Goal: Task Accomplishment & Management: Manage account settings

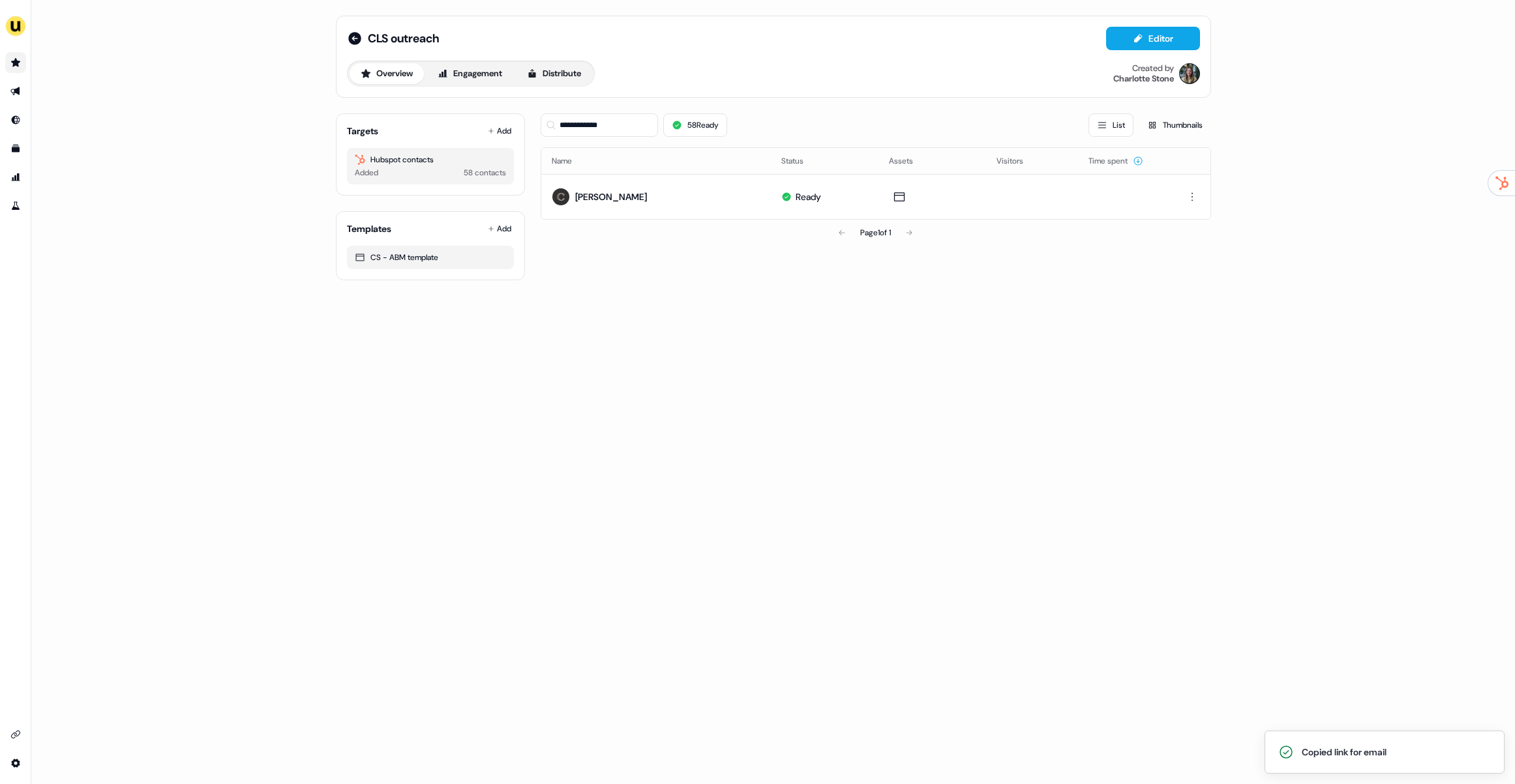
click at [16, 62] on icon "Go to prospects" at bounding box center [15, 62] width 9 height 9
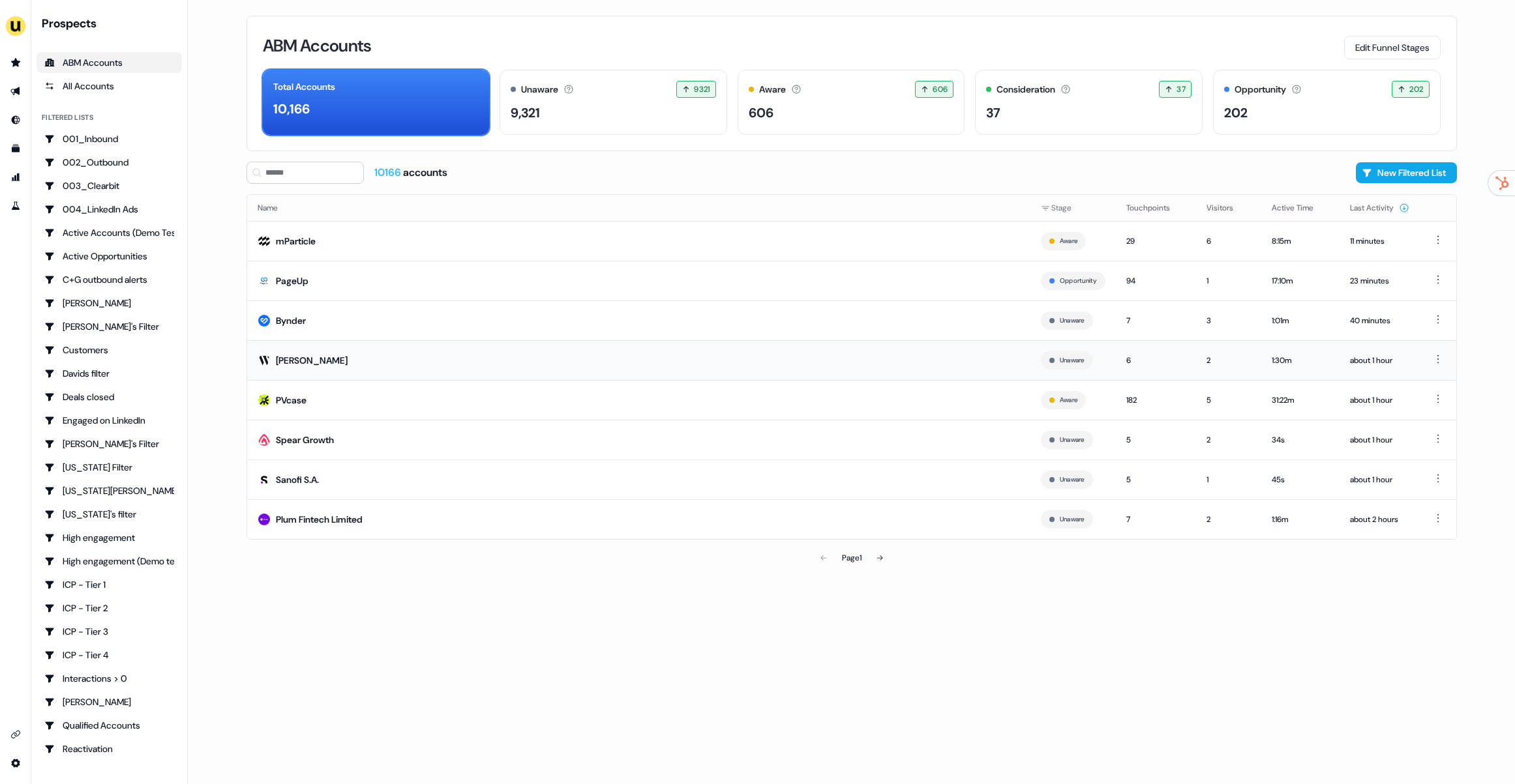
click at [648, 362] on td "Wunderkind" at bounding box center [638, 360] width 783 height 40
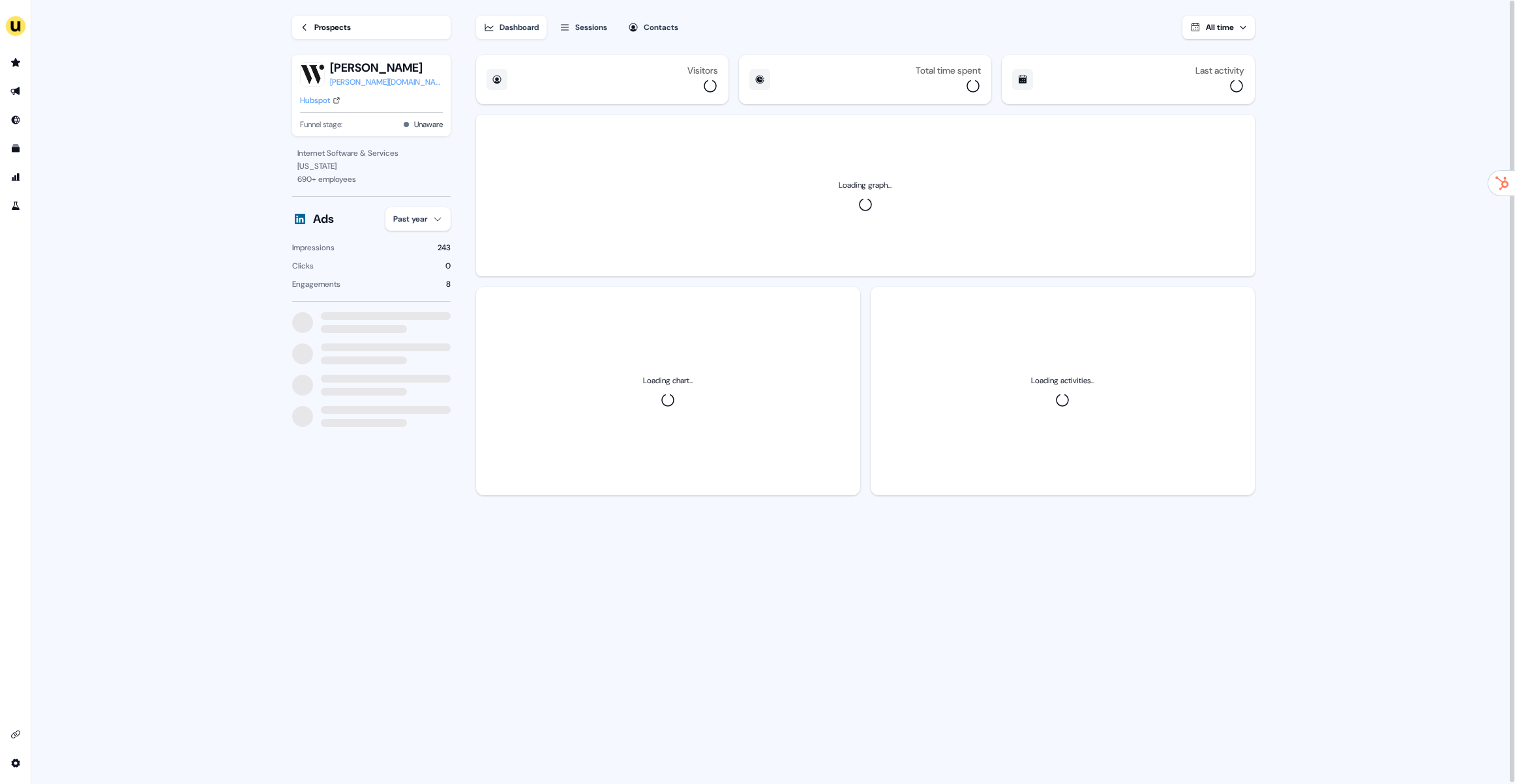
click at [588, 32] on div "Sessions" at bounding box center [590, 26] width 32 height 13
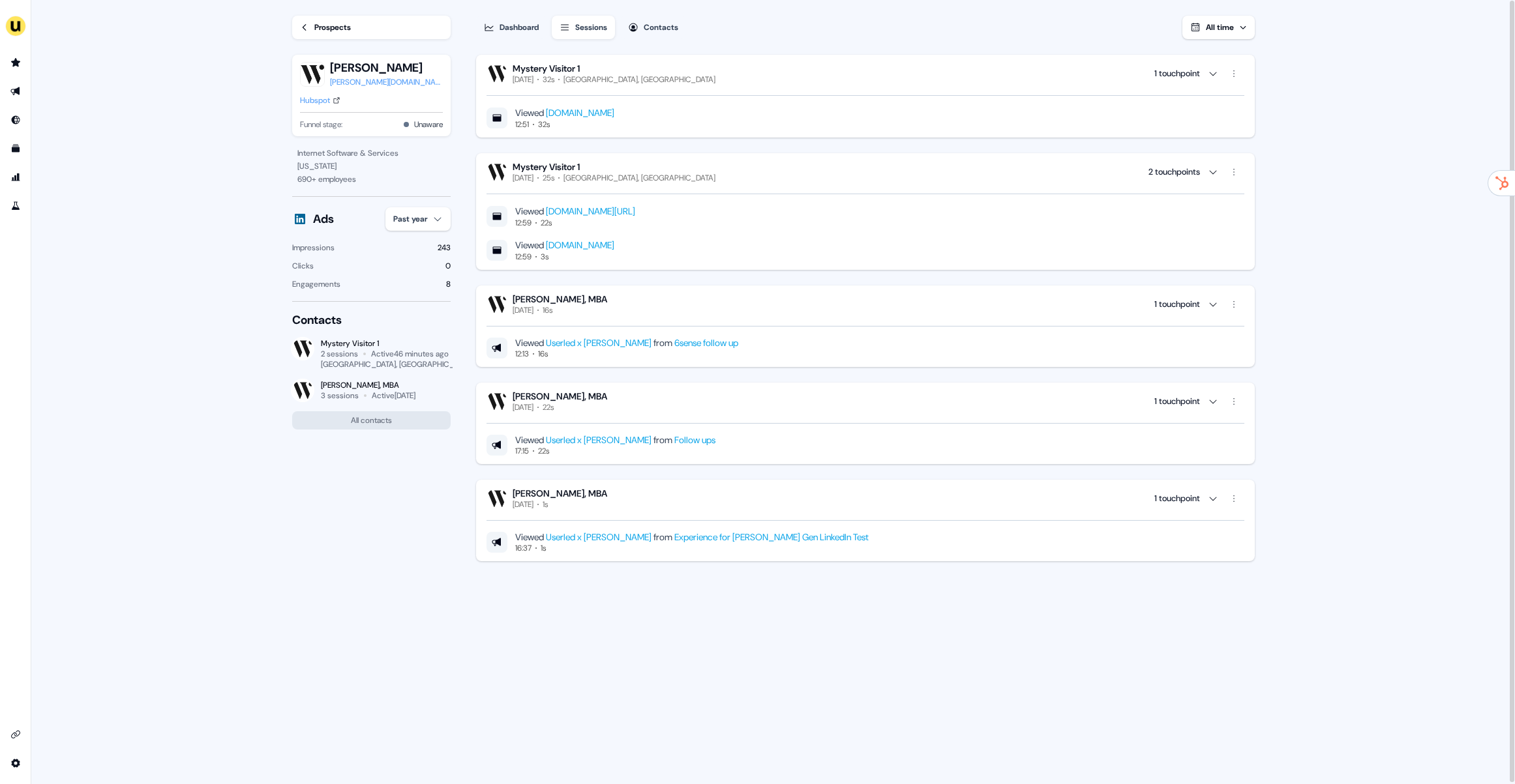
click at [370, 86] on div "wunderkind.co" at bounding box center [386, 82] width 113 height 13
click at [14, 85] on link "Go to outbound experience" at bounding box center [15, 91] width 21 height 20
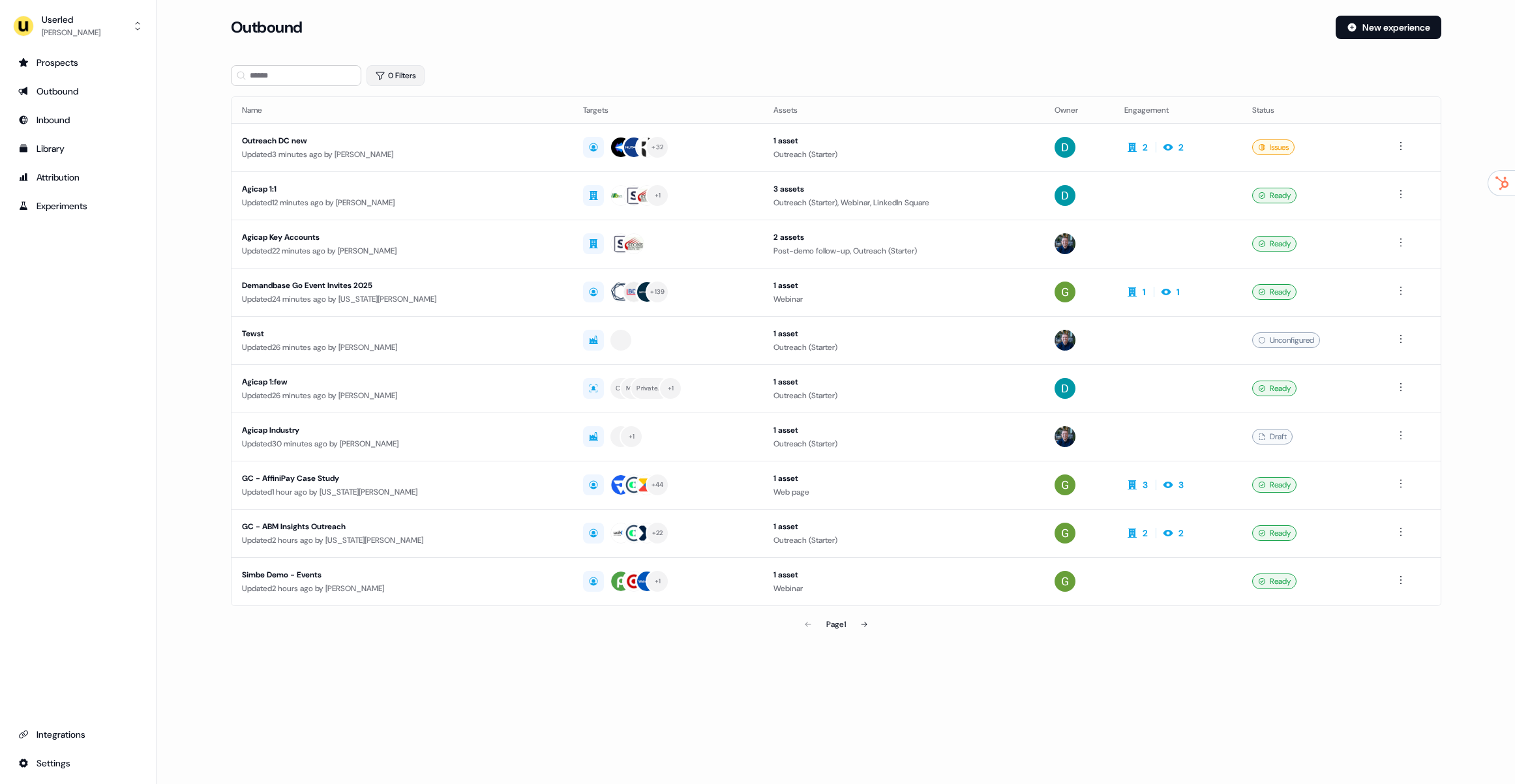
click at [396, 73] on button "0 Filters" at bounding box center [396, 75] width 58 height 20
click at [404, 132] on html "For the best experience switch devices to a bigger screen. Go to Userled.io Use…" at bounding box center [757, 392] width 1515 height 784
click at [413, 182] on span "Owner" at bounding box center [408, 180] width 23 height 10
click at [437, 211] on div "[PERSON_NAME]" at bounding box center [450, 204] width 129 height 15
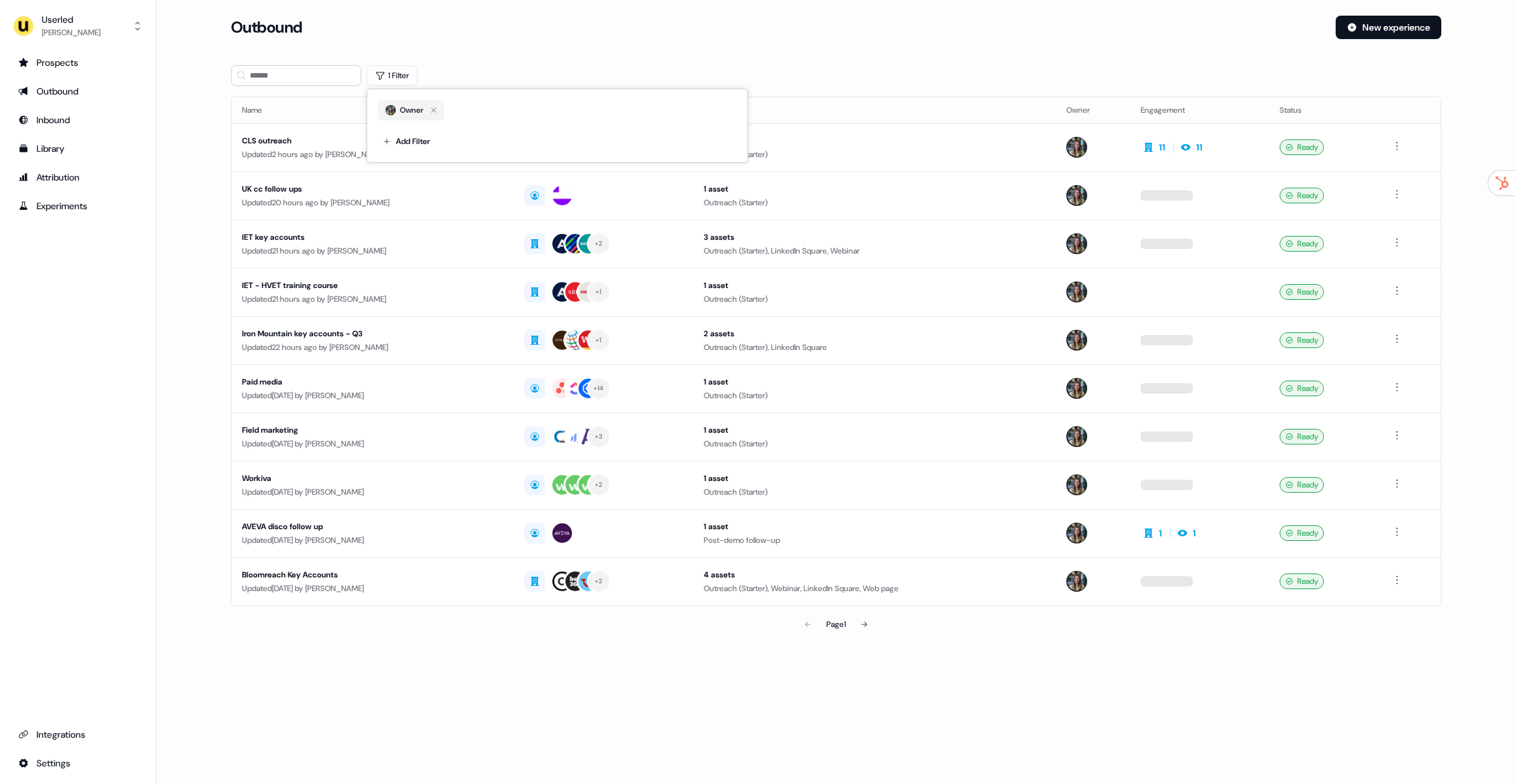
click at [718, 35] on div "Outbound" at bounding box center [778, 26] width 1094 height 23
click at [412, 150] on div "Updated 2 hours ago by Charlotte Stone" at bounding box center [373, 154] width 261 height 13
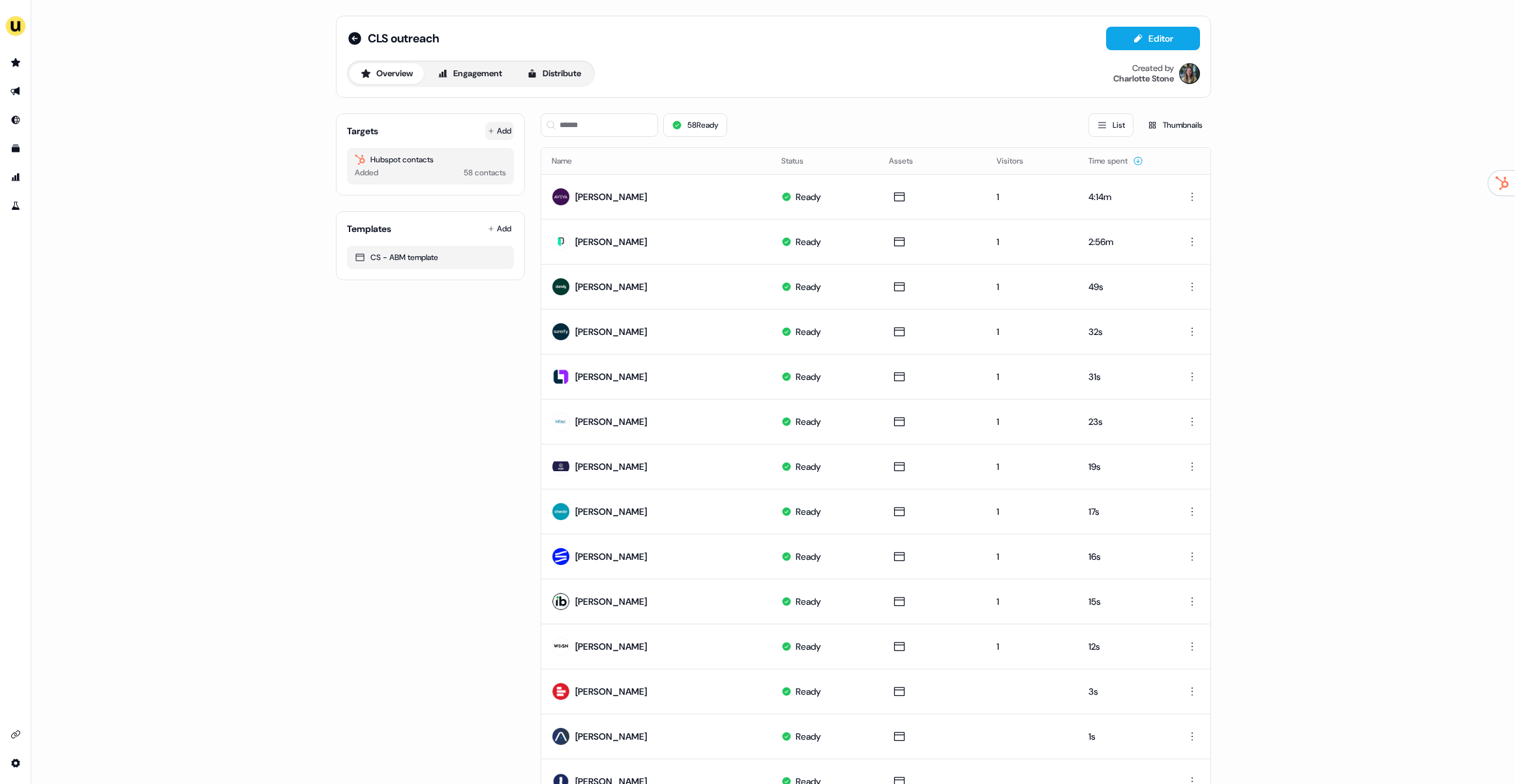
click at [491, 128] on button "Add" at bounding box center [500, 131] width 29 height 18
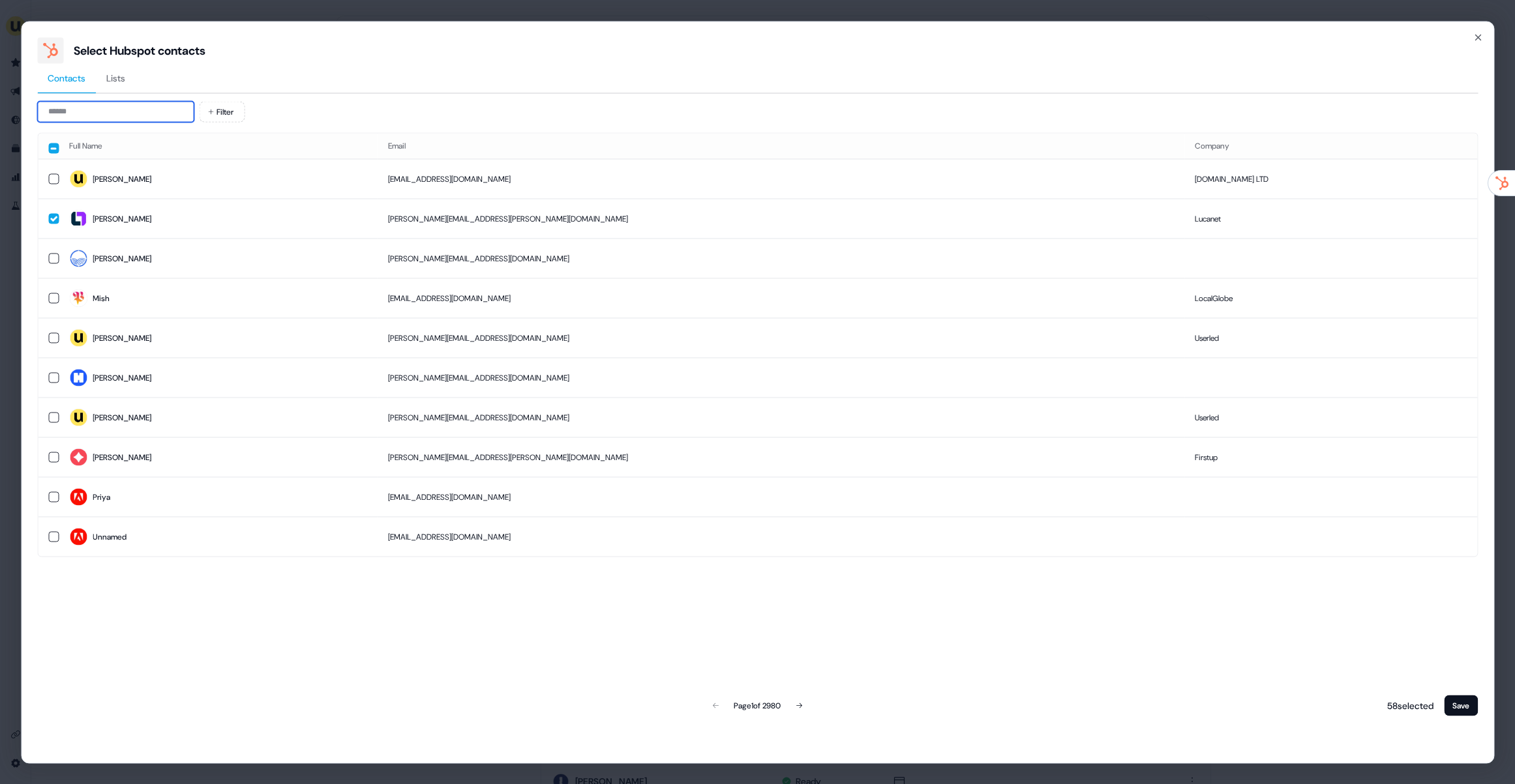
click at [131, 101] on input at bounding box center [115, 111] width 156 height 20
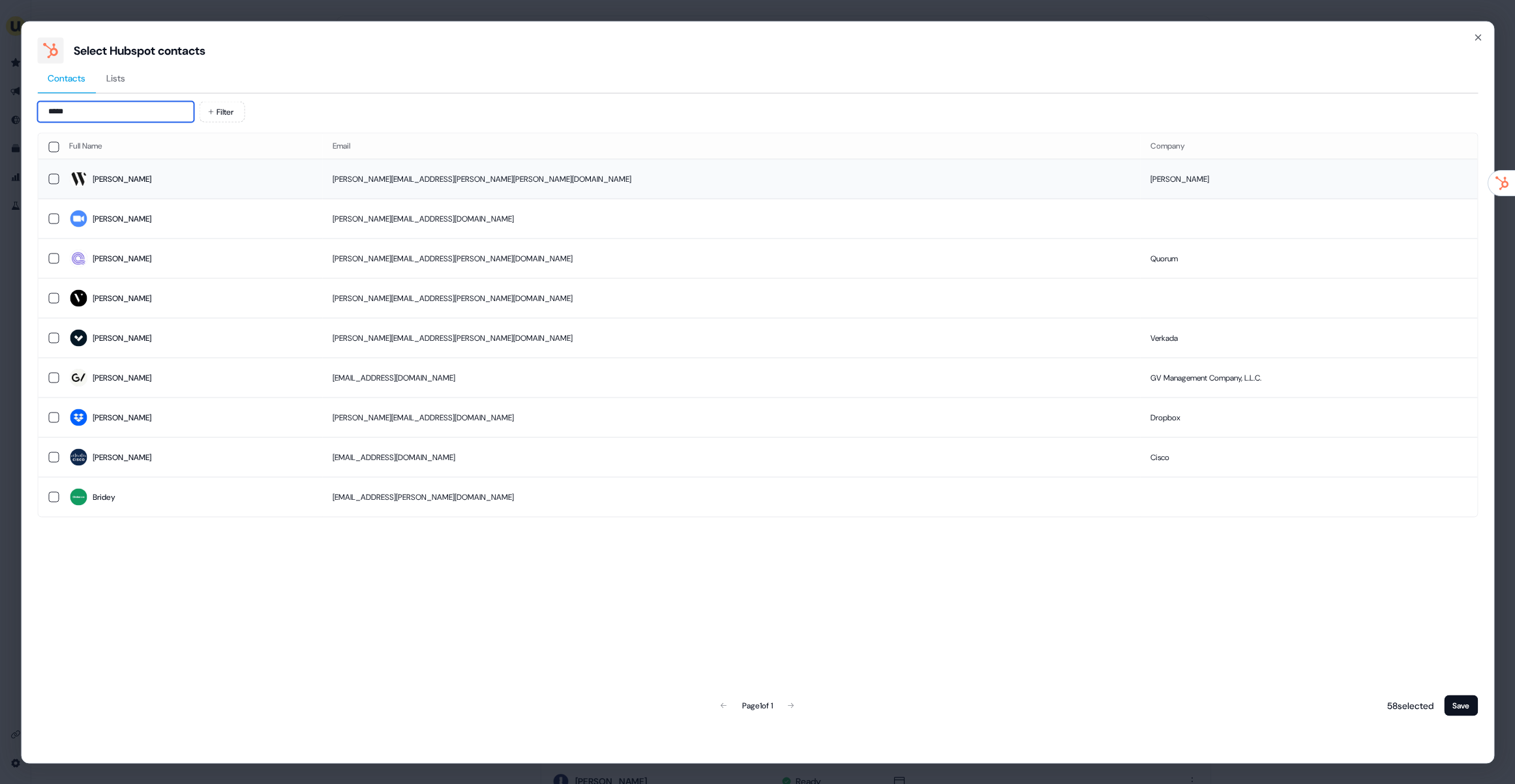
type input "*****"
click at [161, 183] on span "Joyce" at bounding box center [191, 178] width 243 height 18
click at [1461, 709] on button "Save" at bounding box center [1461, 705] width 34 height 20
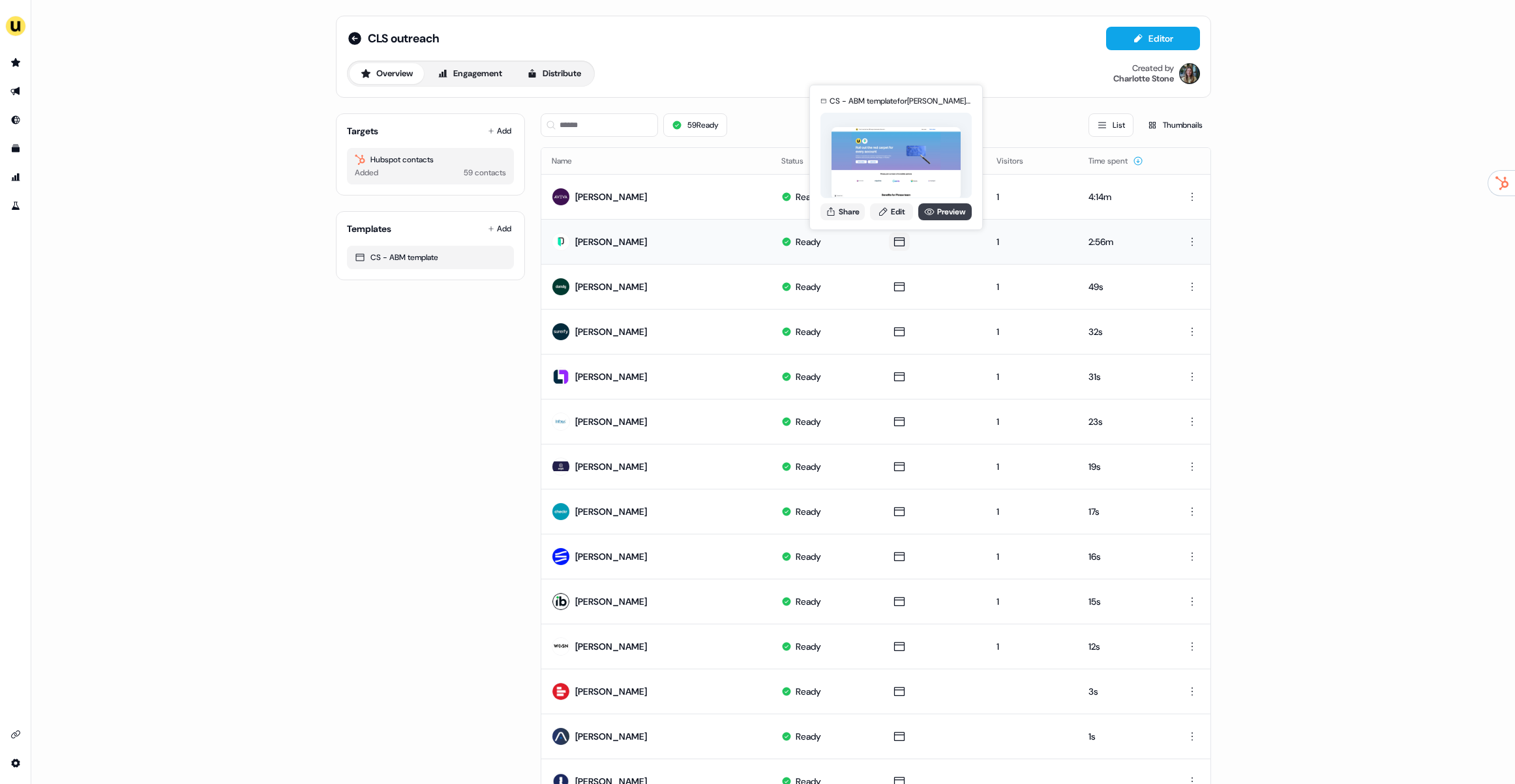
click at [937, 210] on link "Preview" at bounding box center [944, 212] width 54 height 17
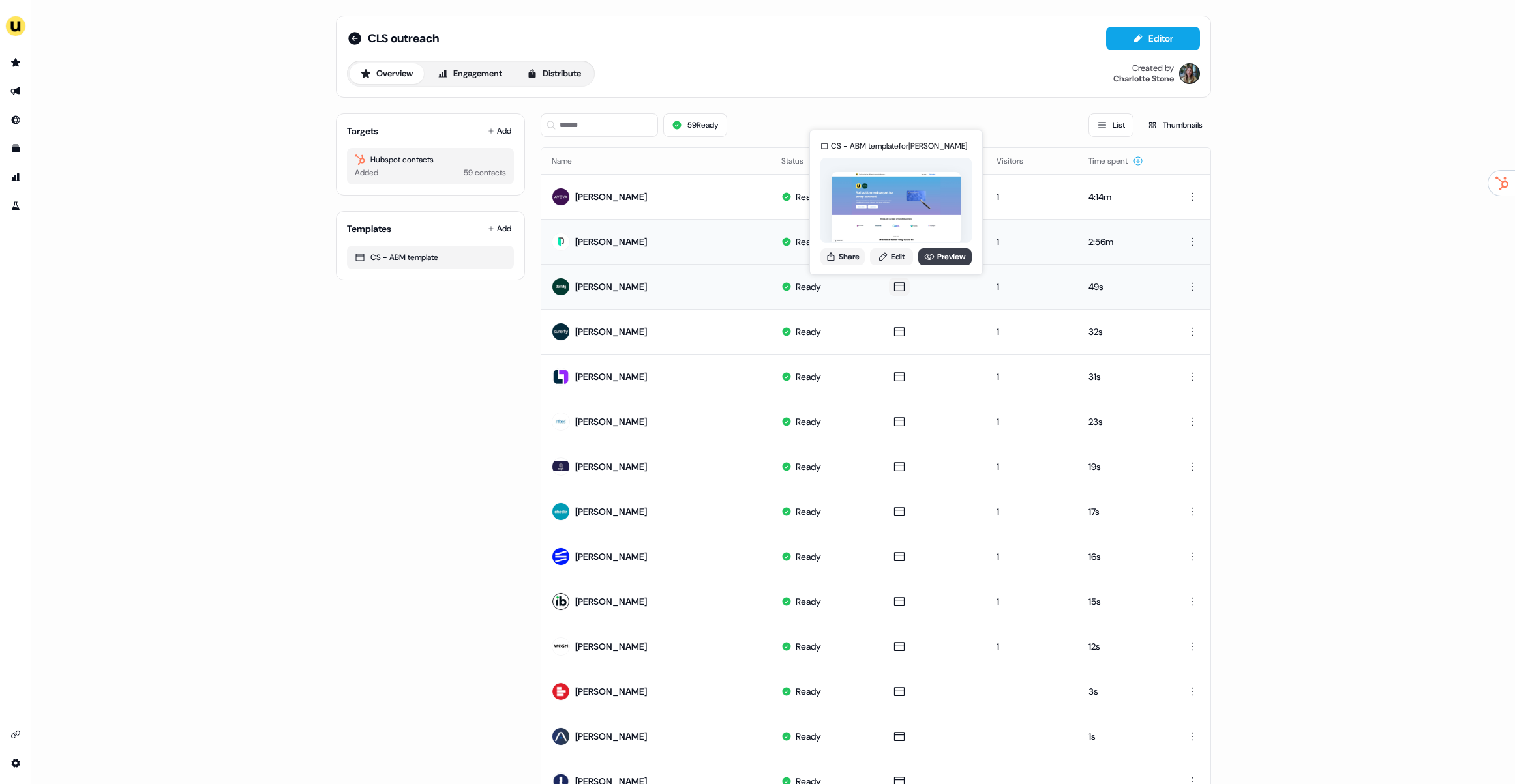
click at [945, 260] on link "Preview" at bounding box center [944, 257] width 54 height 17
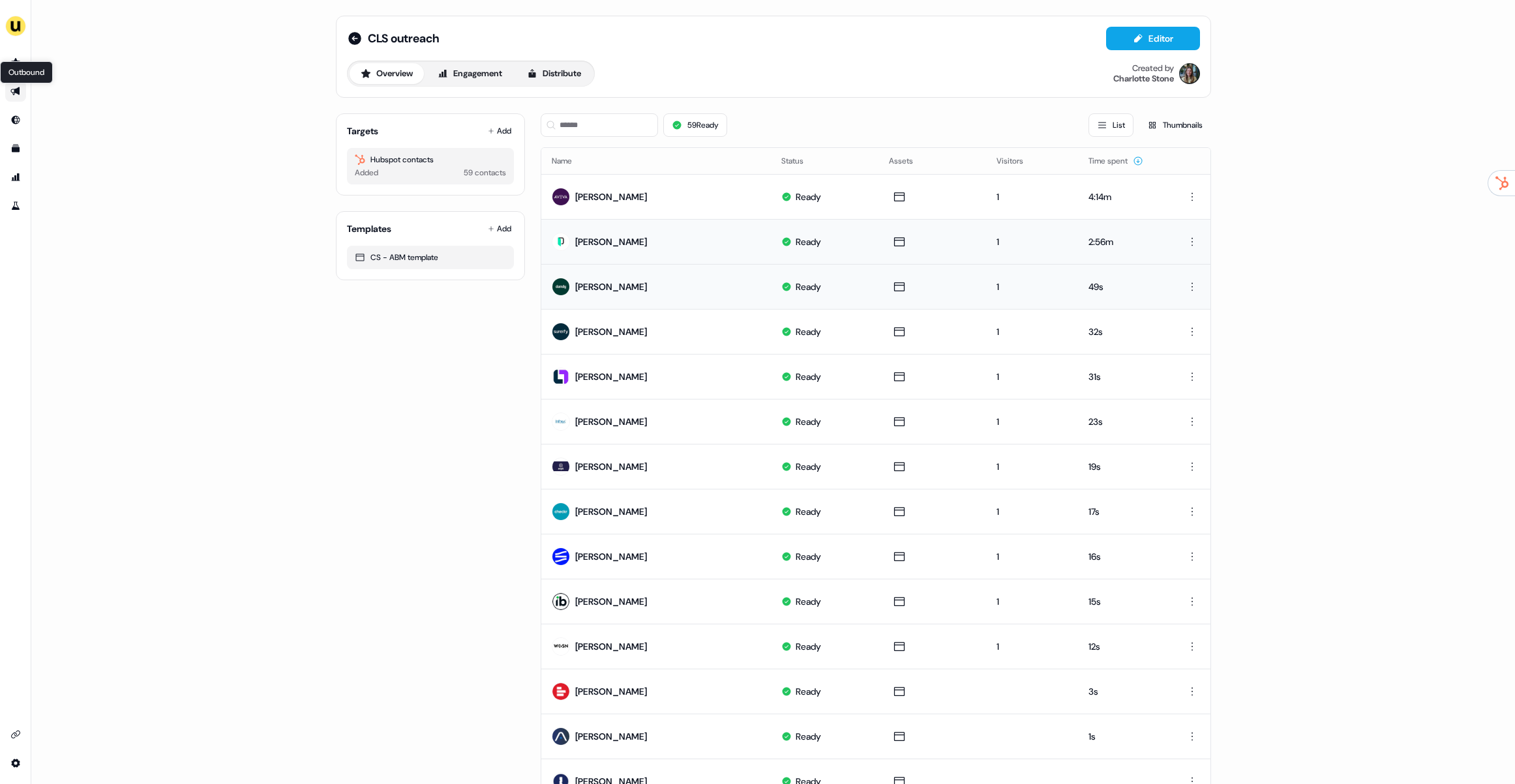
click at [21, 89] on icon "Go to outbound experience" at bounding box center [15, 91] width 10 height 10
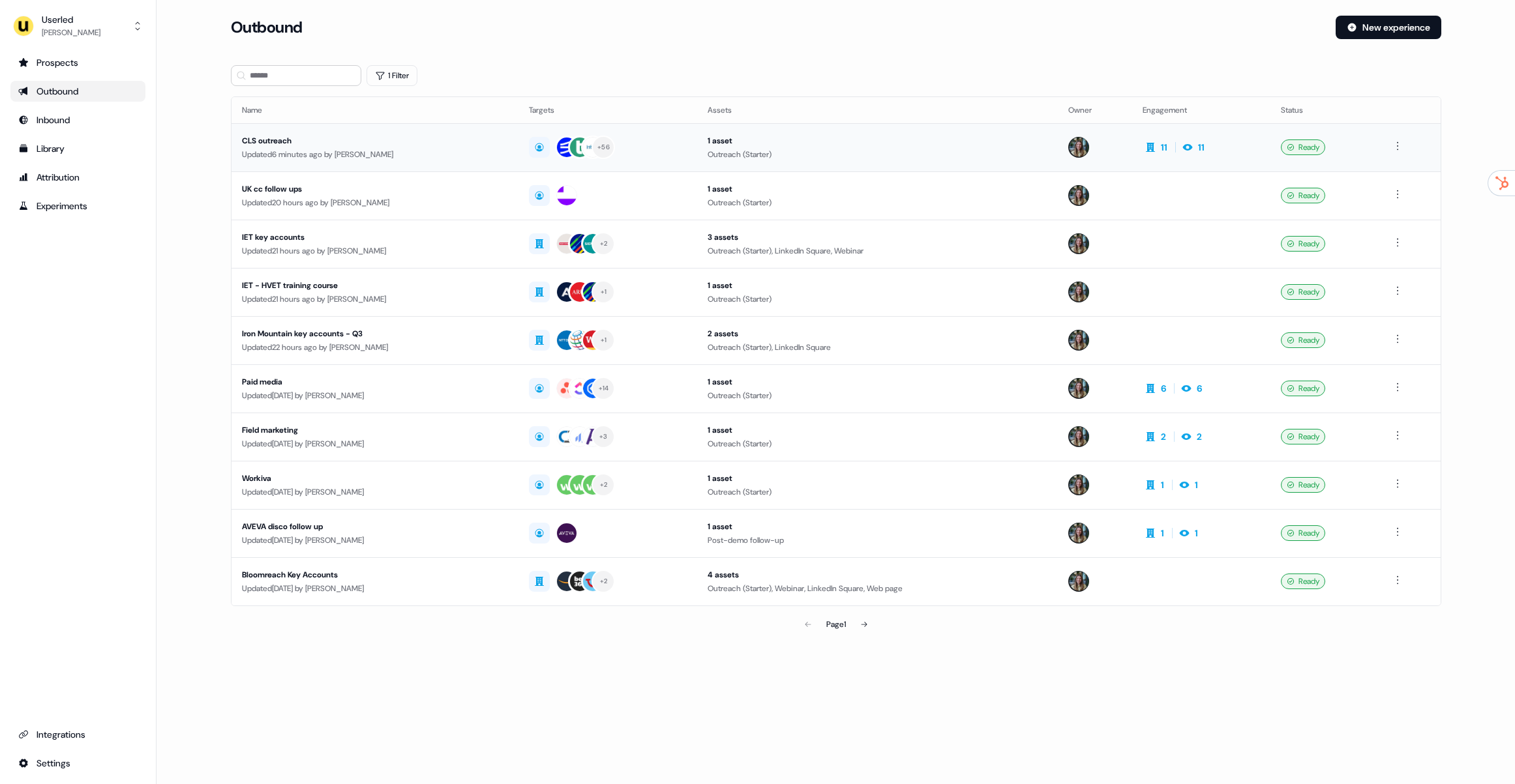
click at [404, 143] on div "CLS outreach" at bounding box center [375, 140] width 267 height 13
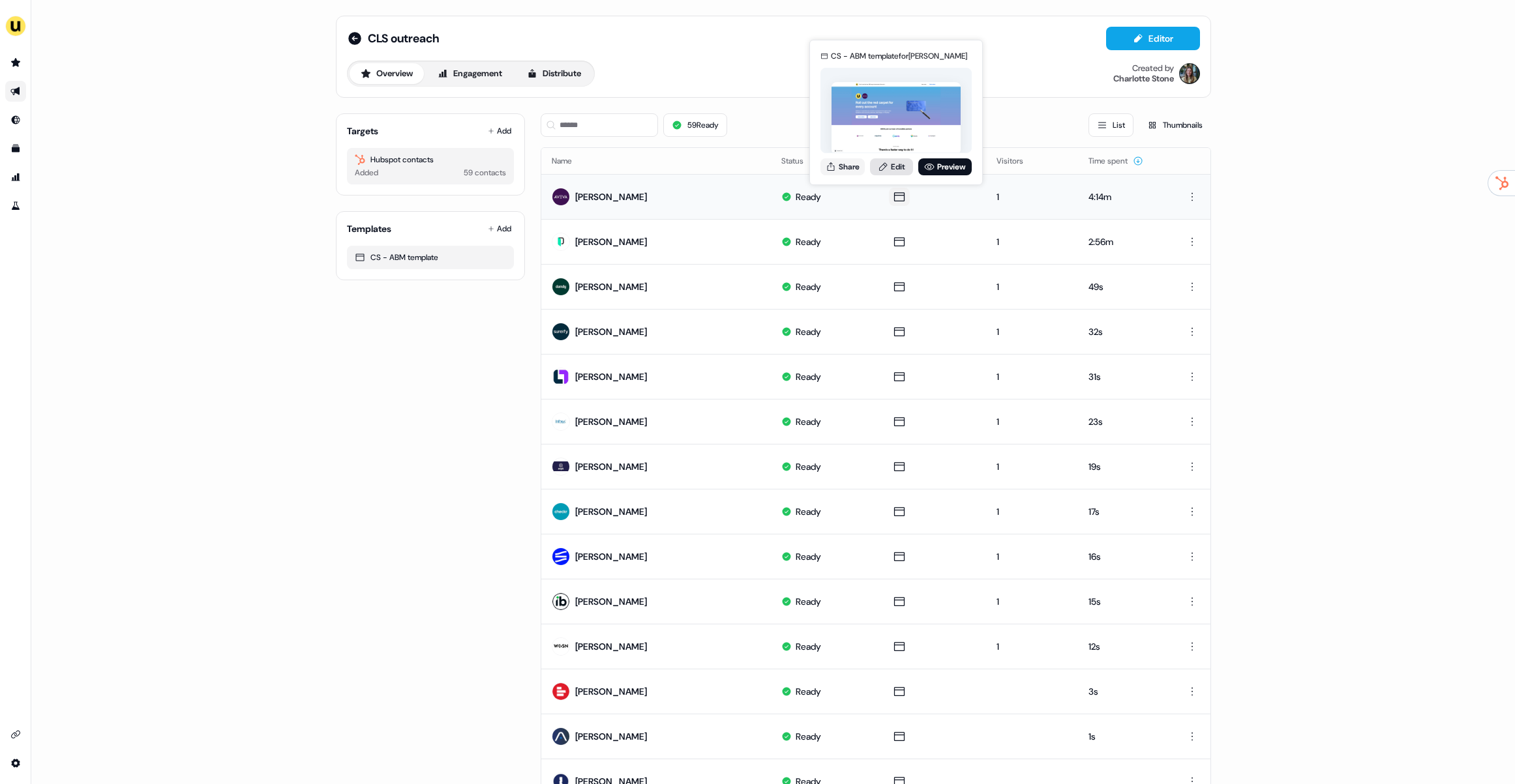
click at [904, 169] on link "Edit" at bounding box center [891, 167] width 43 height 17
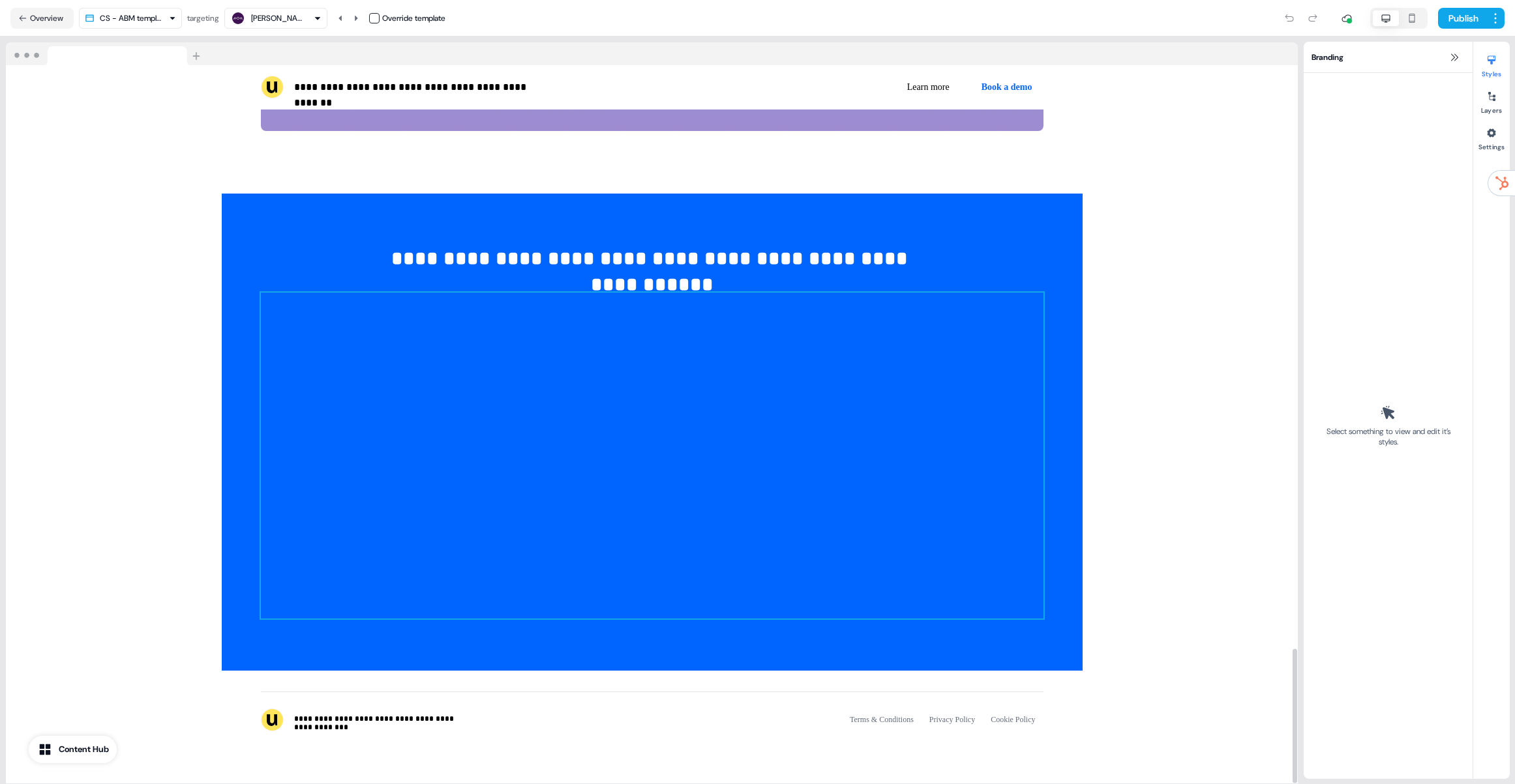
scroll to position [2494, 0]
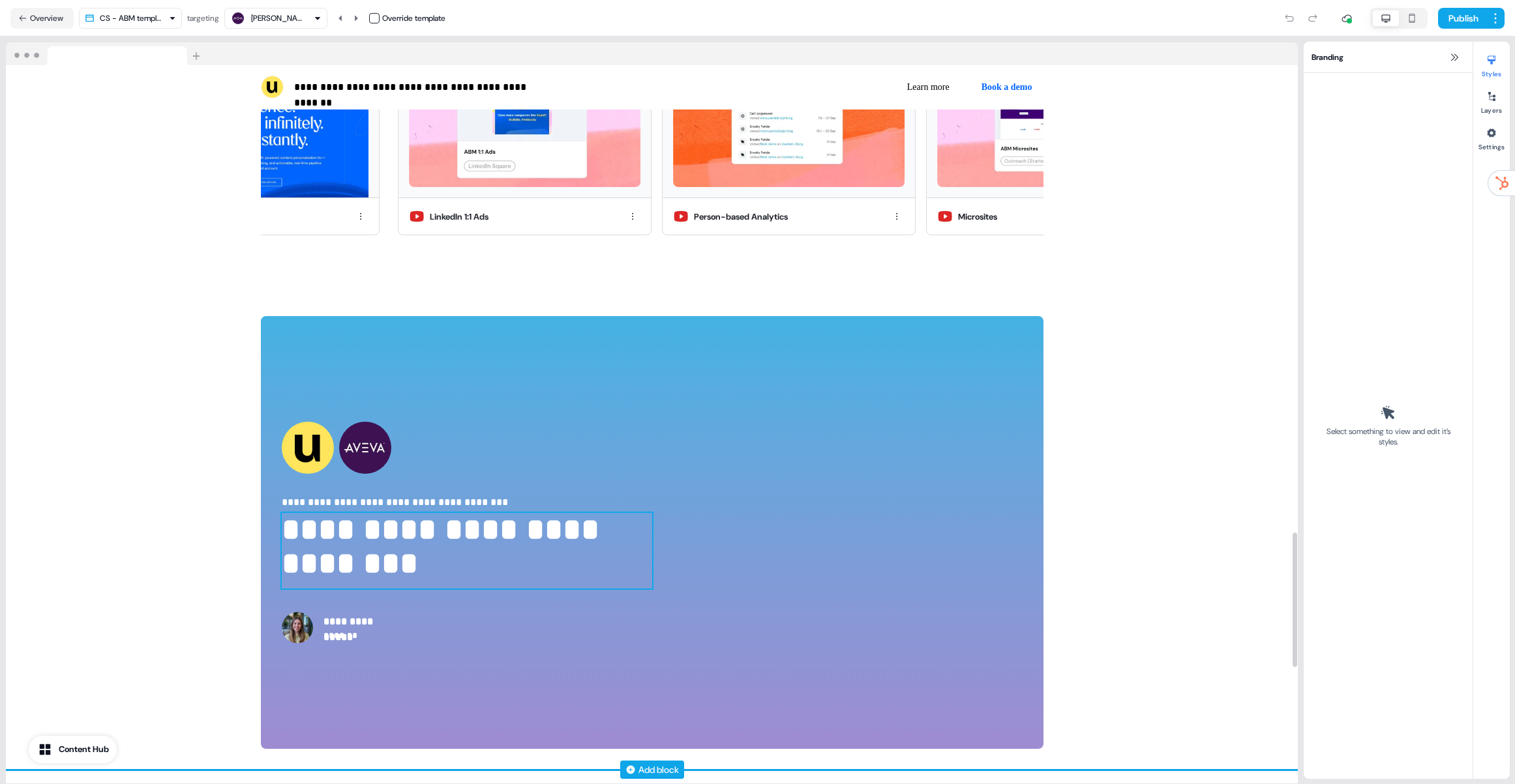
click at [432, 565] on p "**********" at bounding box center [467, 551] width 370 height 76
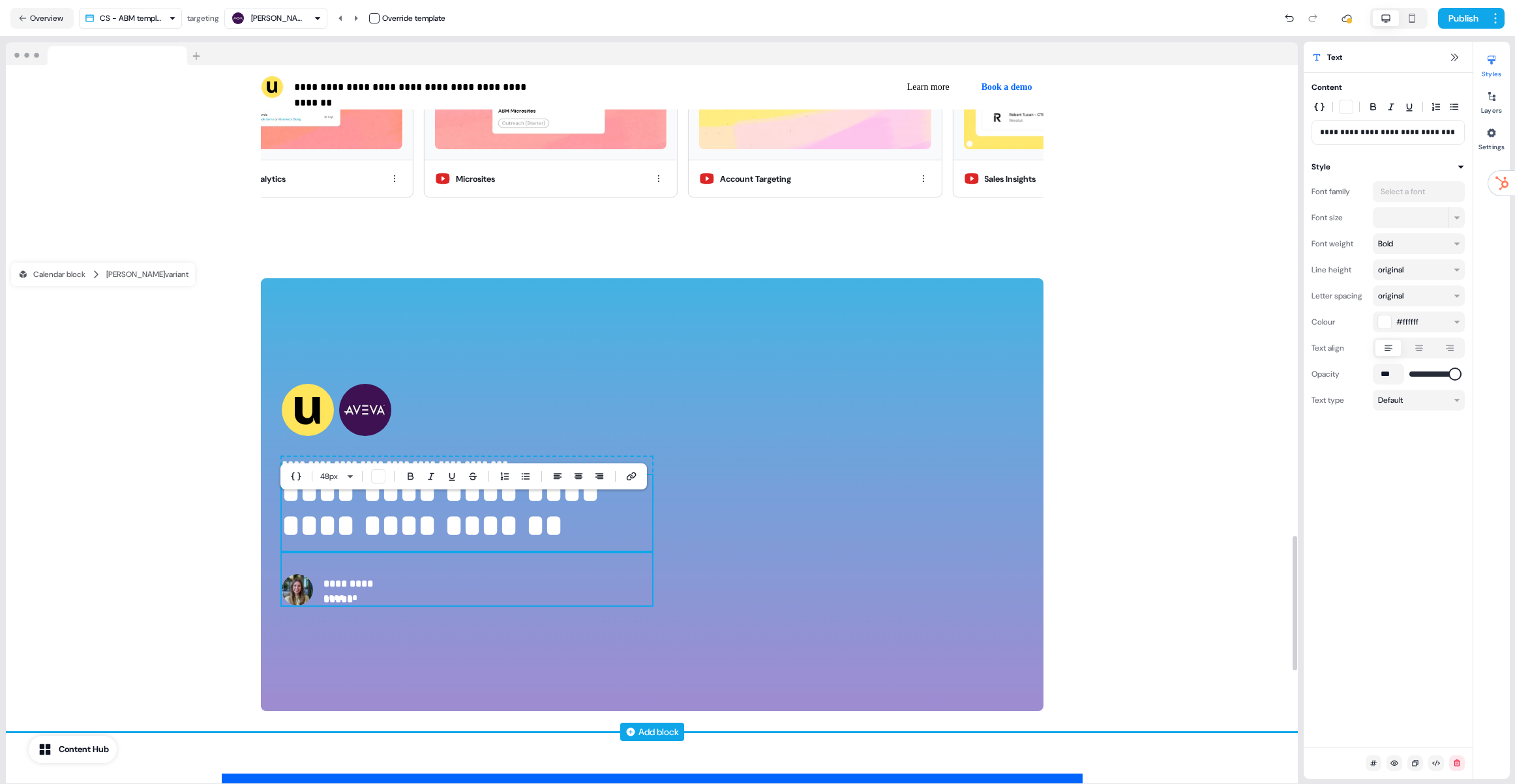
scroll to position [2513, 0]
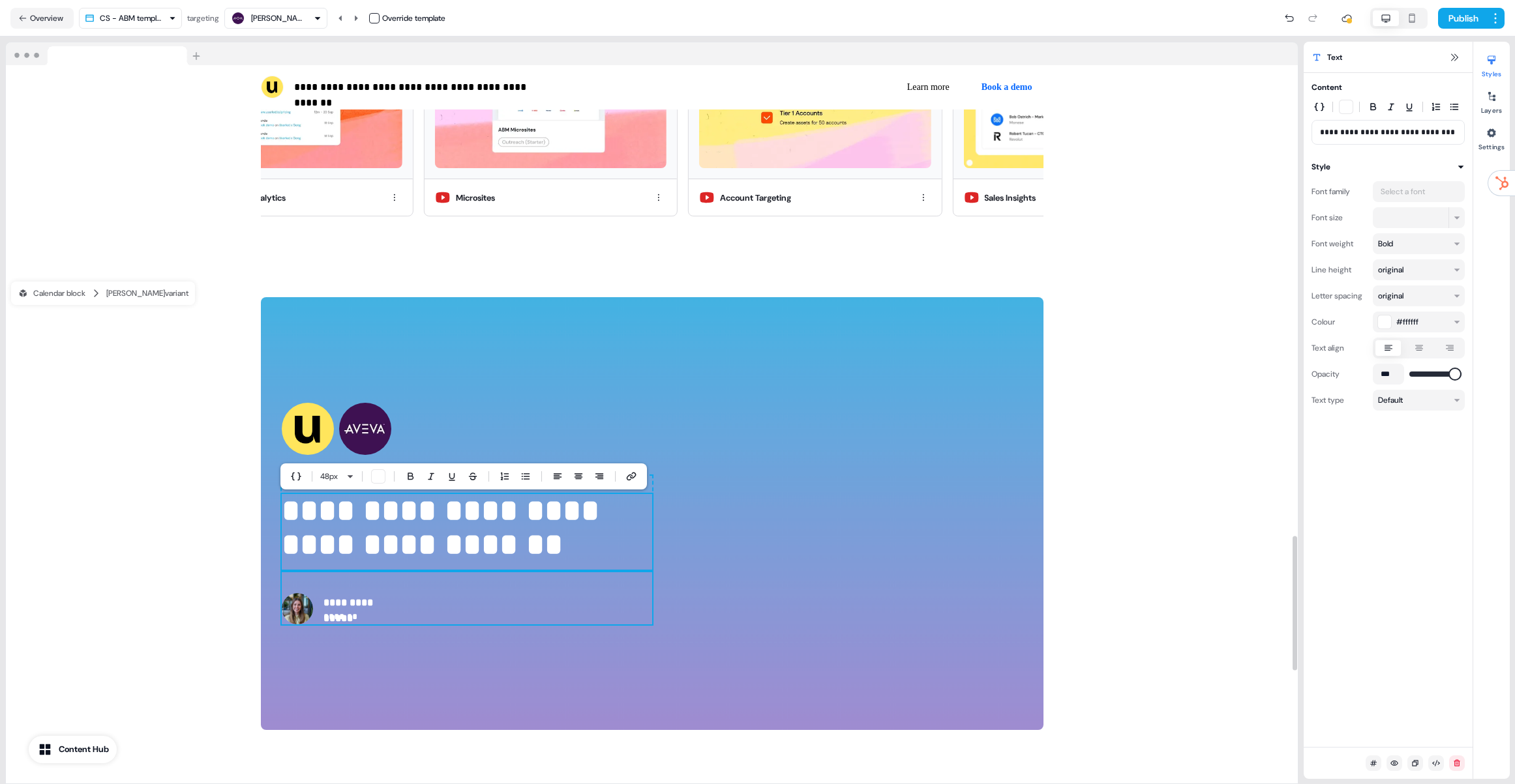
click at [797, 599] on div at bounding box center [891, 513] width 261 height 391
click at [1213, 546] on div "**********" at bounding box center [652, 514] width 1292 height 475
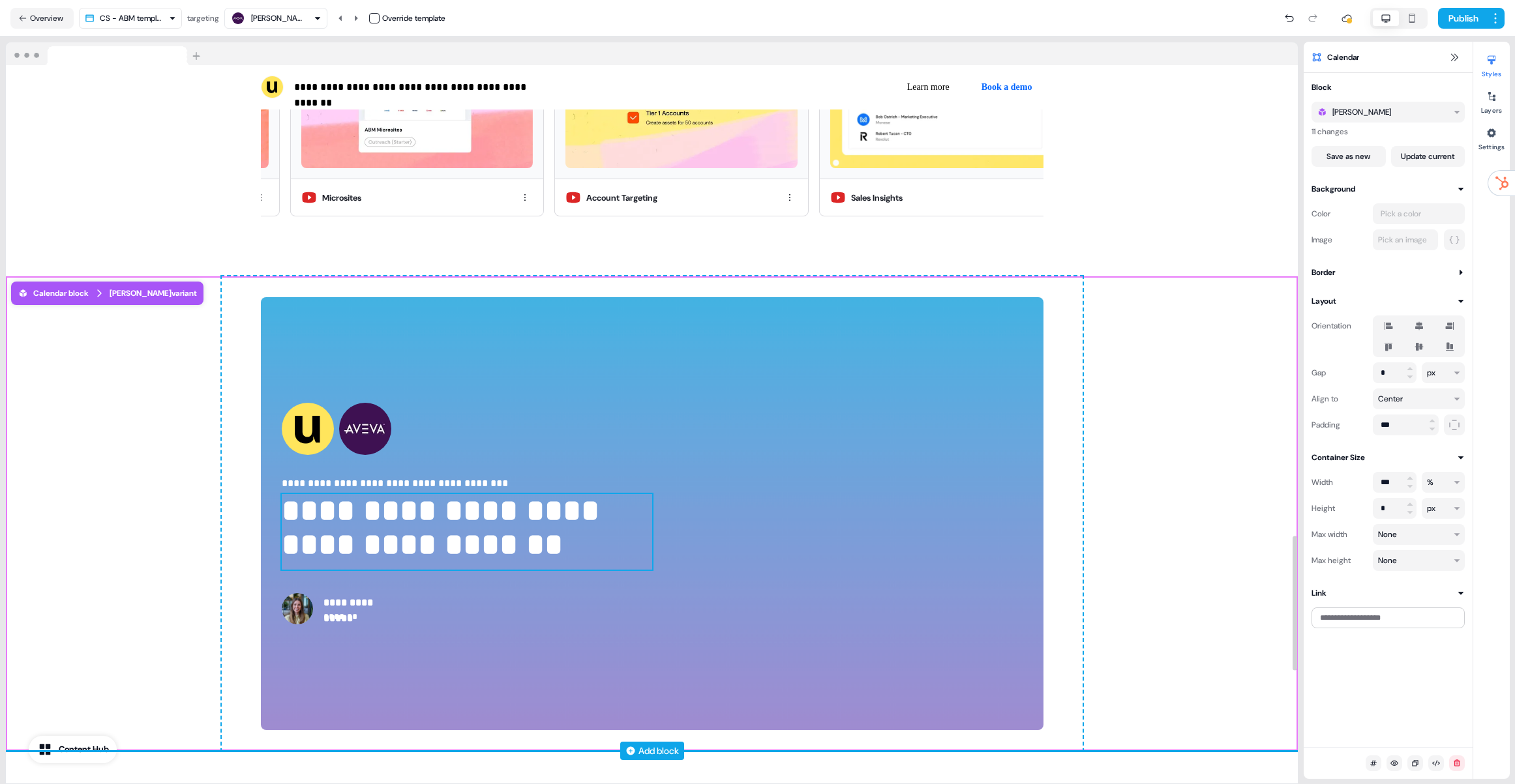
click at [566, 553] on p "**********" at bounding box center [467, 531] width 370 height 76
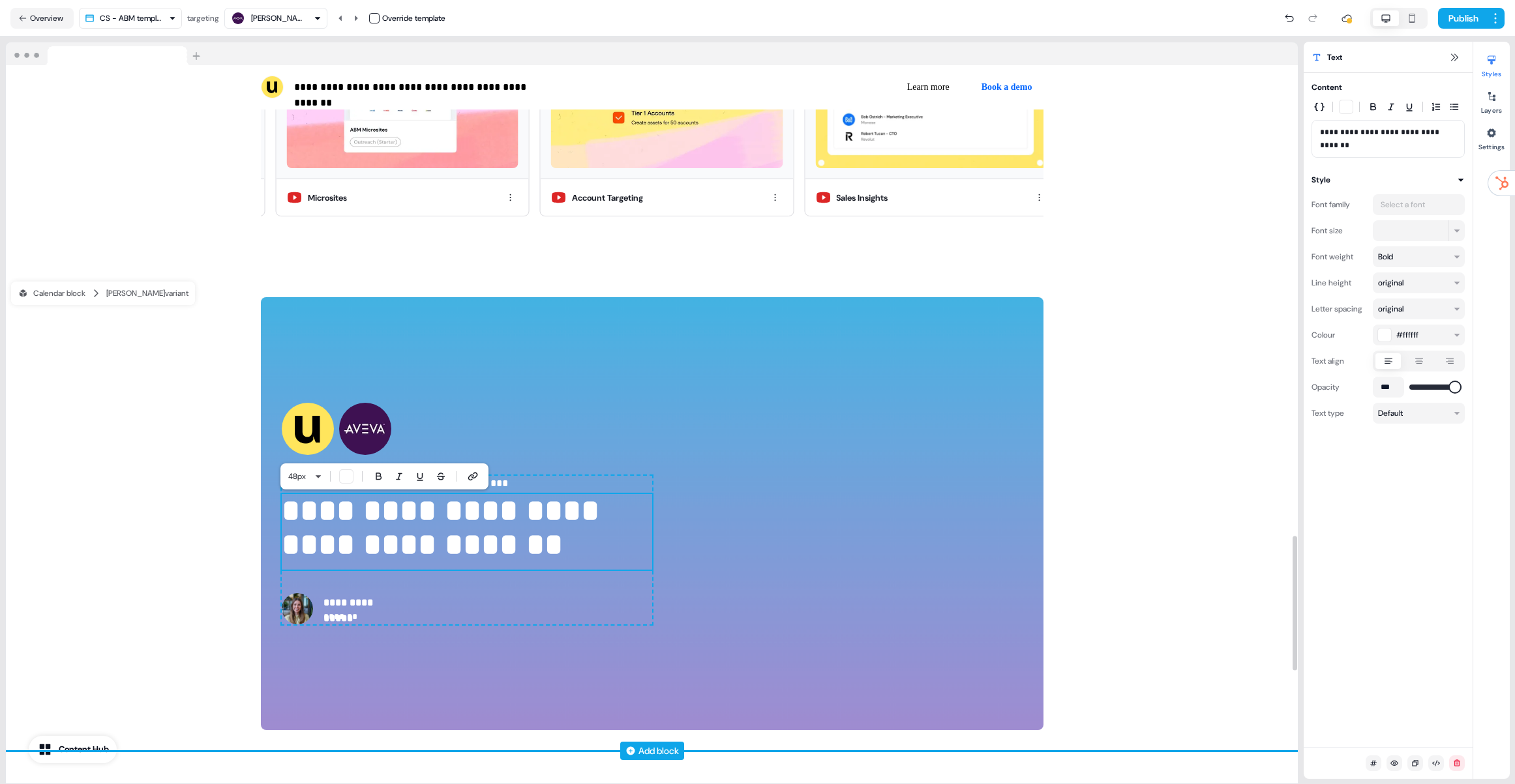
click at [562, 557] on p "**********" at bounding box center [467, 531] width 370 height 76
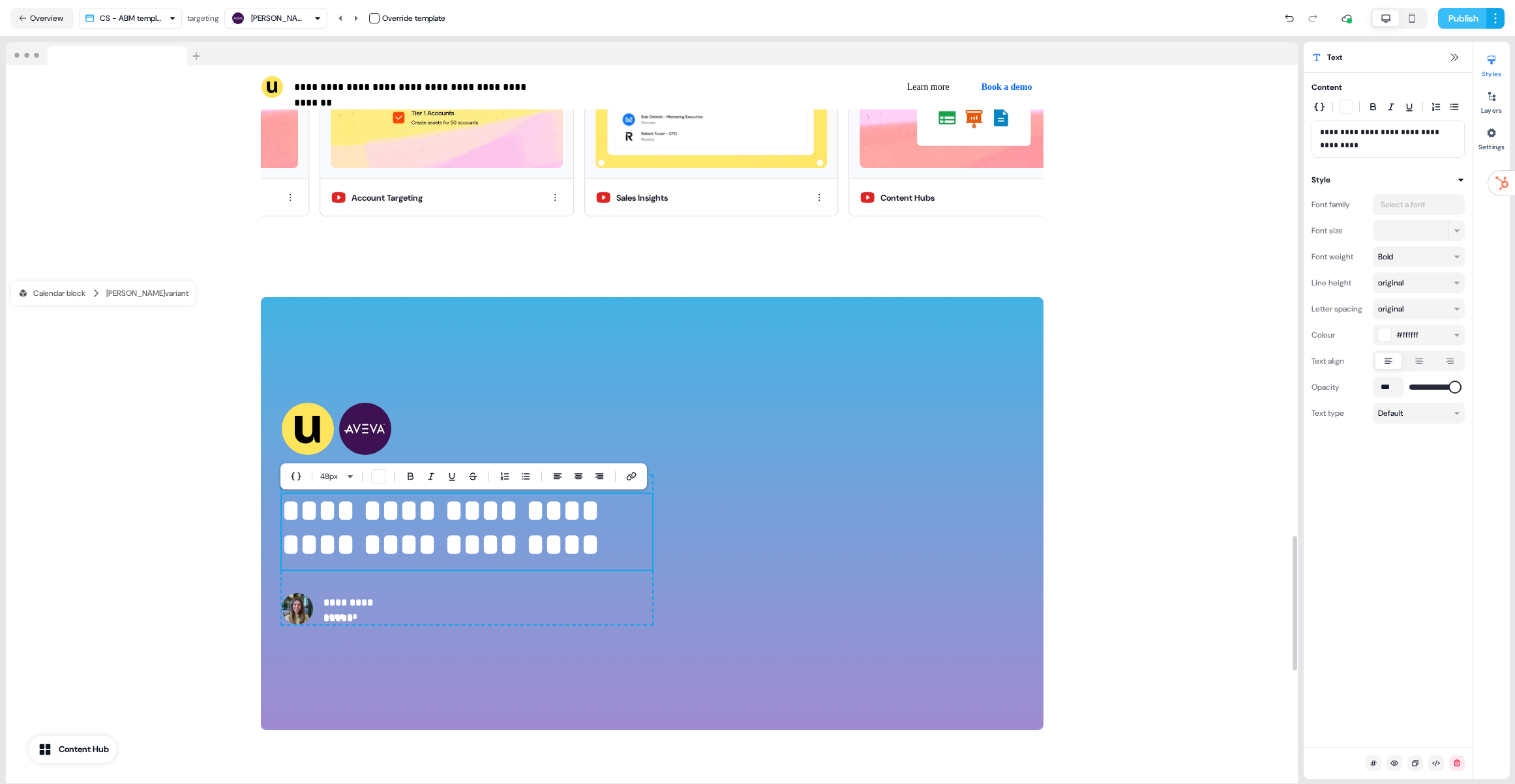
click at [1463, 20] on button "Publish" at bounding box center [1462, 18] width 48 height 20
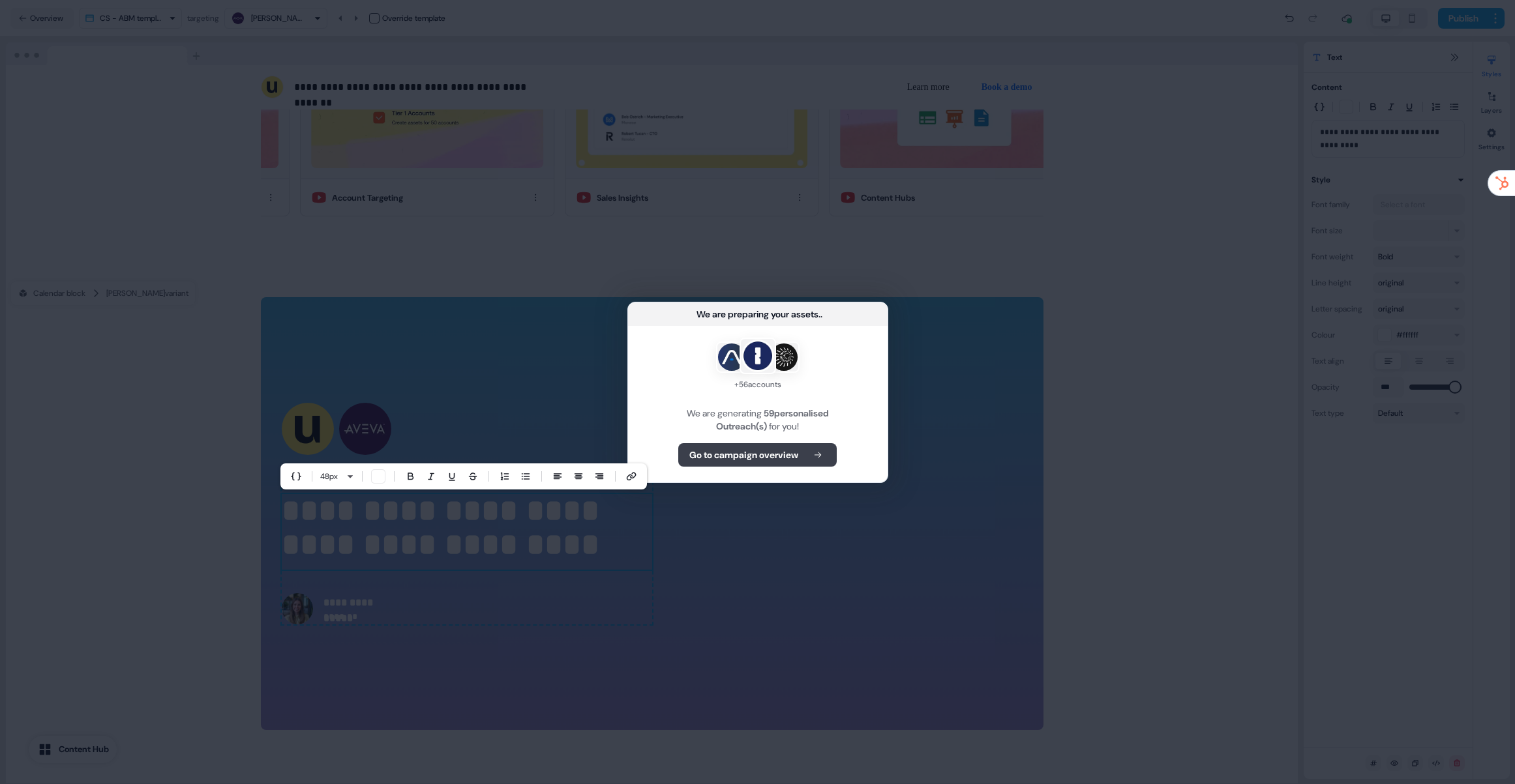
click at [750, 463] on button "Go to campaign overview" at bounding box center [757, 454] width 158 height 23
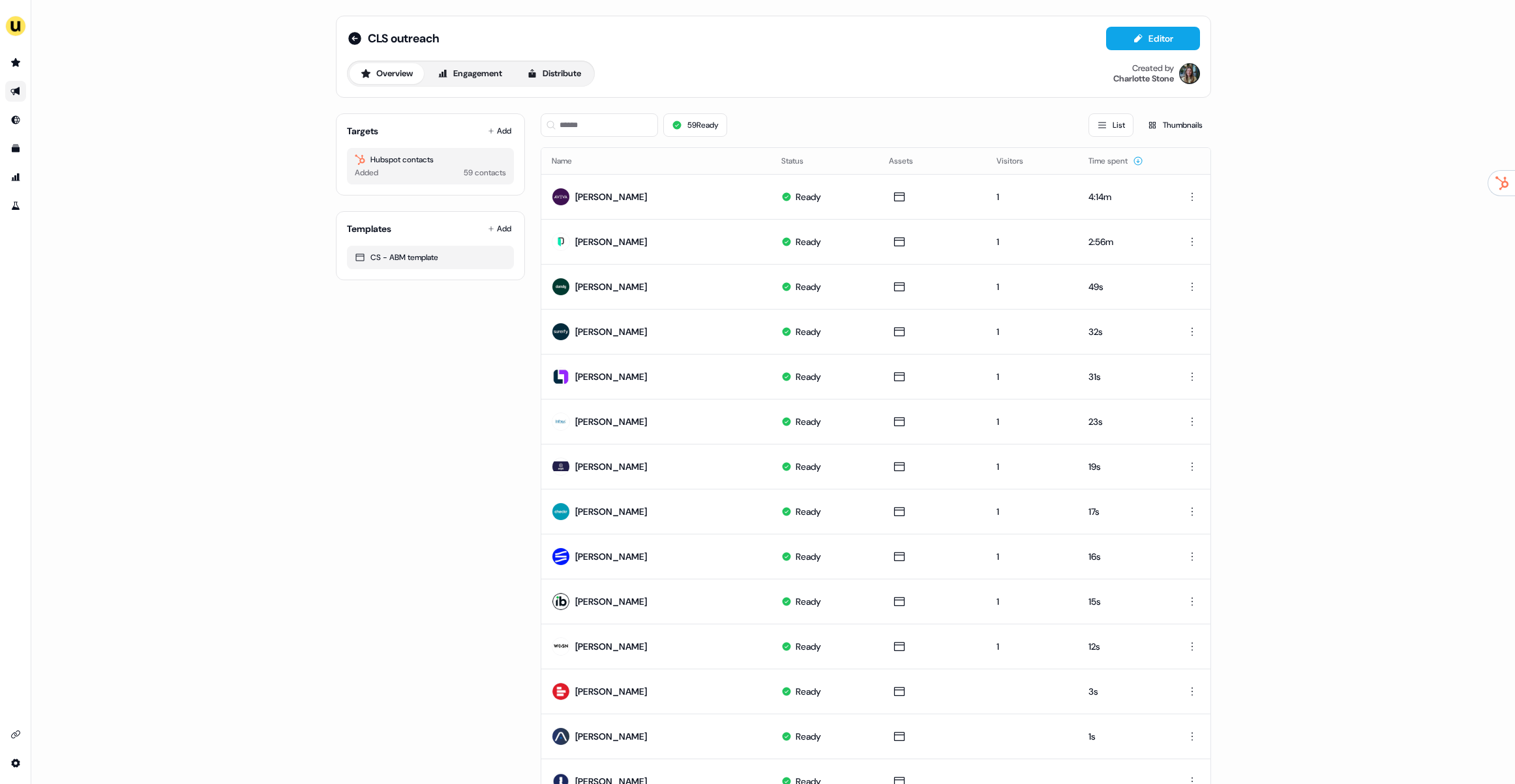
click at [15, 90] on icon "Go to outbound experience" at bounding box center [15, 91] width 9 height 9
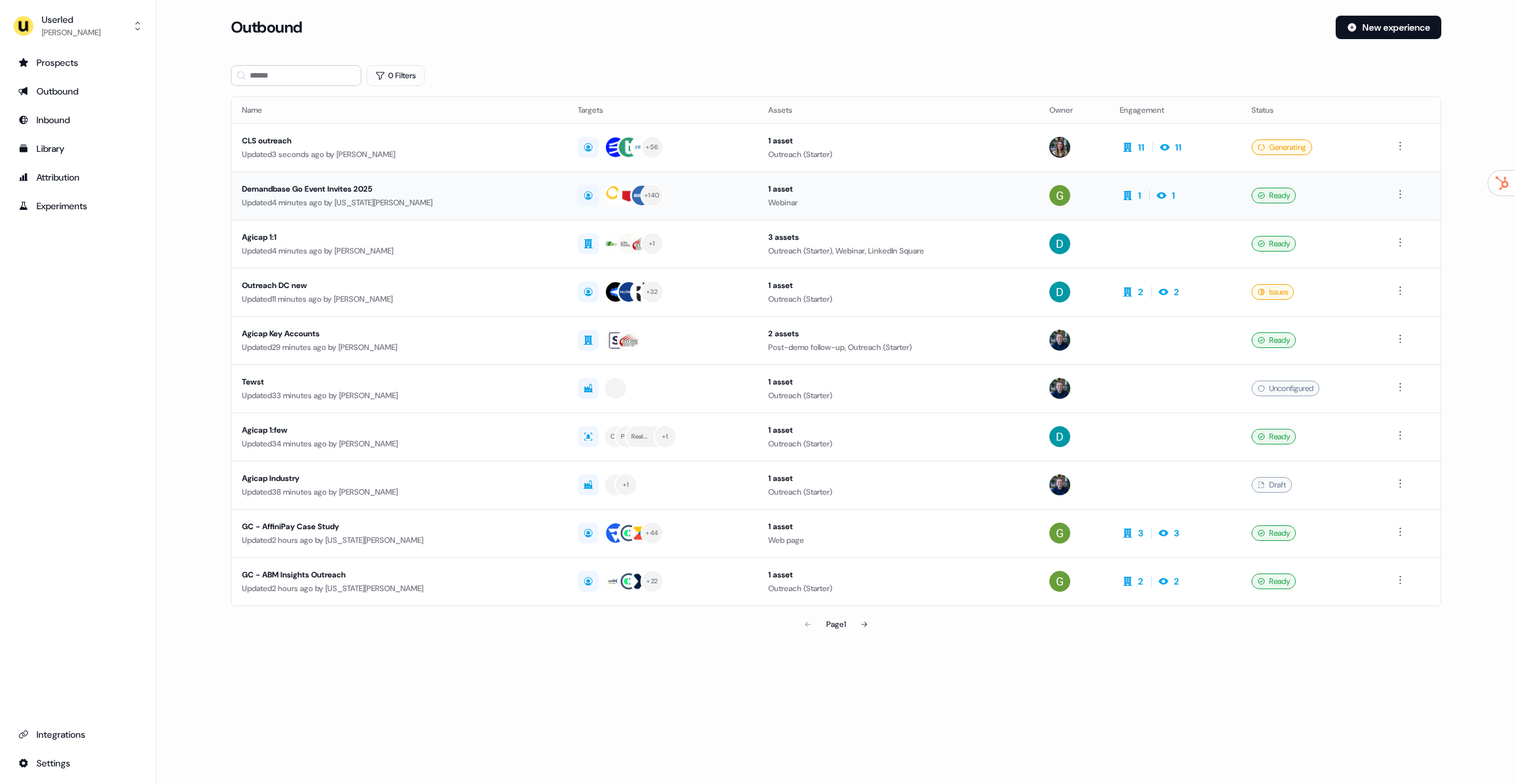
click at [437, 201] on div "Updated 4 minutes ago by Georgia Cohen" at bounding box center [399, 202] width 315 height 13
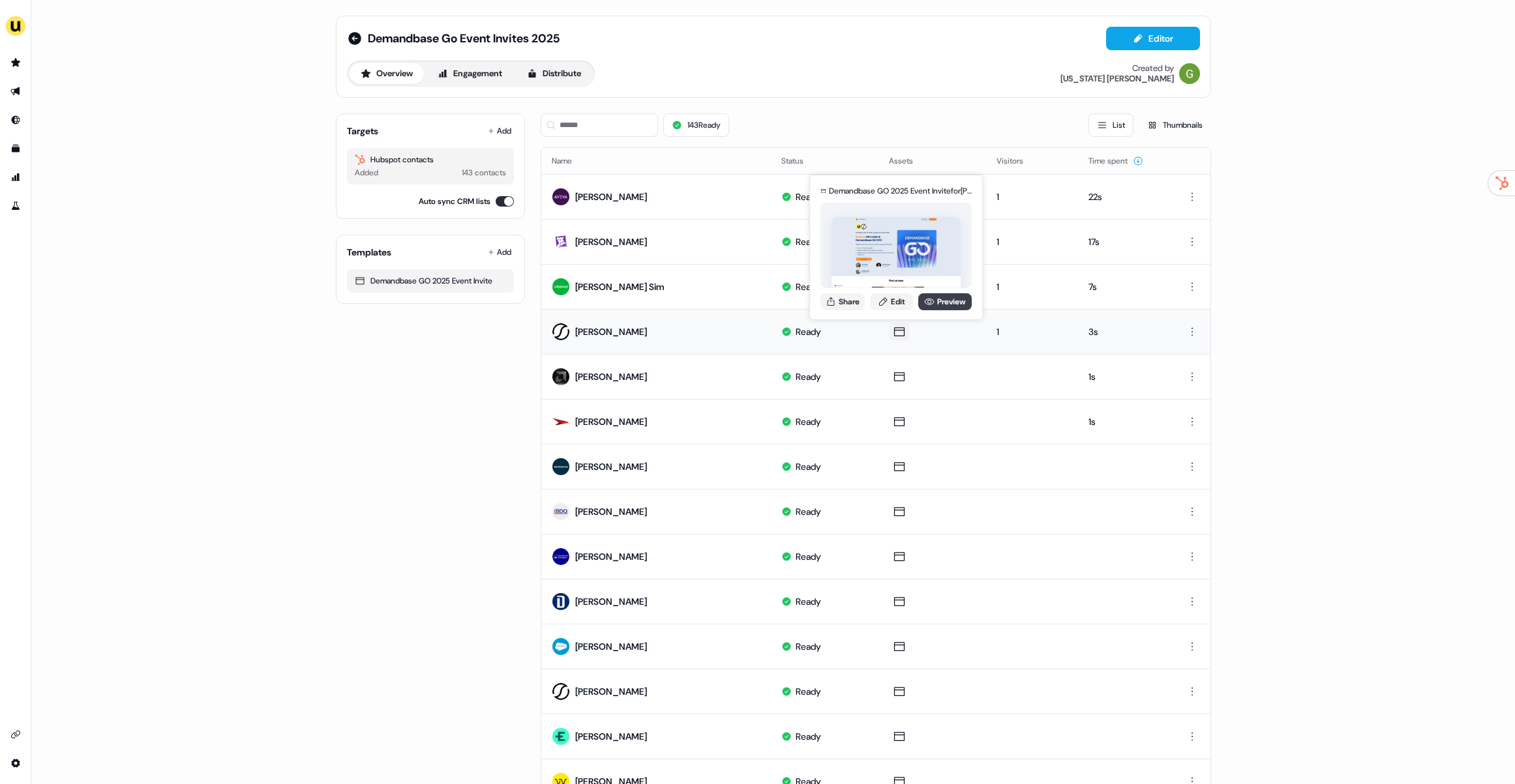
click at [944, 295] on link "Preview" at bounding box center [944, 301] width 54 height 17
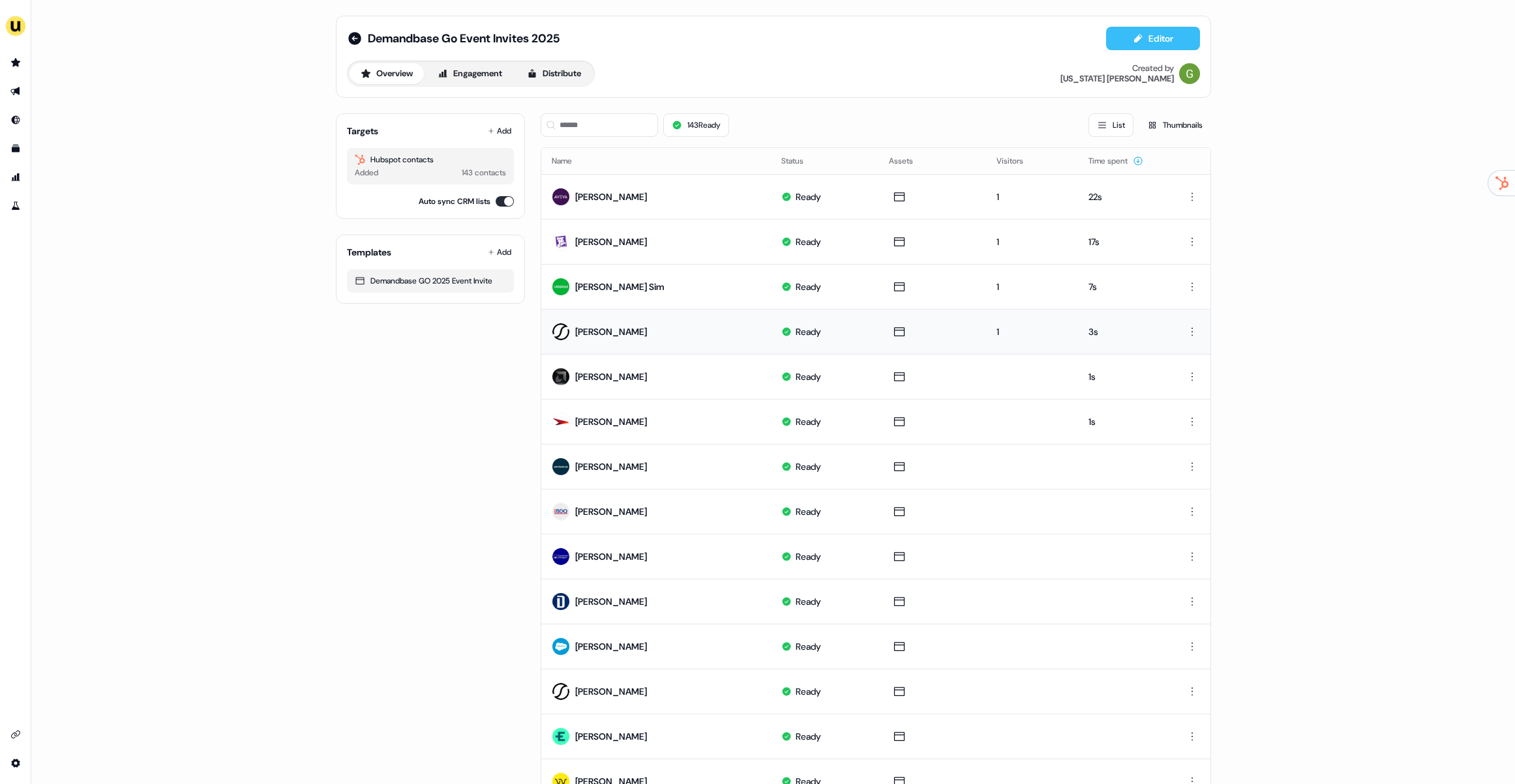
click at [1177, 30] on button "Editor" at bounding box center [1153, 38] width 94 height 23
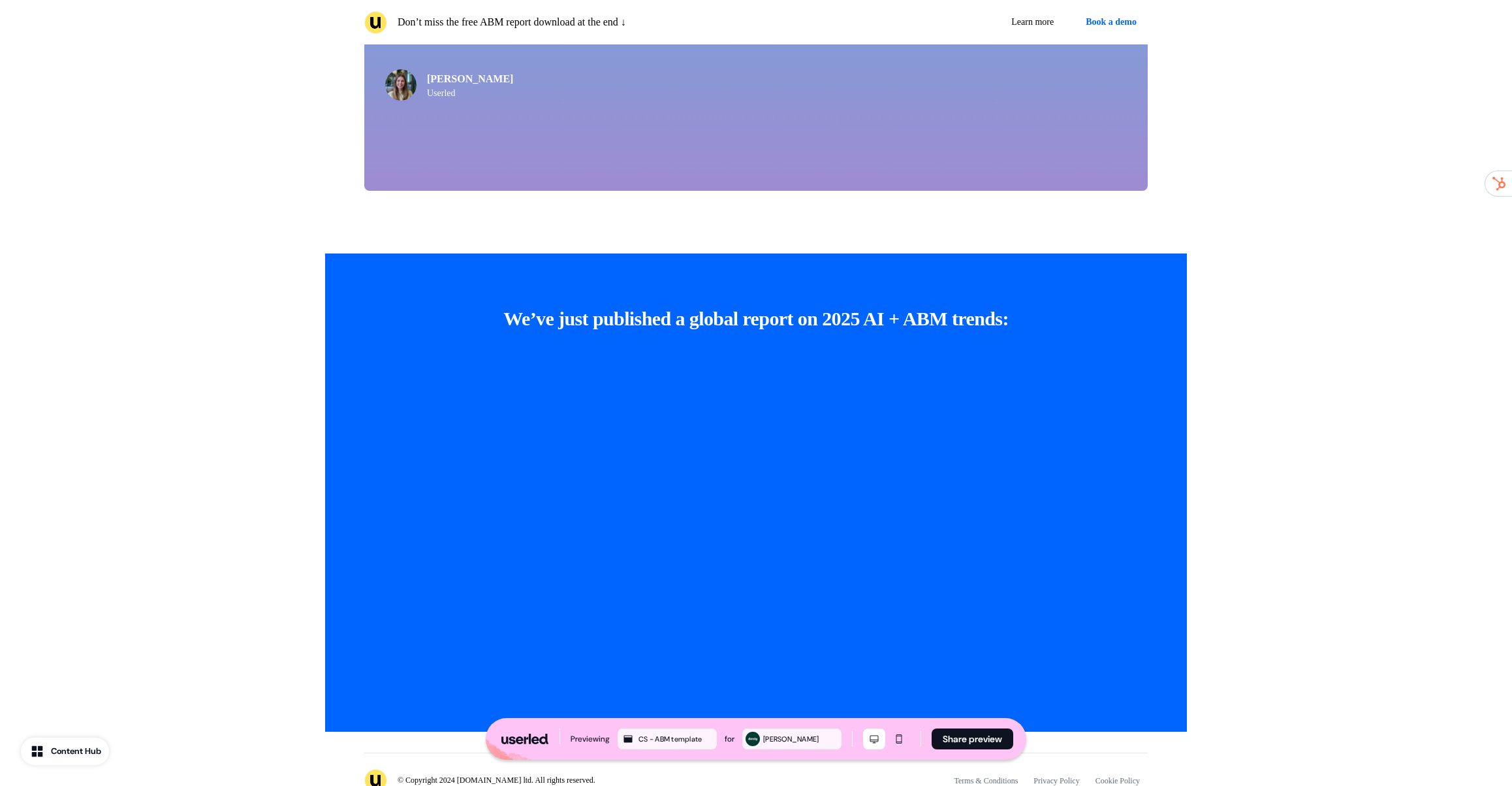
scroll to position [2963, 0]
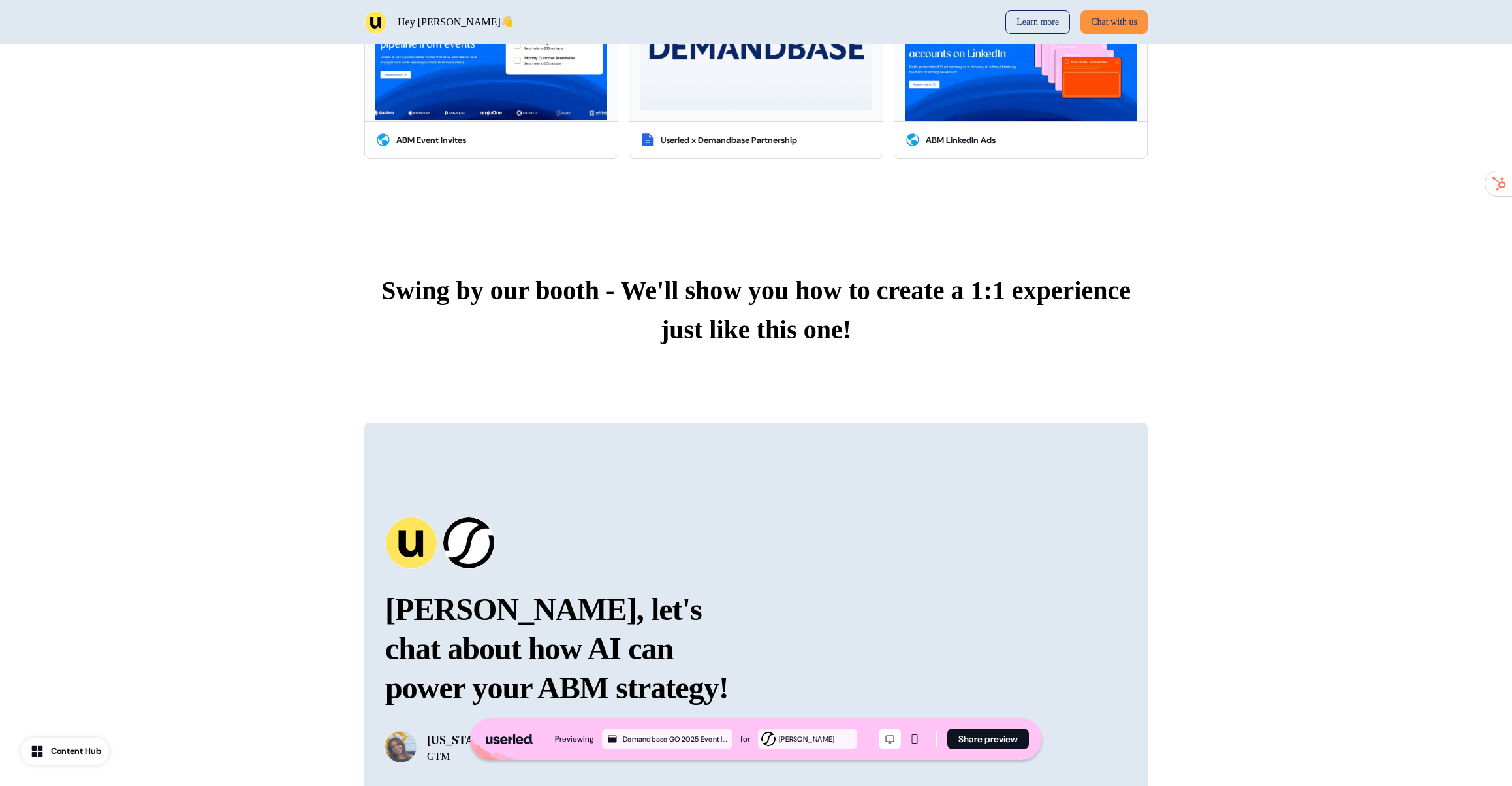
scroll to position [1212, 0]
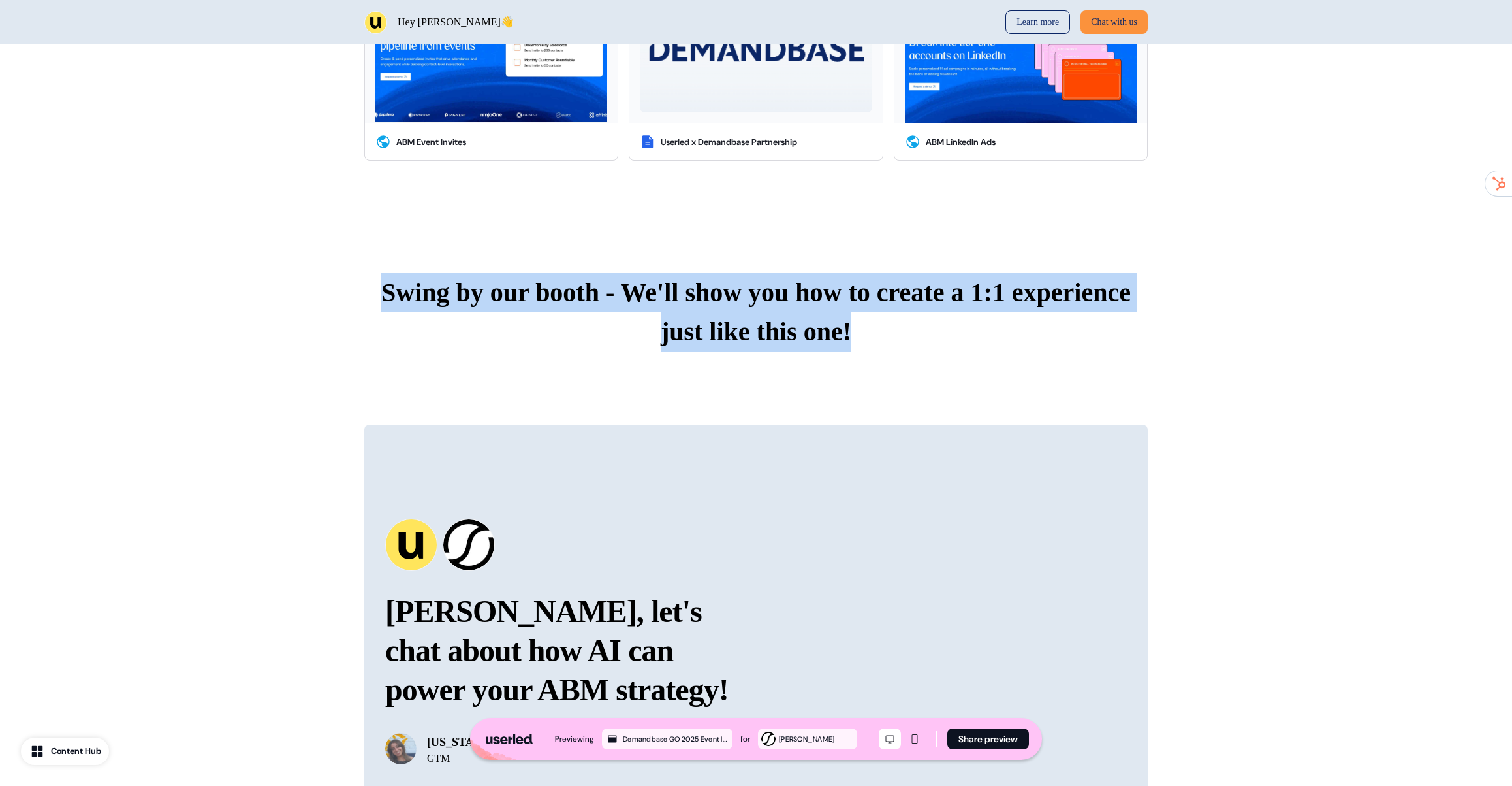
drag, startPoint x: 427, startPoint y: 219, endPoint x: 969, endPoint y: 277, distance: 545.1
click at [961, 277] on p "Swing by our booth - We'll show you how to create a 1:1 experience just like th…" at bounding box center [756, 313] width 784 height 79
drag, startPoint x: 986, startPoint y: 277, endPoint x: 1008, endPoint y: 281, distance: 22.4
click at [986, 277] on p "Swing by our booth - We'll show you how to create a 1:1 experience just like th…" at bounding box center [756, 313] width 784 height 79
drag, startPoint x: 1008, startPoint y: 281, endPoint x: 454, endPoint y: 217, distance: 557.7
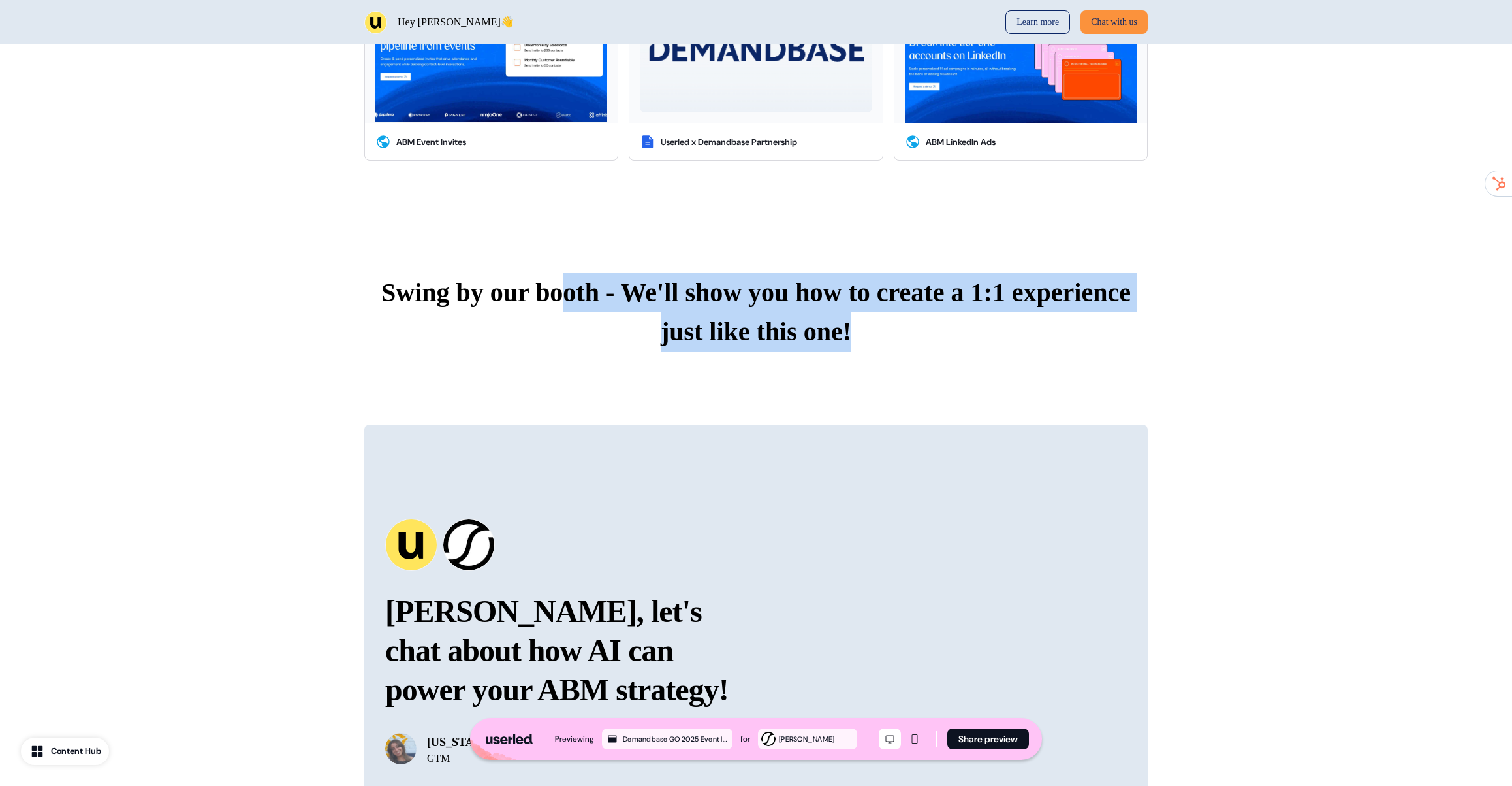
click at [531, 222] on div "Swing by our booth - We'll show you how to create a 1:1 experience just like th…" at bounding box center [756, 313] width 862 height 183
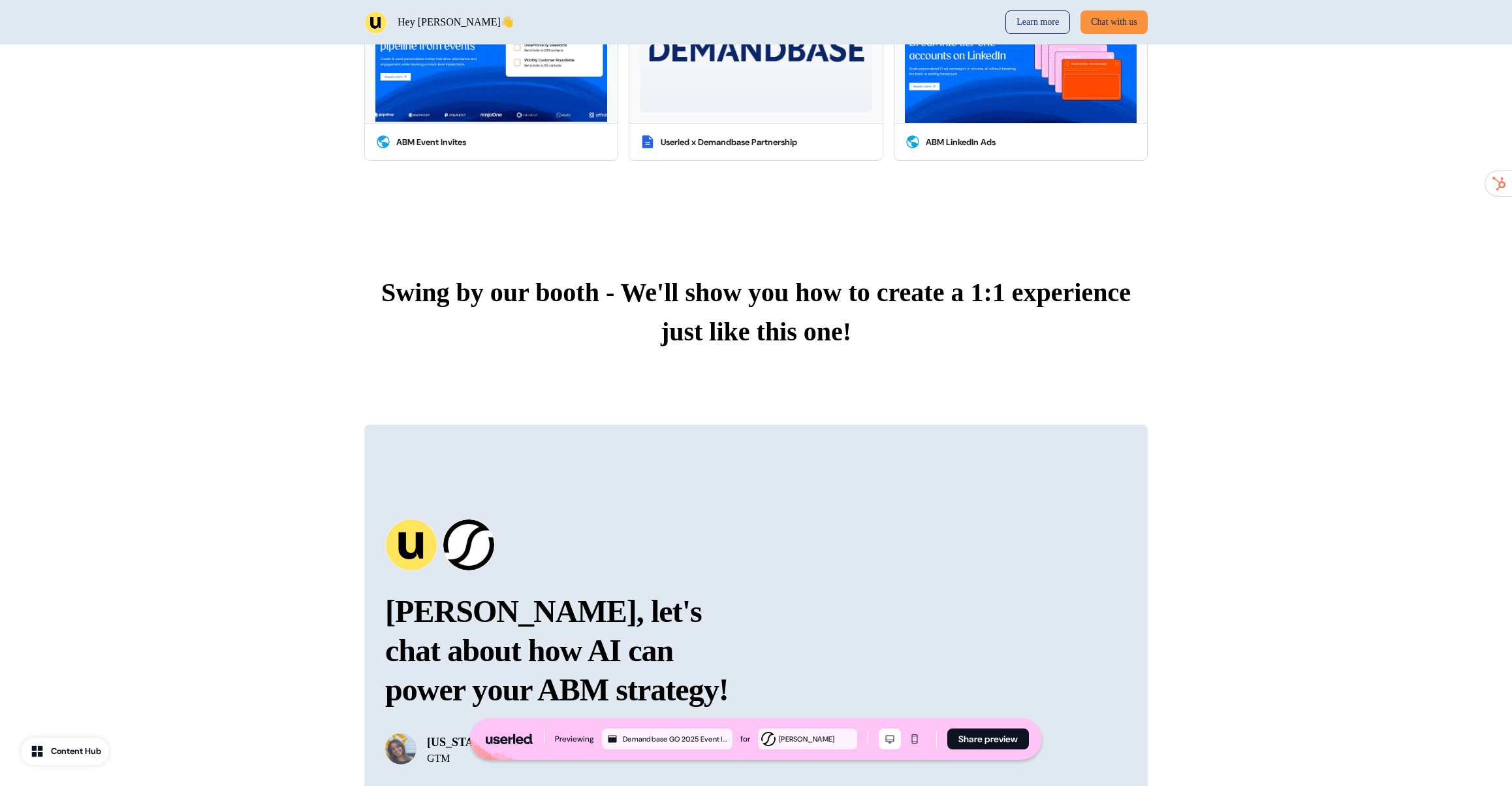
click at [454, 273] on p "Swing by our booth - We'll show you how to create a 1:1 experience just like th…" at bounding box center [756, 313] width 784 height 79
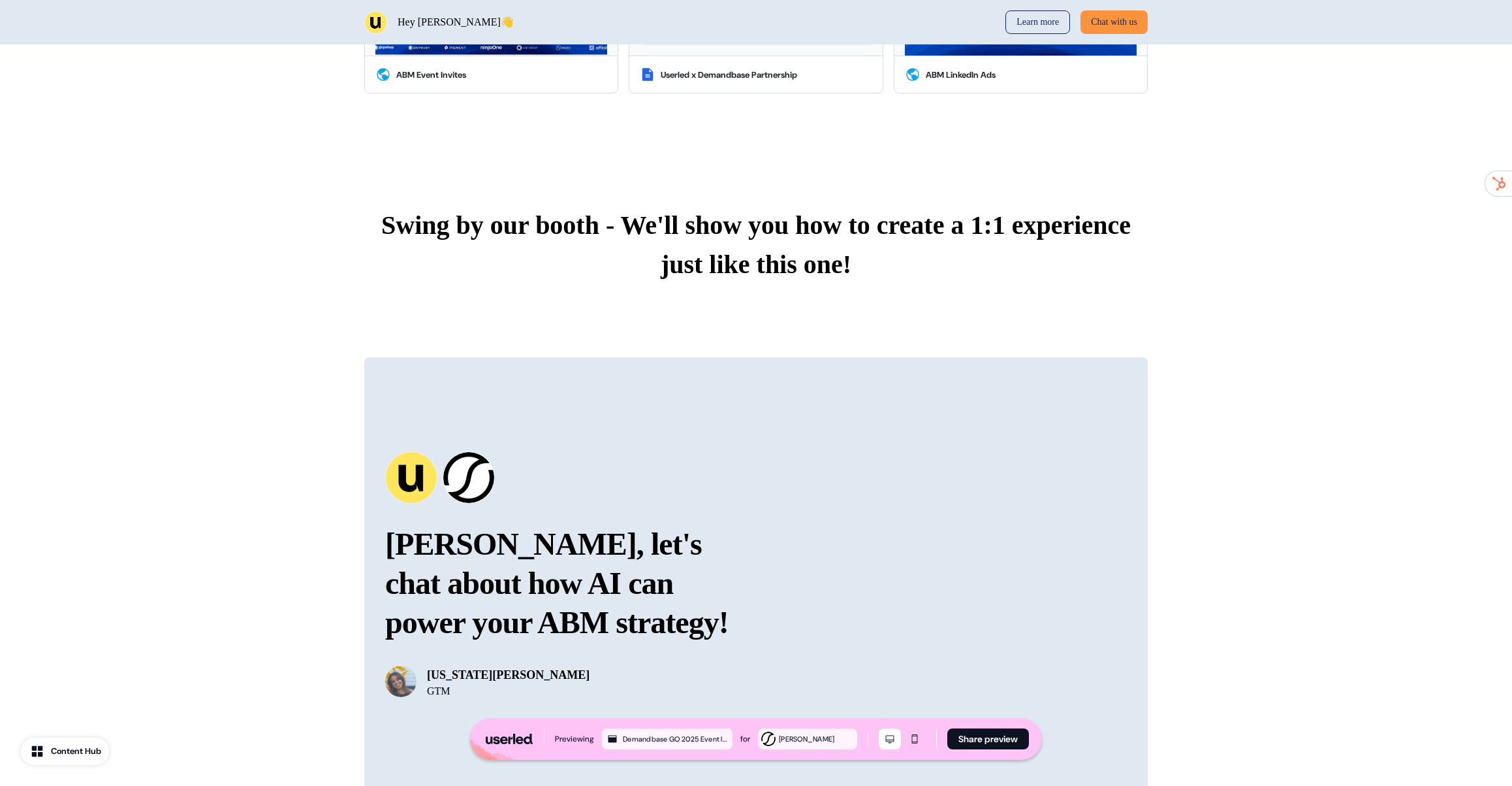
scroll to position [1276, 0]
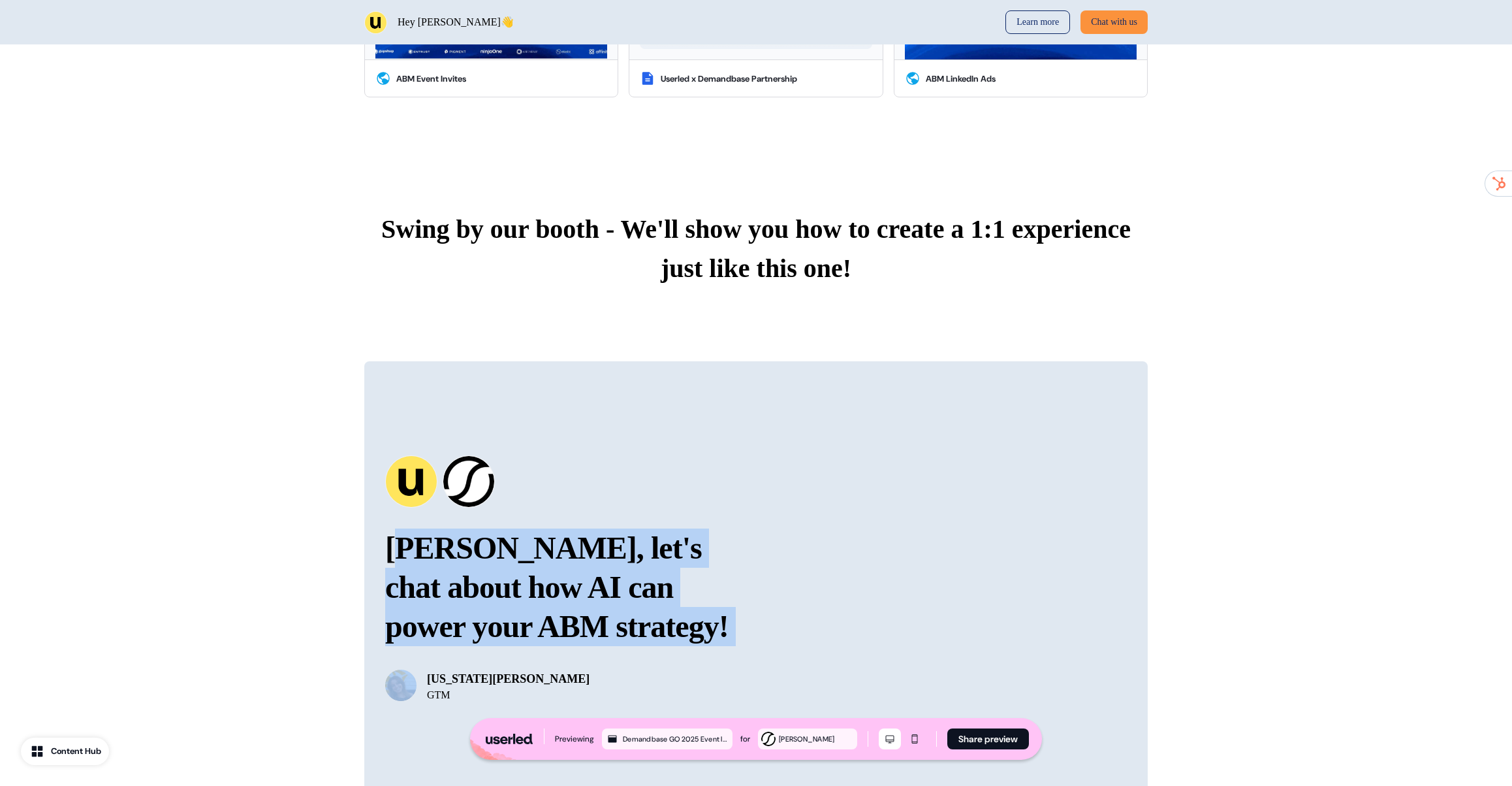
drag, startPoint x: 442, startPoint y: 482, endPoint x: 724, endPoint y: 587, distance: 300.9
click at [709, 587] on div "Deanna, let's chat about how AI can power your ABM strategy! Georgia Cohen GTM" at bounding box center [570, 614] width 371 height 172
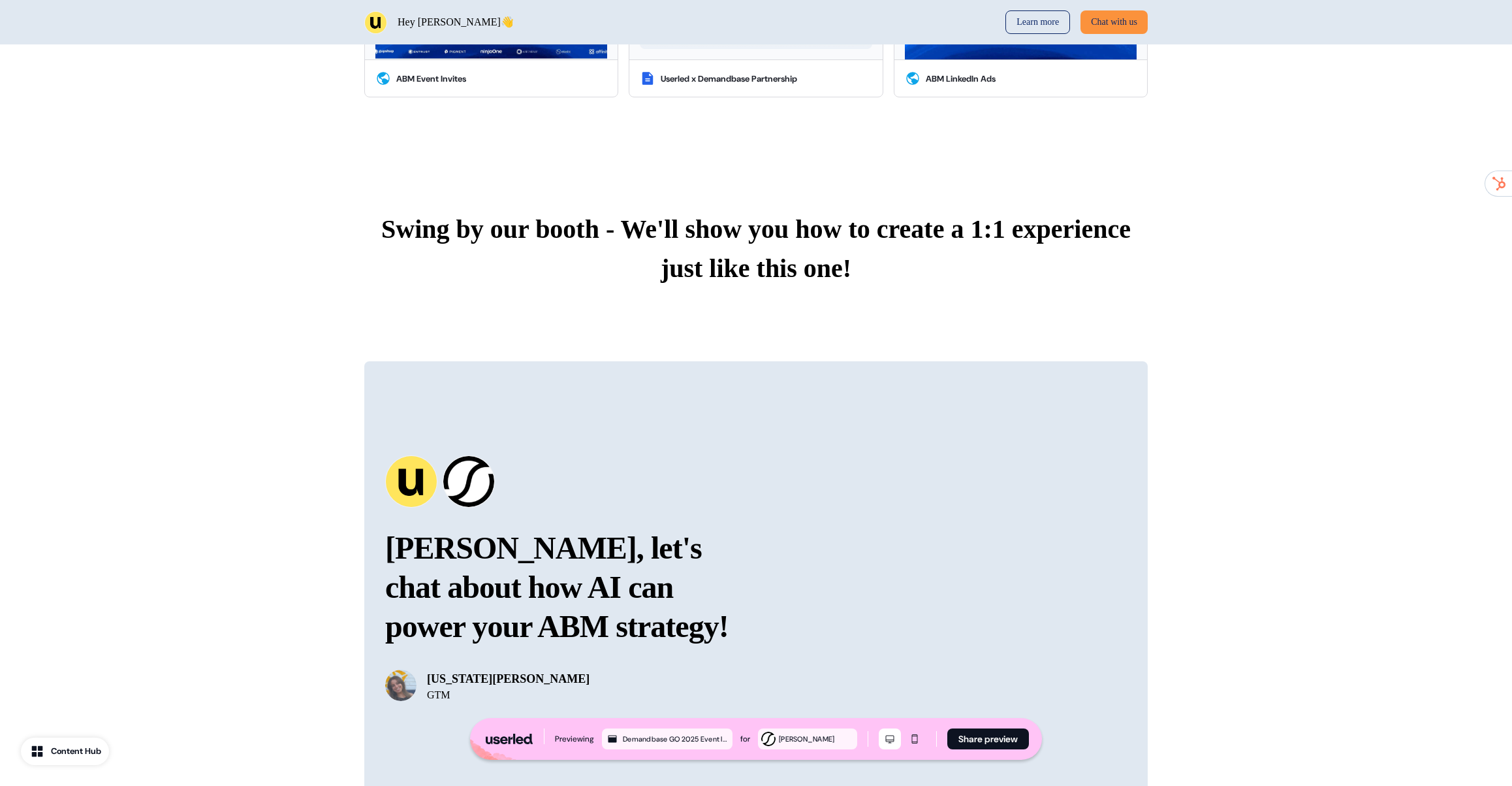
drag, startPoint x: 724, startPoint y: 587, endPoint x: 735, endPoint y: 581, distance: 12.5
click at [724, 649] on div "Georgia Cohen GTM" at bounding box center [570, 675] width 371 height 52
drag, startPoint x: 649, startPoint y: 528, endPoint x: 441, endPoint y: 470, distance: 215.9
click at [494, 528] on div "Deanna, let's chat about how AI can power your ABM strategy! Georgia Cohen GTM" at bounding box center [570, 614] width 371 height 172
click at [440, 528] on p "Deanna, let's chat about how AI can power your ABM strategy!" at bounding box center [570, 587] width 371 height 117
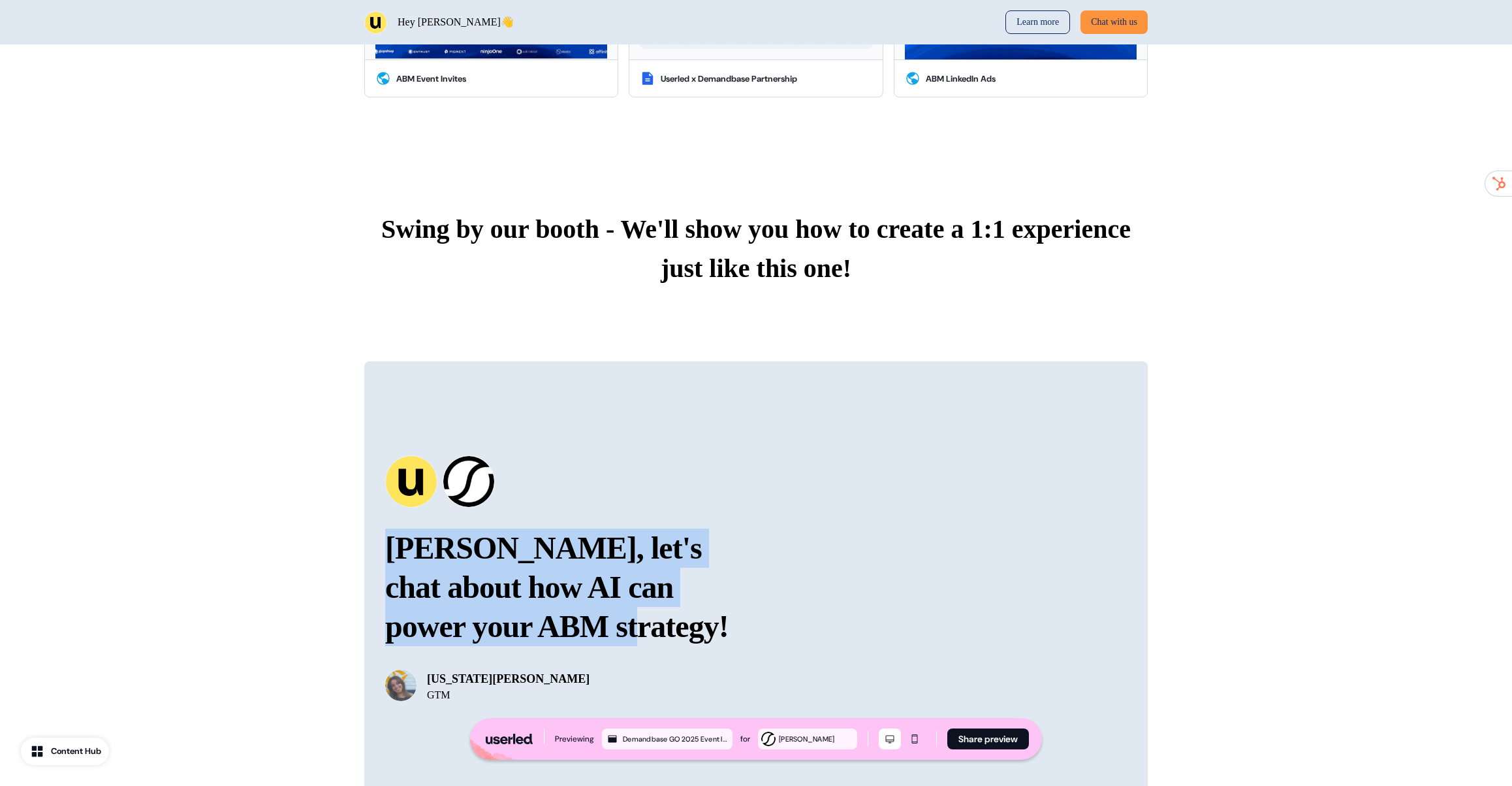
drag, startPoint x: 619, startPoint y: 560, endPoint x: 695, endPoint y: 580, distance: 78.6
click at [672, 575] on div "Deanna, let's chat about how AI can power your ABM strategy! Georgia Cohen GTM" at bounding box center [570, 614] width 371 height 172
drag, startPoint x: 693, startPoint y: 578, endPoint x: 389, endPoint y: 490, distance: 316.5
click at [401, 528] on div "Deanna, let's chat about how AI can power your ABM strategy! Georgia Cohen GTM" at bounding box center [570, 614] width 371 height 172
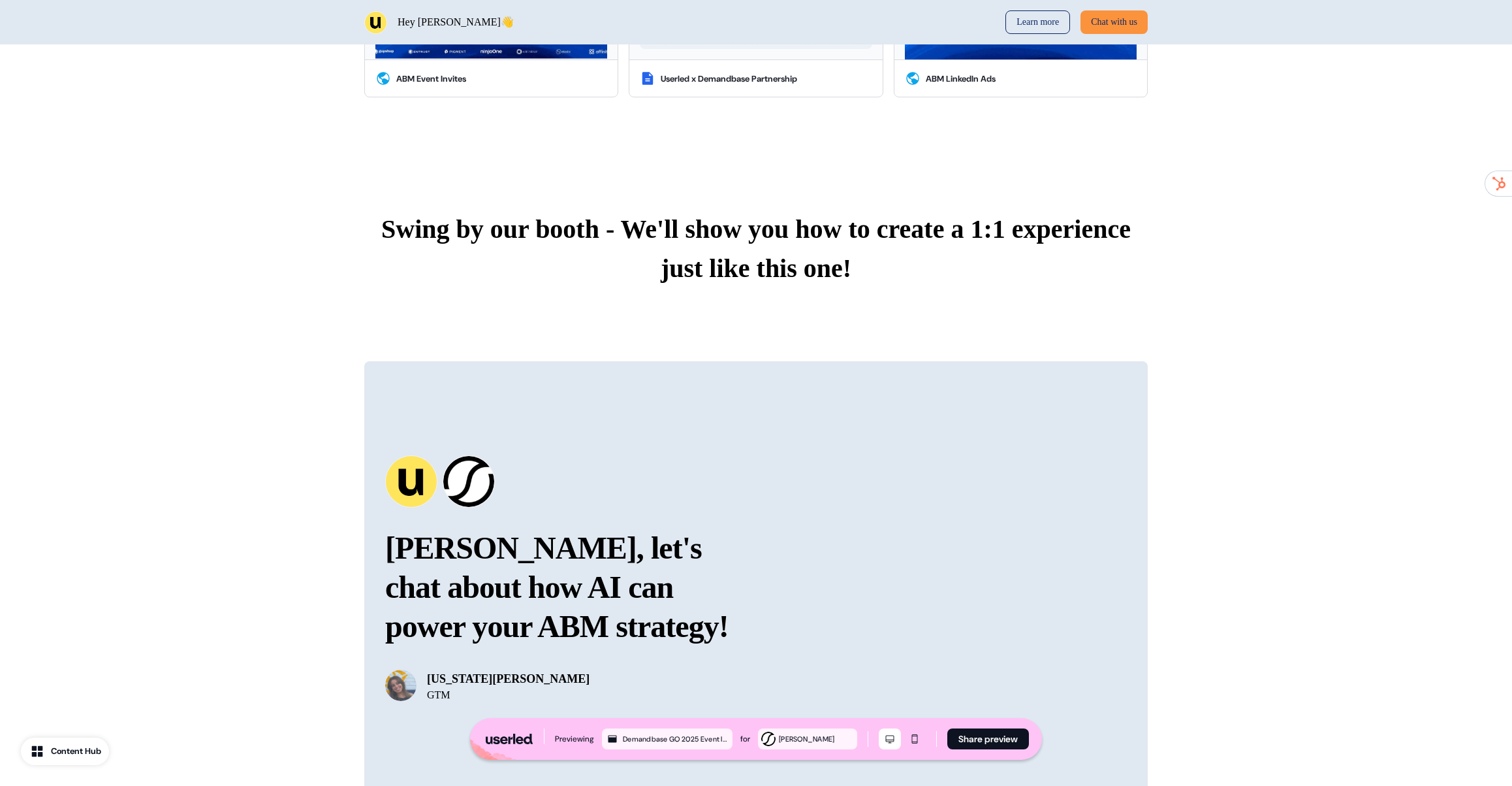
click at [389, 528] on p "Deanna, let's chat about how AI can power your ABM strategy!" at bounding box center [570, 587] width 371 height 117
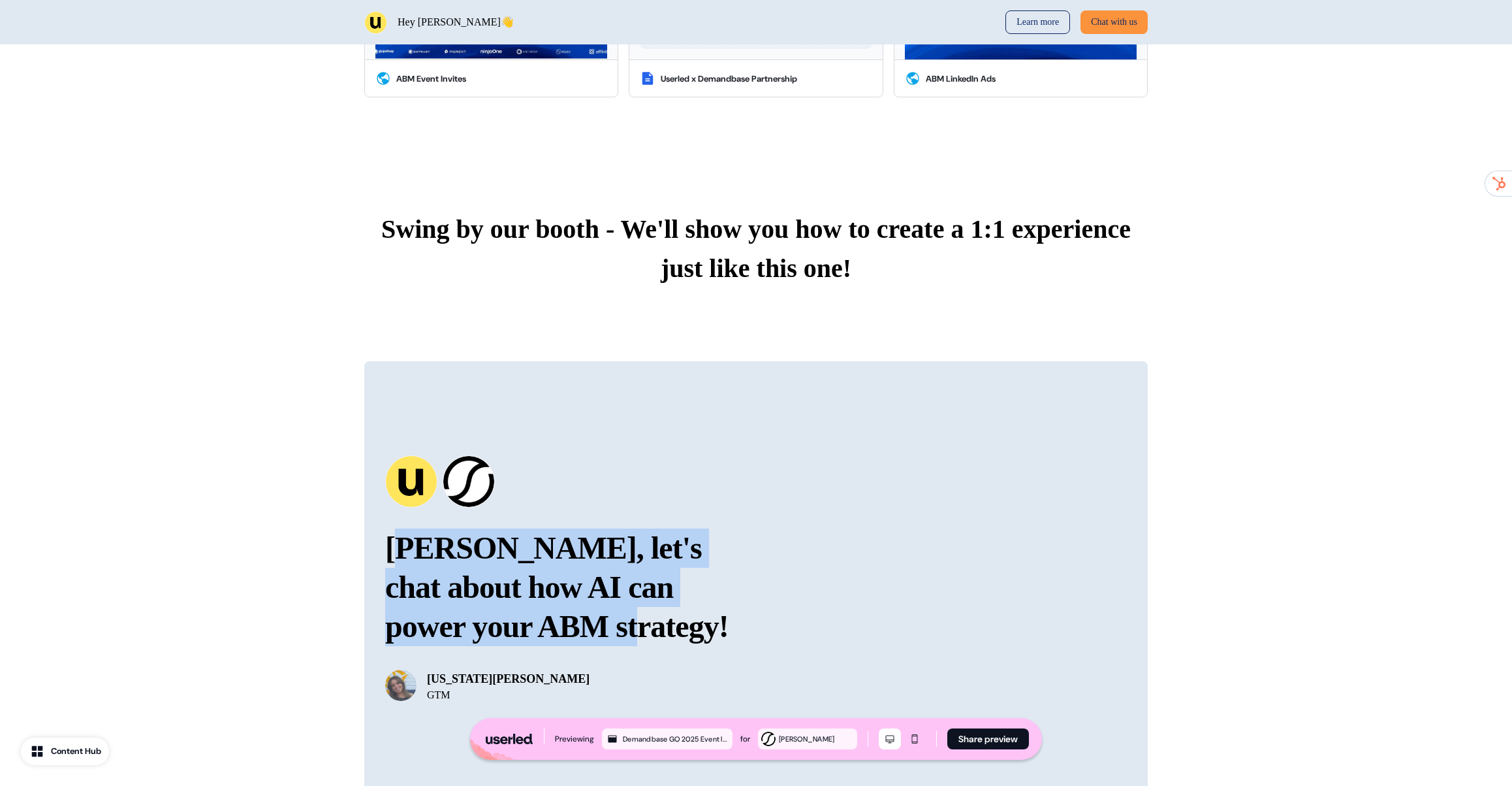
drag, startPoint x: 515, startPoint y: 509, endPoint x: 661, endPoint y: 569, distance: 157.8
click at [662, 572] on p "Deanna, let's chat about how AI can power your ABM strategy!" at bounding box center [570, 587] width 371 height 117
drag, startPoint x: 661, startPoint y: 569, endPoint x: 418, endPoint y: 481, distance: 258.4
click at [416, 528] on div "Deanna, let's chat about how AI can power your ABM strategy! Georgia Cohen GTM" at bounding box center [570, 614] width 371 height 172
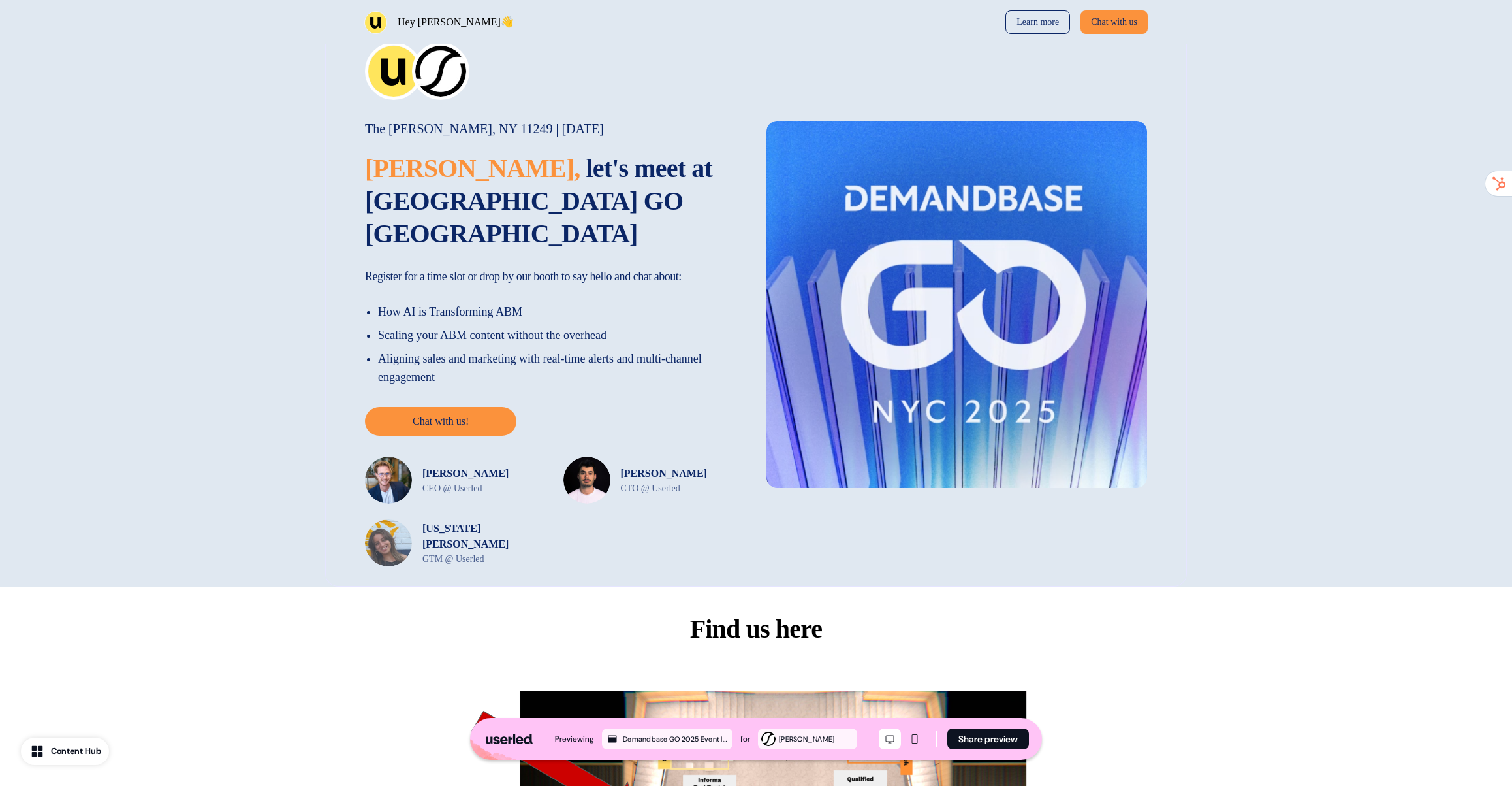
scroll to position [0, 0]
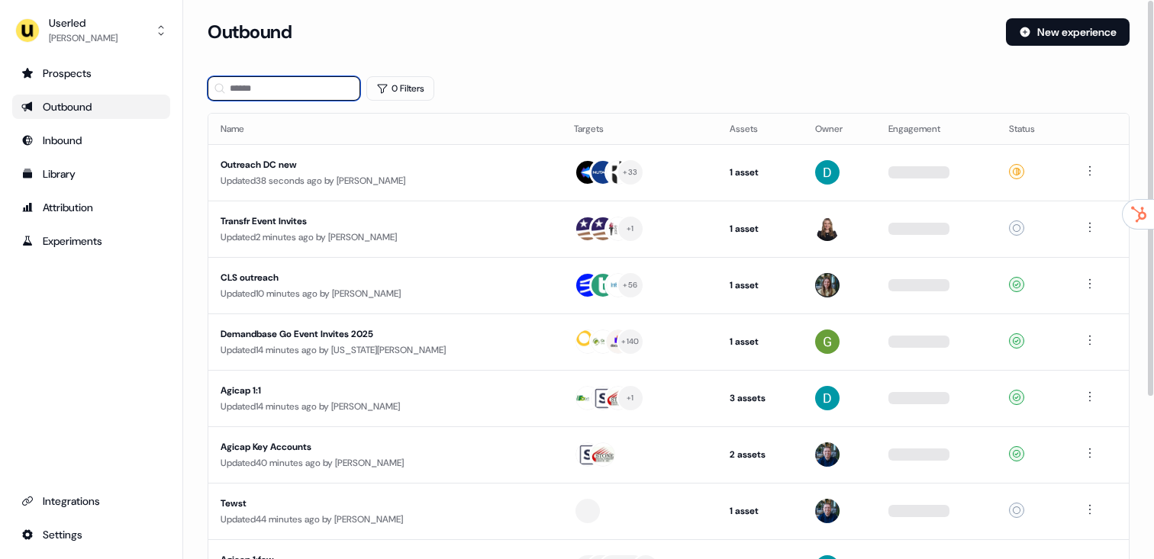
click at [289, 91] on input at bounding box center [284, 88] width 153 height 24
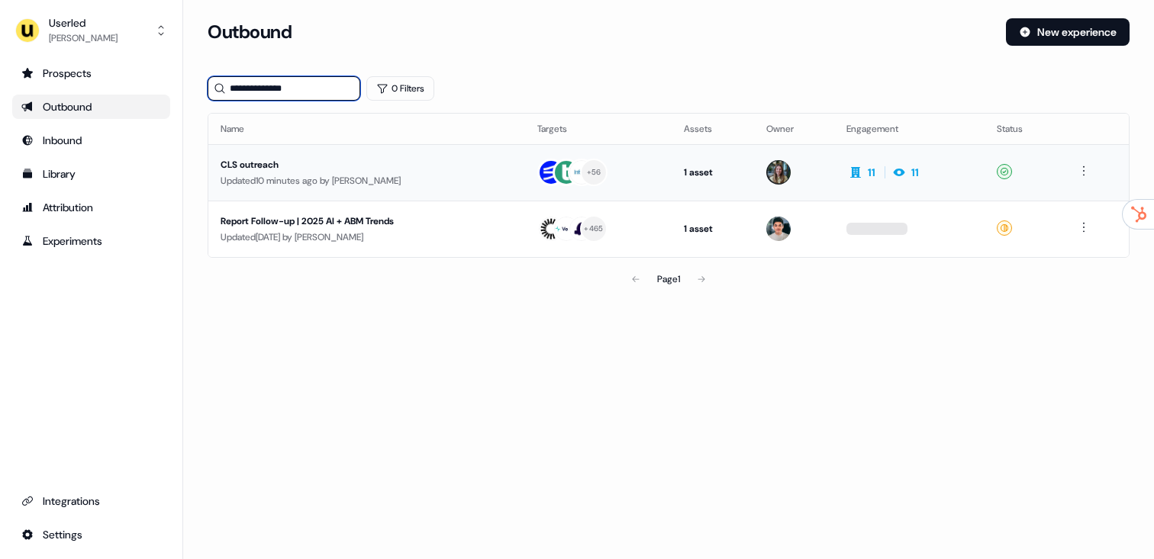
type input "**********"
click at [381, 170] on div "CLS outreach" at bounding box center [365, 164] width 288 height 15
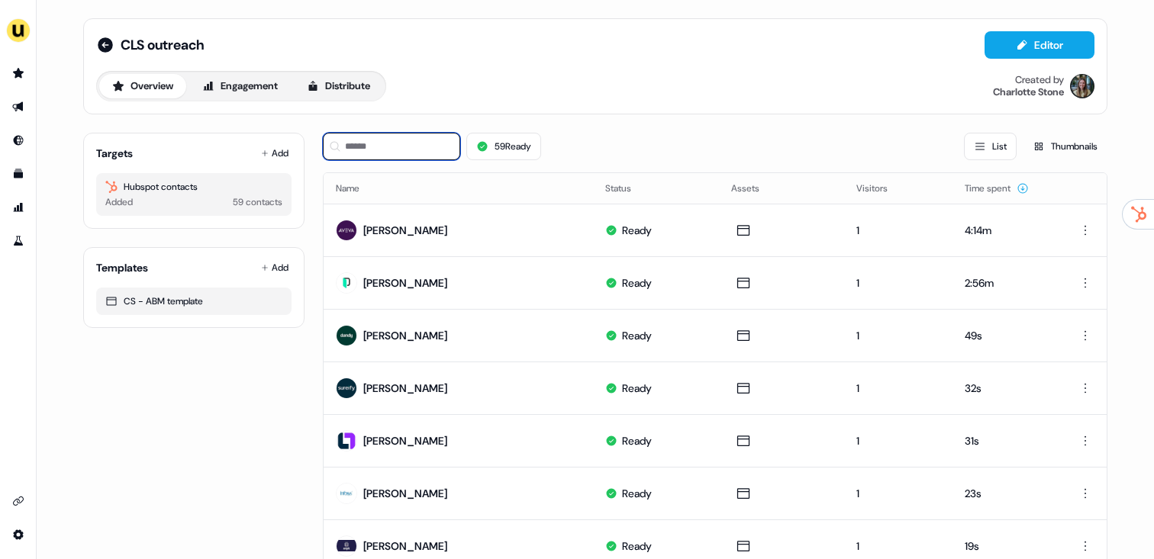
click at [397, 147] on input at bounding box center [391, 146] width 137 height 27
paste input "**********"
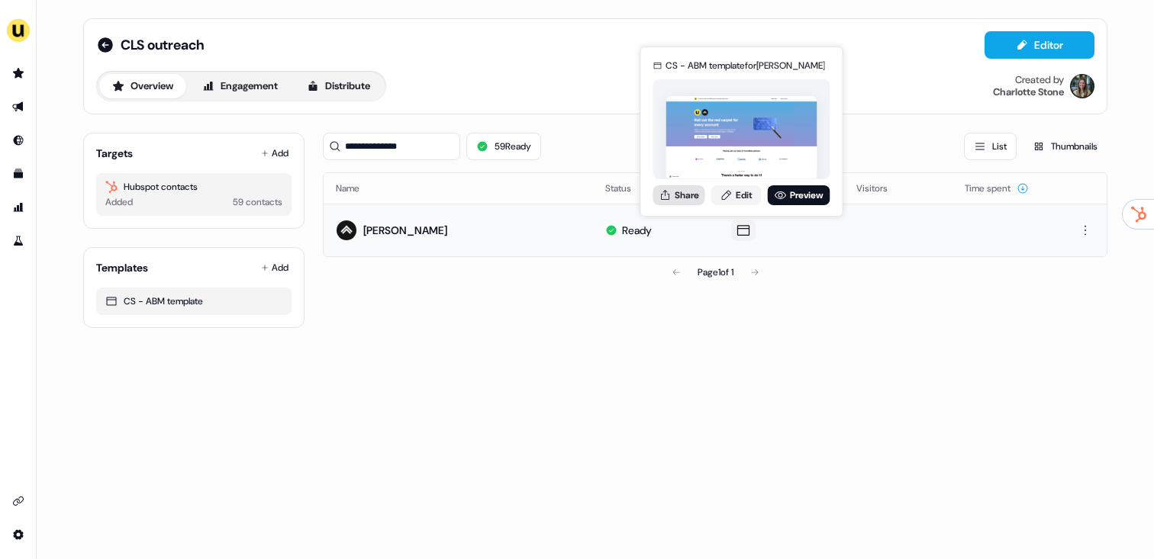
click at [673, 193] on button "Share" at bounding box center [679, 195] width 52 height 20
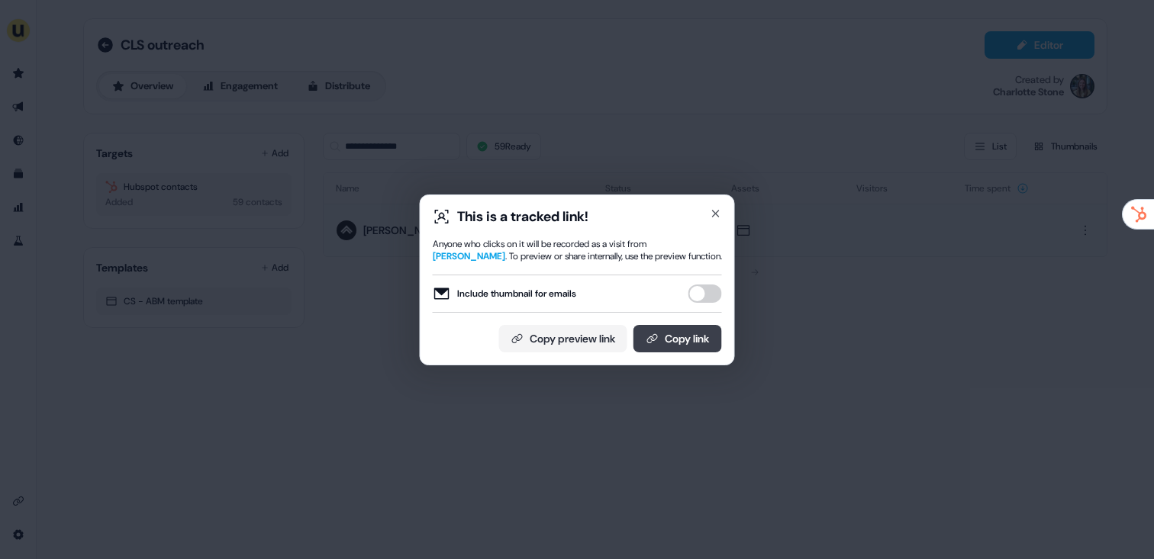
drag, startPoint x: 706, startPoint y: 297, endPoint x: 697, endPoint y: 324, distance: 28.7
click at [706, 298] on button "Include thumbnail for emails" at bounding box center [705, 294] width 34 height 18
drag, startPoint x: 695, startPoint y: 329, endPoint x: 707, endPoint y: 302, distance: 29.4
click at [694, 329] on button "Copy link" at bounding box center [677, 338] width 89 height 27
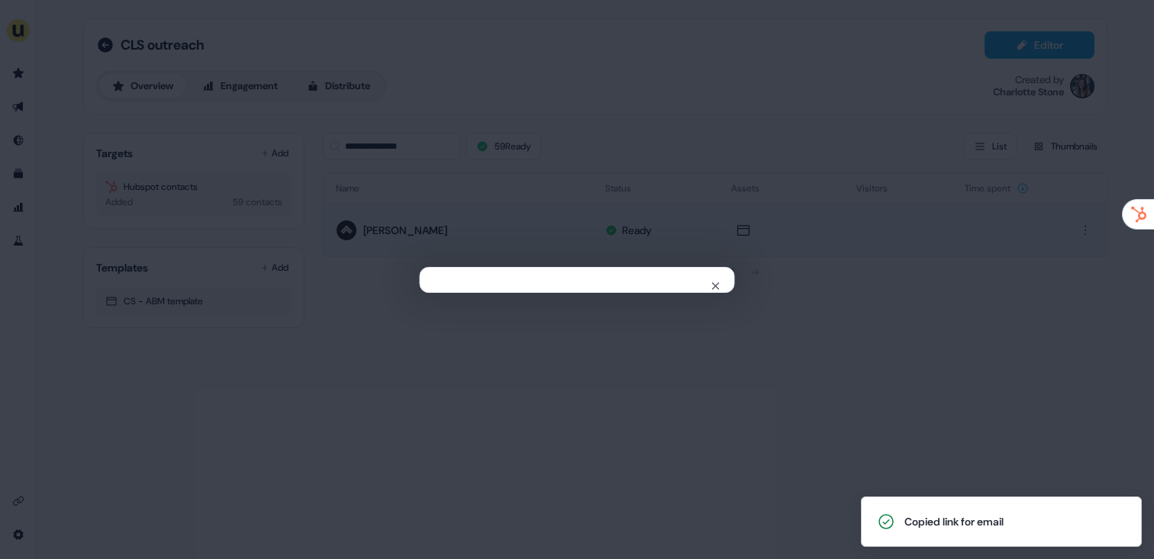
click at [471, 98] on div "Close" at bounding box center [577, 279] width 1154 height 559
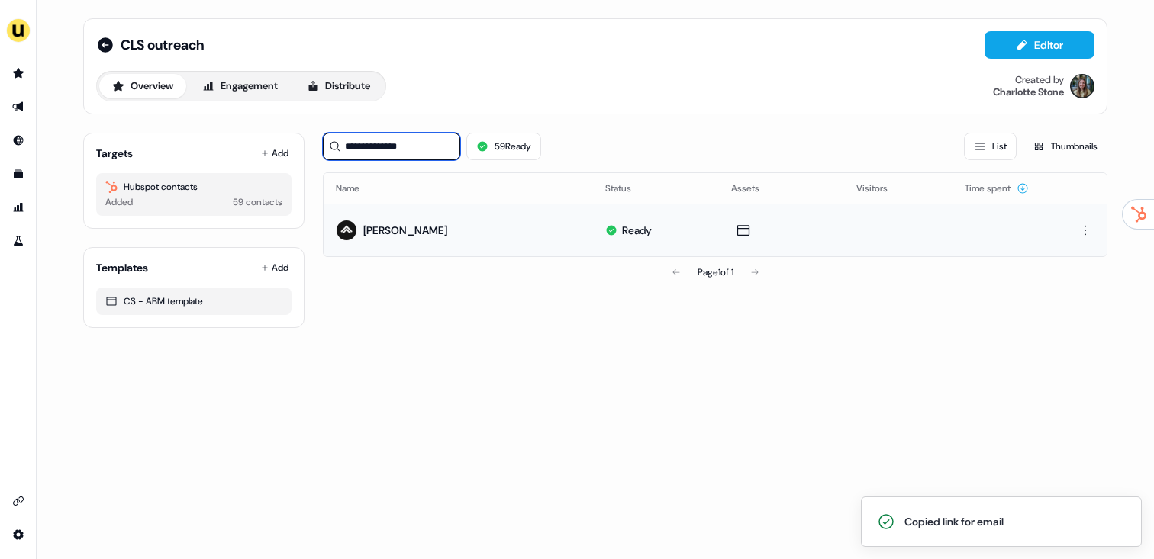
drag, startPoint x: 429, startPoint y: 154, endPoint x: 321, endPoint y: 147, distance: 107.9
click at [321, 147] on div "**********" at bounding box center [595, 225] width 1024 height 208
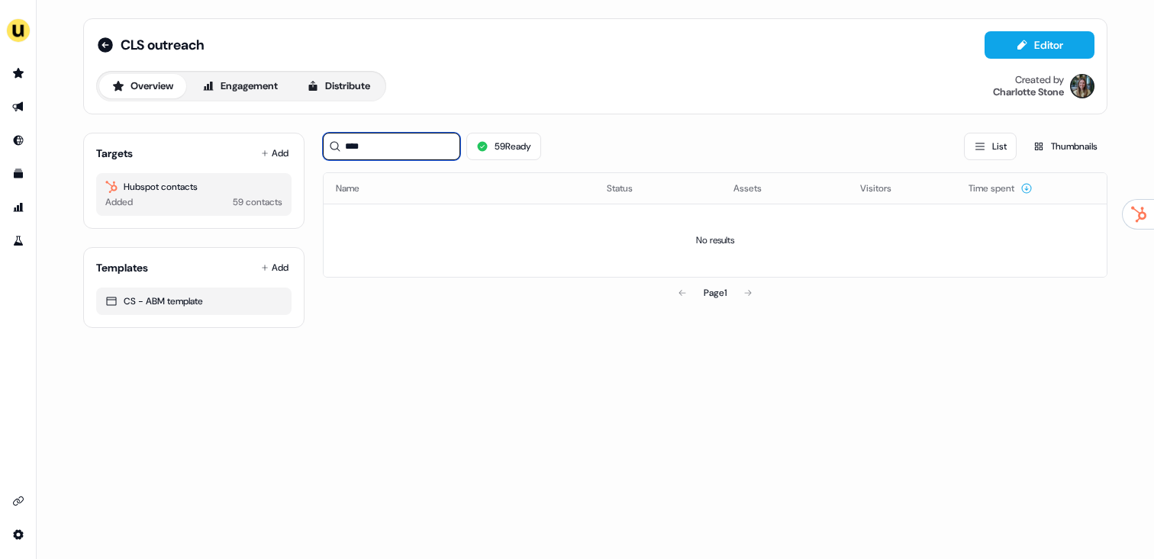
type input "****"
click at [27, 93] on ul "side nav menu" at bounding box center [18, 157] width 36 height 192
click at [18, 105] on icon "Go to outbound experience" at bounding box center [17, 107] width 11 height 10
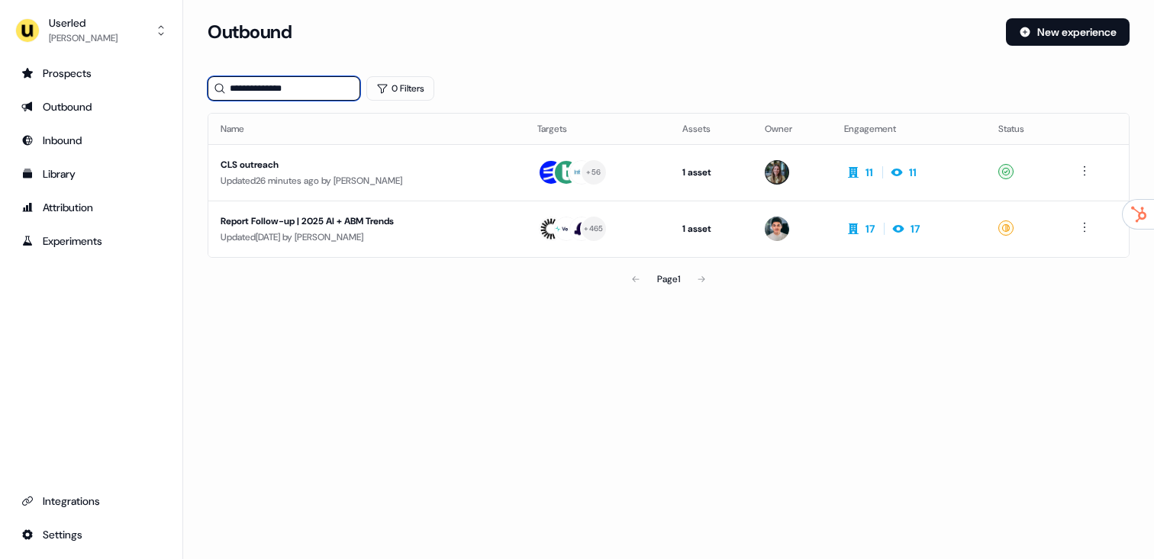
drag, startPoint x: 286, startPoint y: 83, endPoint x: 214, endPoint y: 83, distance: 71.7
click at [214, 83] on div "**********" at bounding box center [284, 88] width 153 height 24
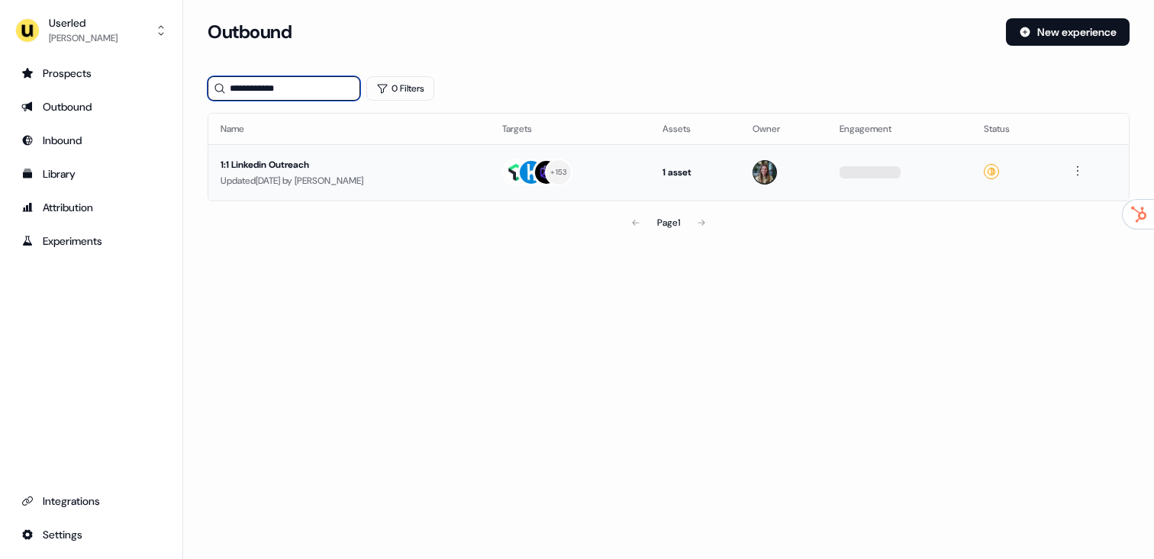
type input "**********"
click at [313, 177] on div "Updated 7 days ago by Charlotte Stone" at bounding box center [349, 180] width 257 height 15
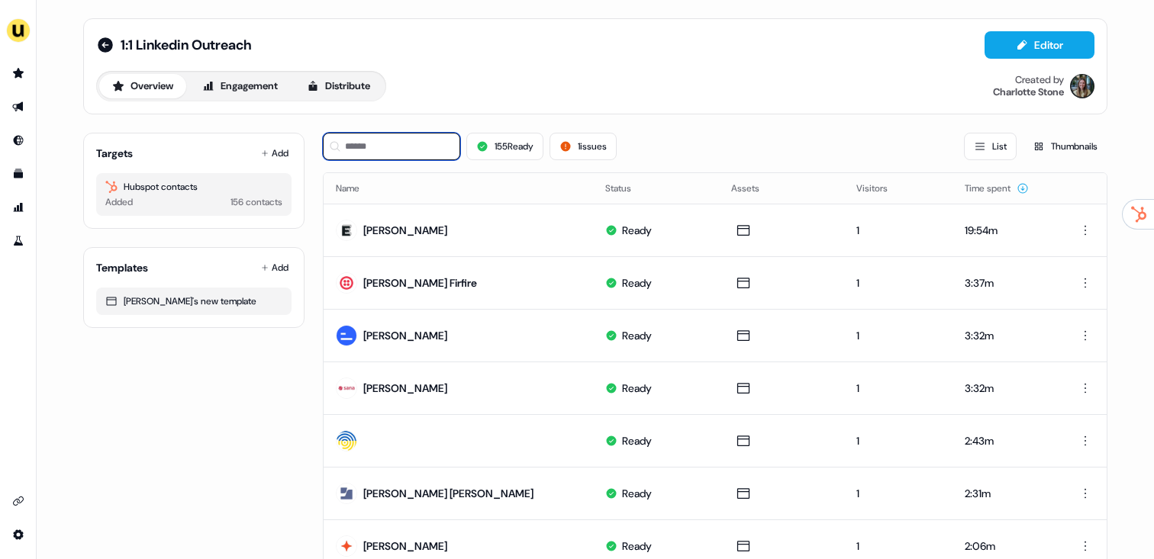
click at [416, 142] on input at bounding box center [391, 146] width 137 height 27
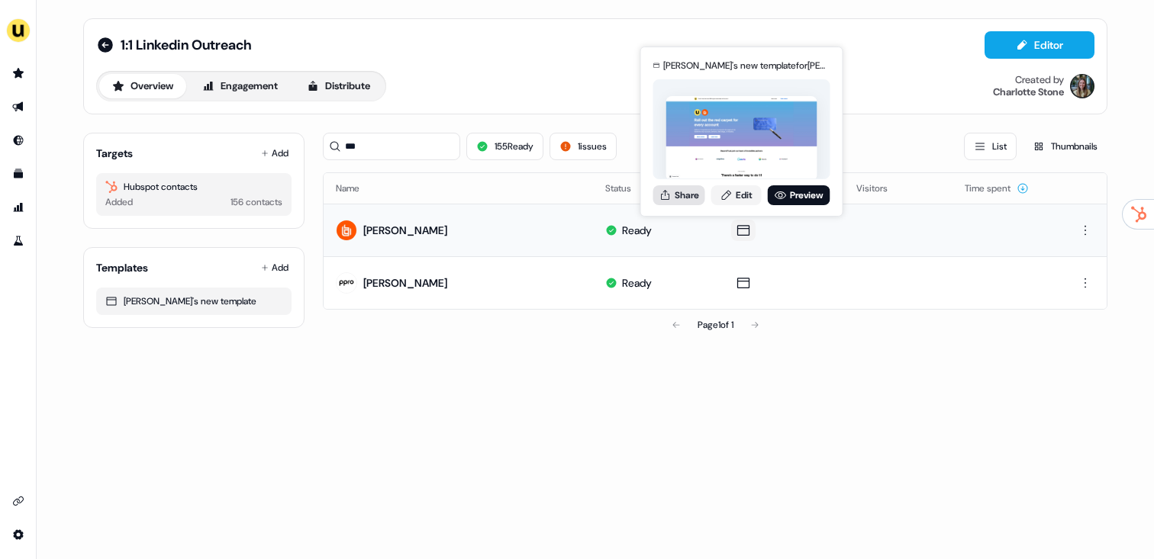
click at [682, 194] on button "Share" at bounding box center [679, 195] width 52 height 20
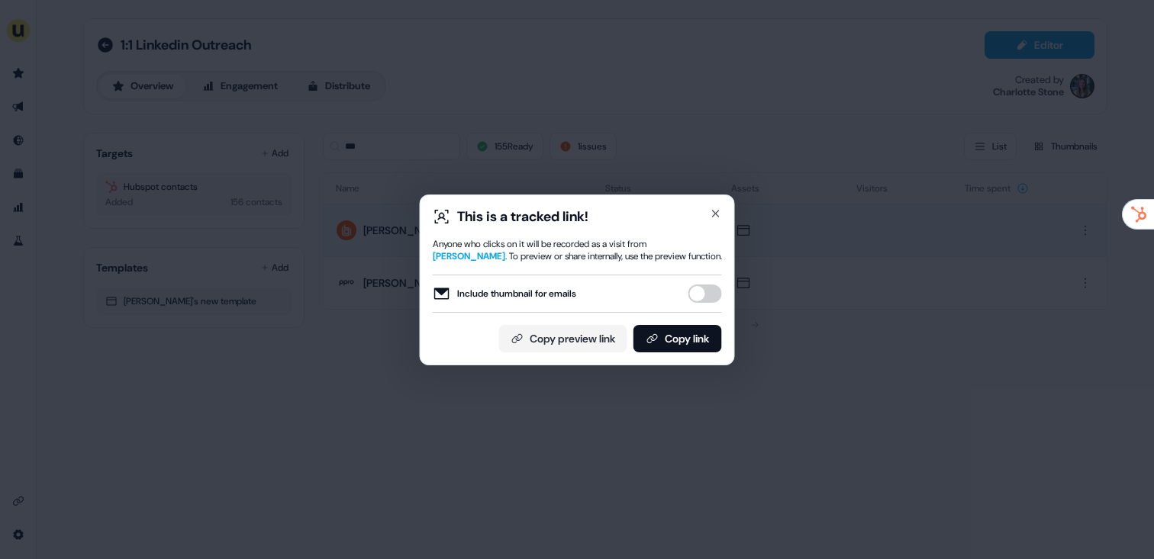
click at [700, 294] on button "Include thumbnail for emails" at bounding box center [705, 294] width 34 height 18
click at [696, 324] on div "This is a tracked link! Anyone who clicks on it will be recorded as a visit fro…" at bounding box center [577, 280] width 289 height 145
click at [684, 341] on button "Copy link" at bounding box center [677, 338] width 89 height 27
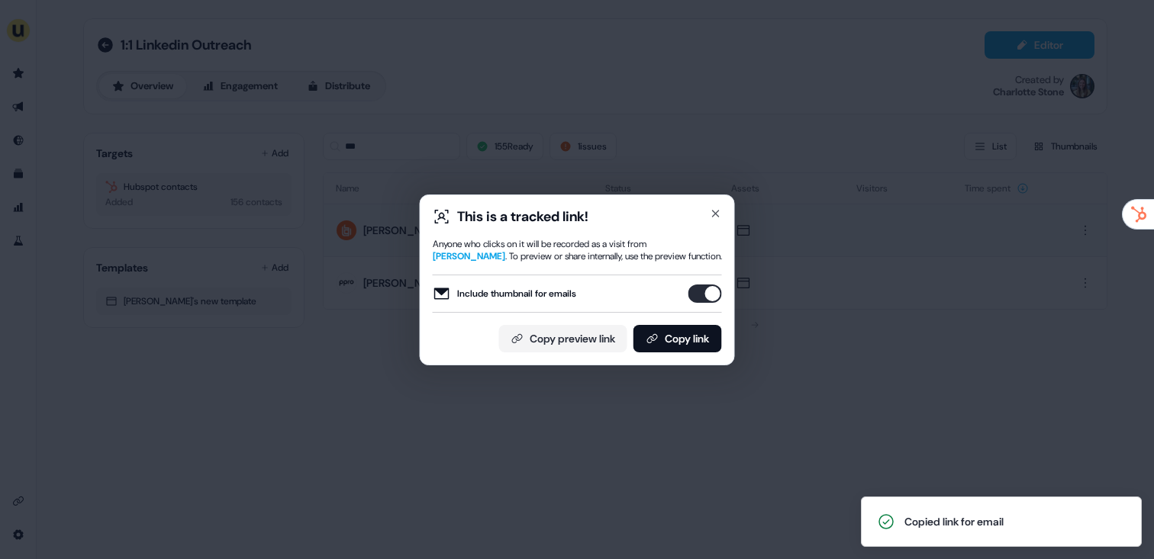
click at [369, 236] on div "This is a tracked link! Anyone who clicks on it will be recorded as a visit fro…" at bounding box center [577, 279] width 1154 height 559
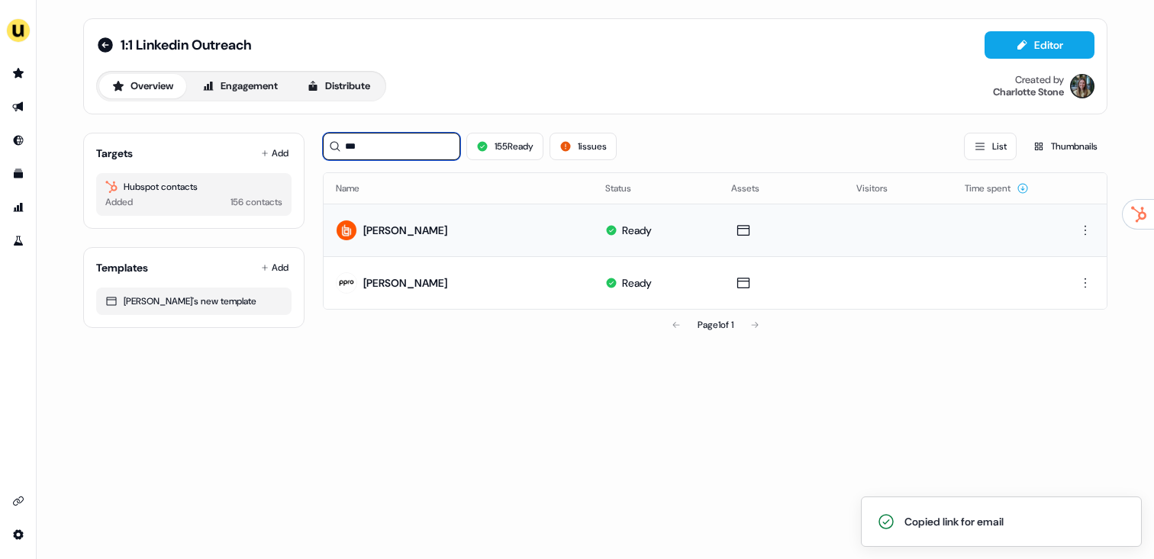
drag, startPoint x: 371, startPoint y: 143, endPoint x: 288, endPoint y: 134, distance: 82.8
click at [297, 137] on div "Targets Add Hubspot contacts Added 156 contacts Templates Add Charlotte's new t…" at bounding box center [595, 231] width 1024 height 220
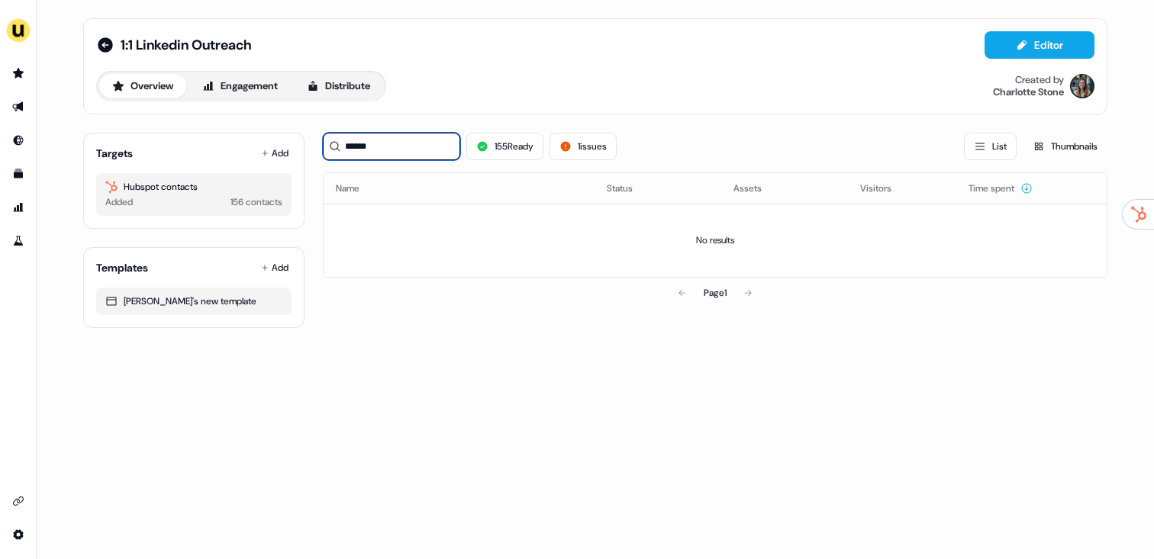
drag, startPoint x: 342, startPoint y: 147, endPoint x: 327, endPoint y: 147, distance: 14.5
click at [329, 147] on div "******" at bounding box center [391, 146] width 137 height 27
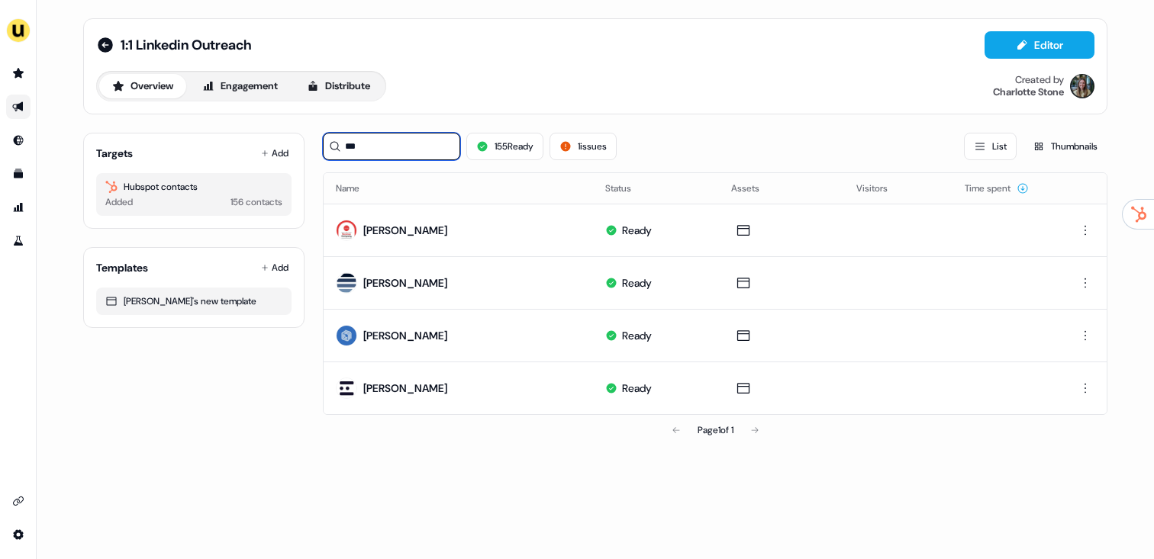
type input "***"
click at [14, 104] on icon "Go to outbound experience" at bounding box center [18, 107] width 12 height 12
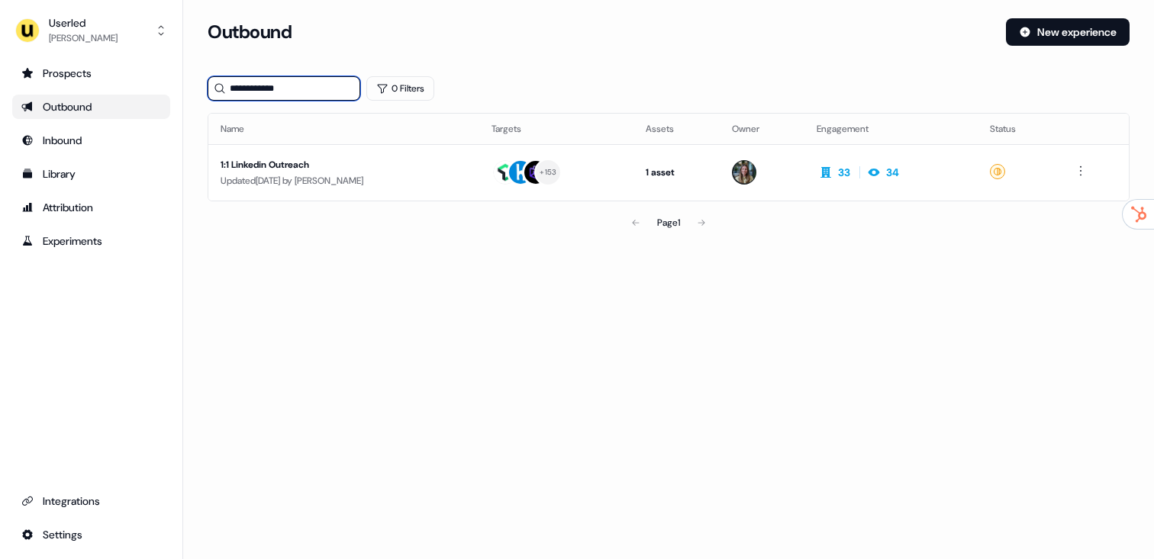
drag, startPoint x: 292, startPoint y: 91, endPoint x: 202, endPoint y: 88, distance: 89.3
click at [202, 88] on section "**********" at bounding box center [668, 149] width 971 height 263
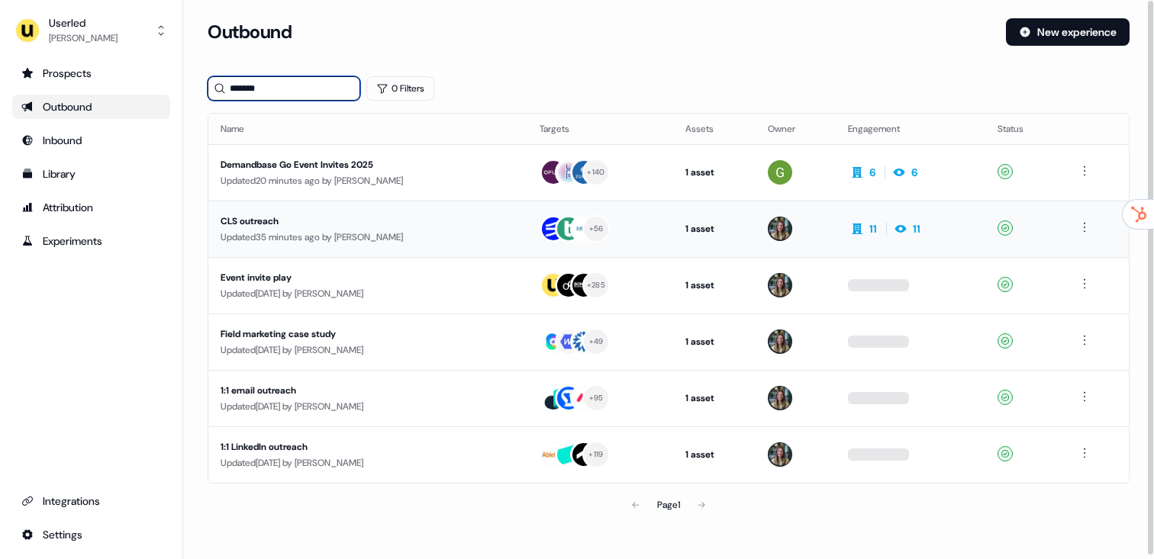
type input "*******"
click at [287, 221] on div "CLS outreach" at bounding box center [365, 221] width 288 height 15
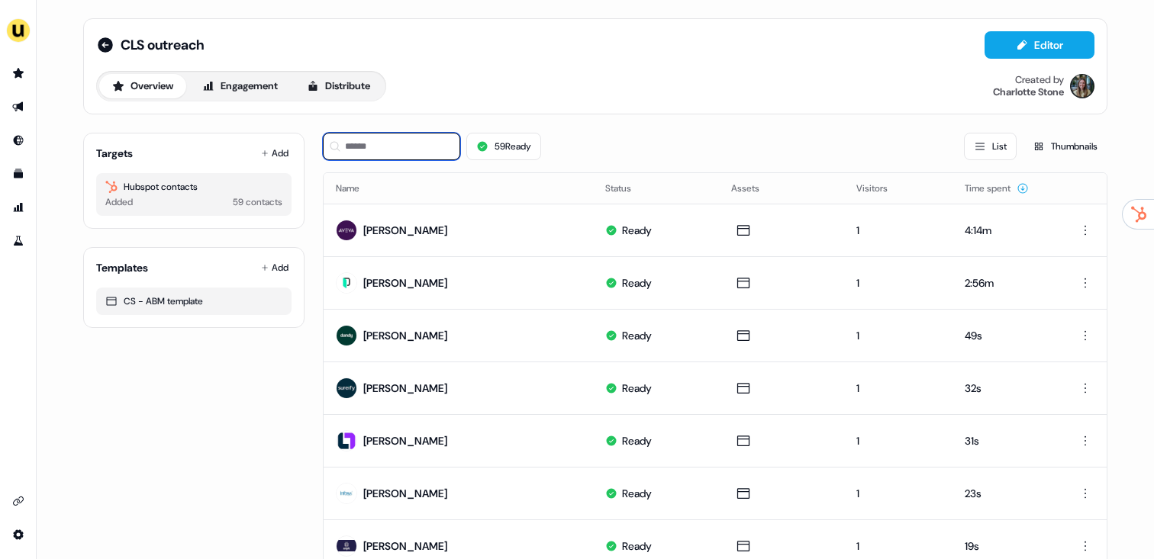
click at [361, 137] on input at bounding box center [391, 146] width 137 height 27
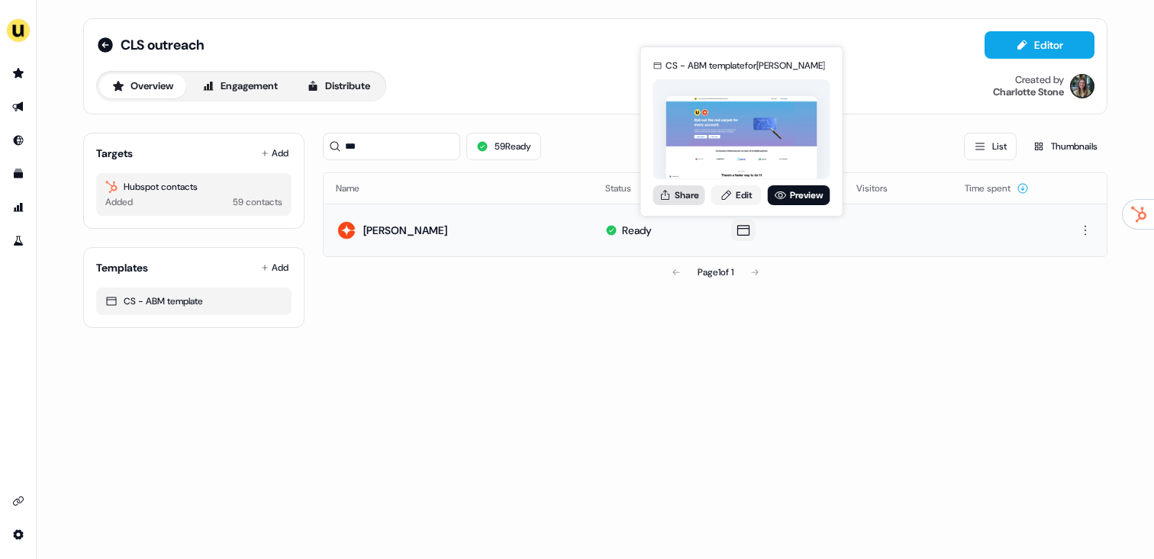
click at [687, 198] on button "Share" at bounding box center [679, 195] width 52 height 20
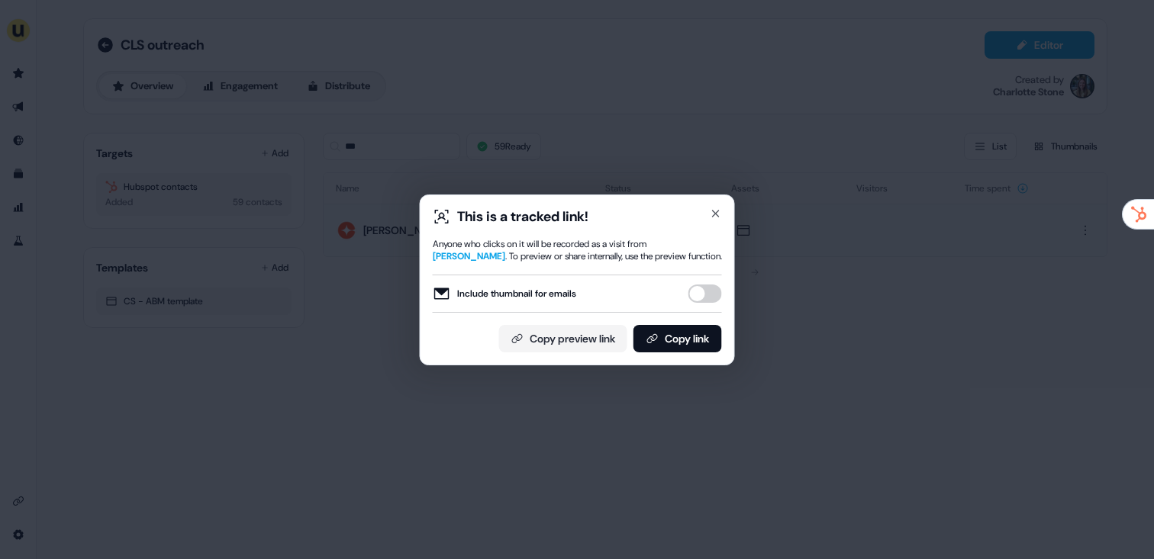
click at [715, 295] on button "Include thumbnail for emails" at bounding box center [705, 294] width 34 height 18
click at [697, 335] on button "Copy link" at bounding box center [677, 338] width 89 height 27
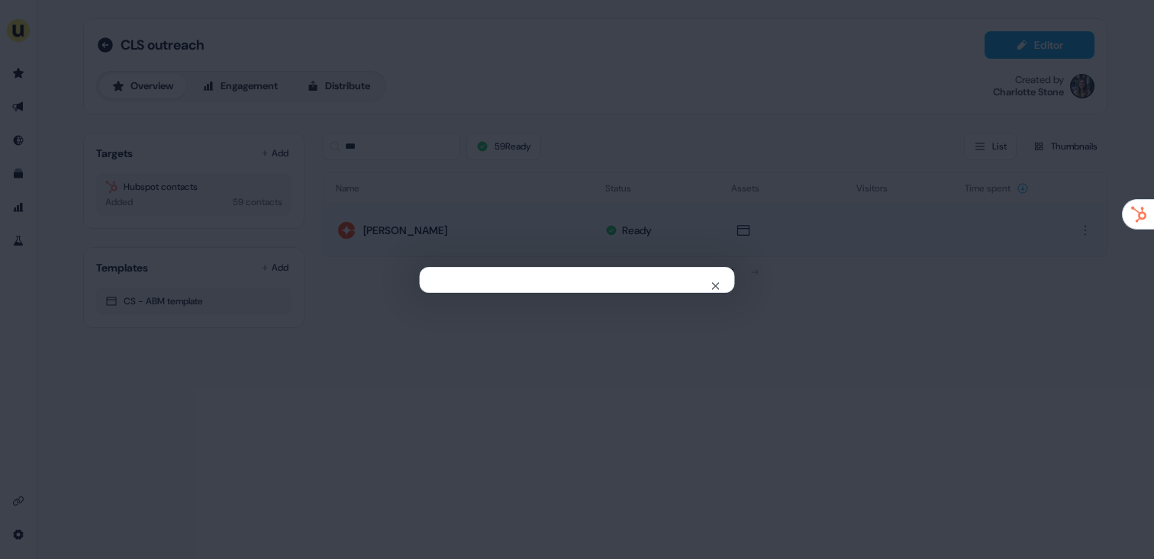
click at [449, 151] on div "Close" at bounding box center [577, 279] width 1154 height 559
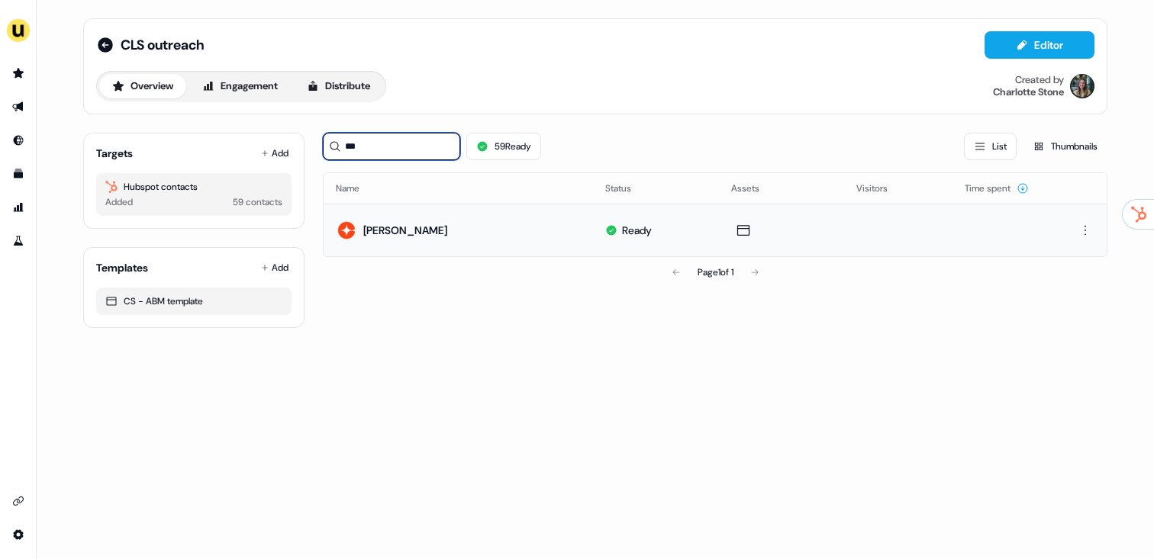
drag, startPoint x: 395, startPoint y: 140, endPoint x: 290, endPoint y: 143, distance: 105.4
click at [288, 143] on div "Targets Add Hubspot contacts Added 59 contacts Templates Add CS - ABM template …" at bounding box center [595, 225] width 1024 height 208
paste input "**********"
drag, startPoint x: 449, startPoint y: 150, endPoint x: 302, endPoint y: 139, distance: 147.0
click at [302, 139] on div "**********" at bounding box center [595, 225] width 1024 height 208
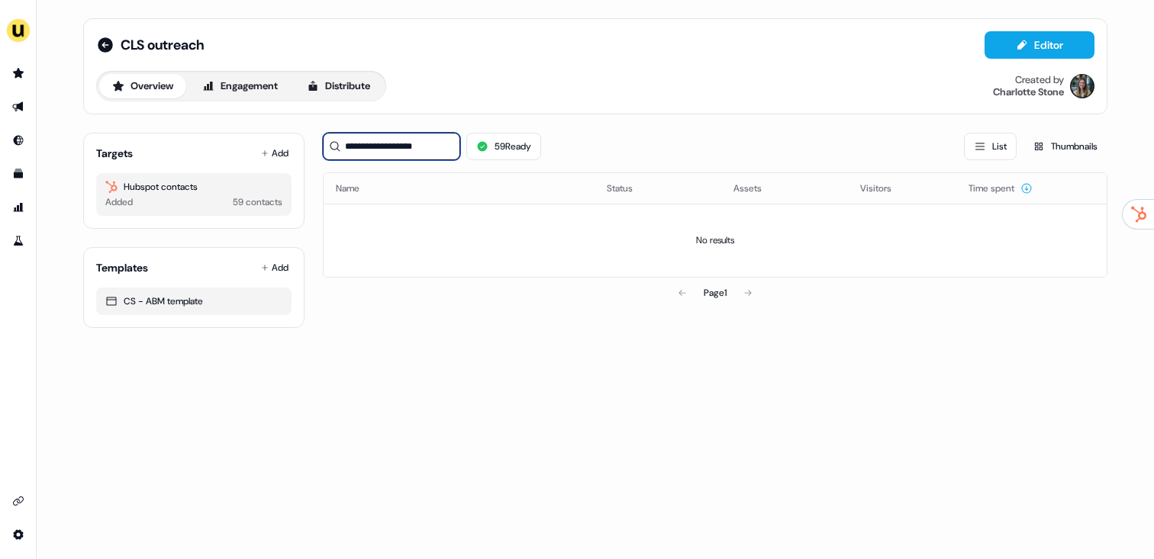
paste input
type input "**********"
click at [30, 102] on link "Go to outbound experience" at bounding box center [18, 107] width 24 height 24
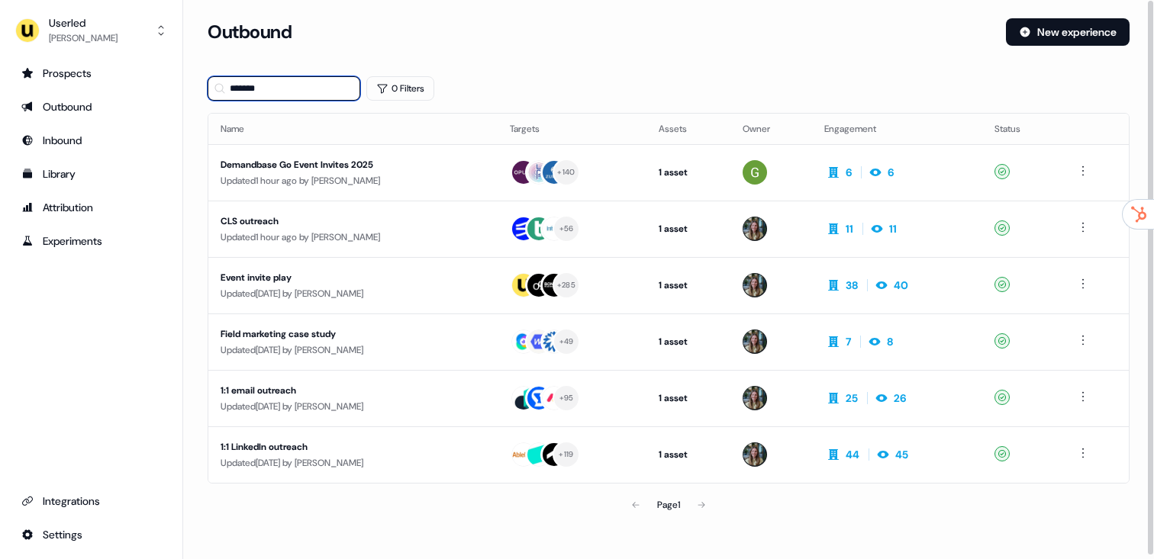
click at [292, 84] on input "*******" at bounding box center [284, 88] width 153 height 24
drag, startPoint x: 317, startPoint y: 89, endPoint x: 188, endPoint y: 86, distance: 129.0
click at [188, 86] on section "Loading... Outbound New experience ******* 0 Filters Name Targets Assets Owner …" at bounding box center [668, 290] width 971 height 545
paste input "********"
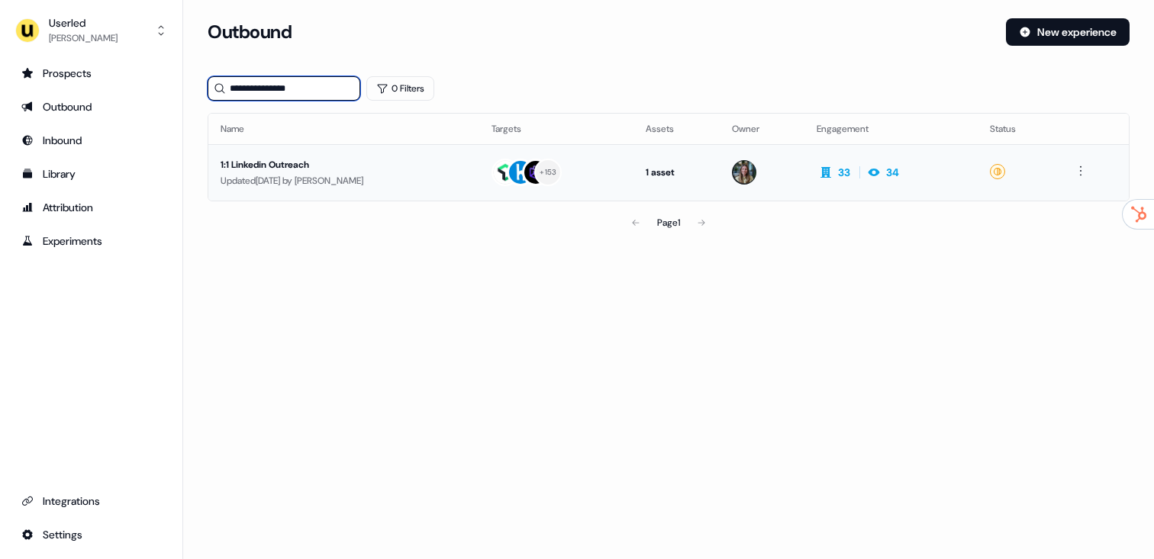
type input "**********"
click at [339, 169] on div "1:1 Linkedin Outreach" at bounding box center [344, 164] width 246 height 15
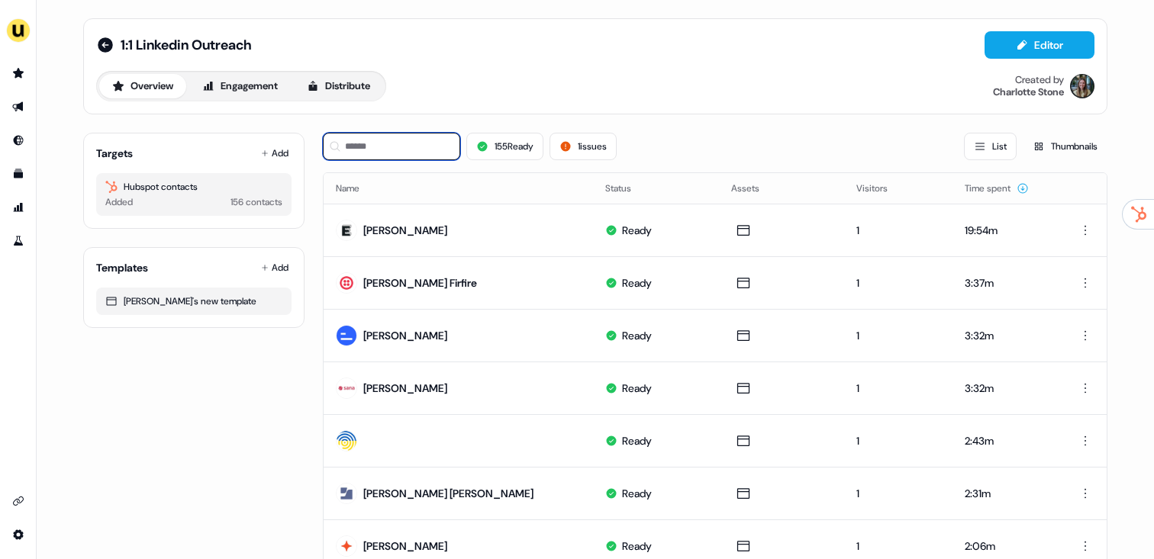
click at [413, 142] on input at bounding box center [391, 146] width 137 height 27
paste input "**********"
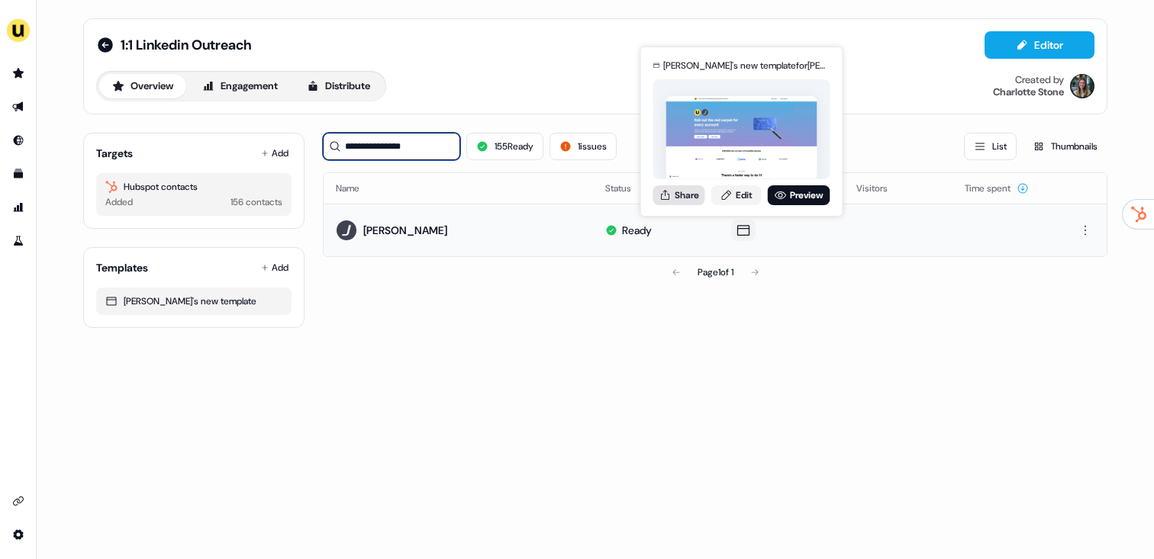
type input "**********"
click at [679, 198] on button "Share" at bounding box center [679, 195] width 52 height 20
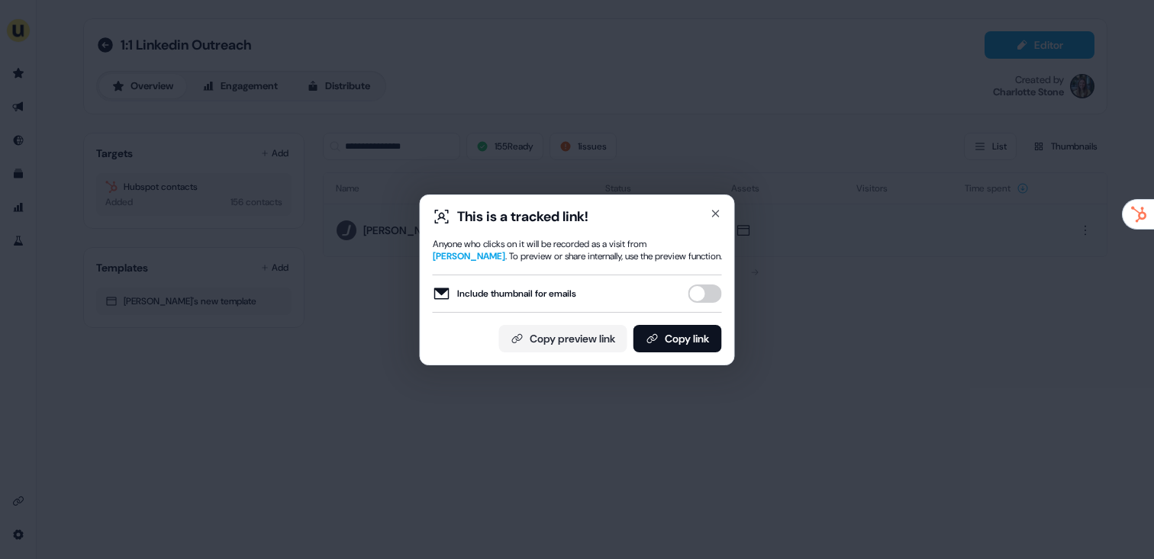
drag, startPoint x: 710, startPoint y: 296, endPoint x: 707, endPoint y: 307, distance: 11.1
click at [709, 298] on button "Include thumbnail for emails" at bounding box center [705, 294] width 34 height 18
click at [694, 330] on button "Copy link" at bounding box center [677, 338] width 89 height 27
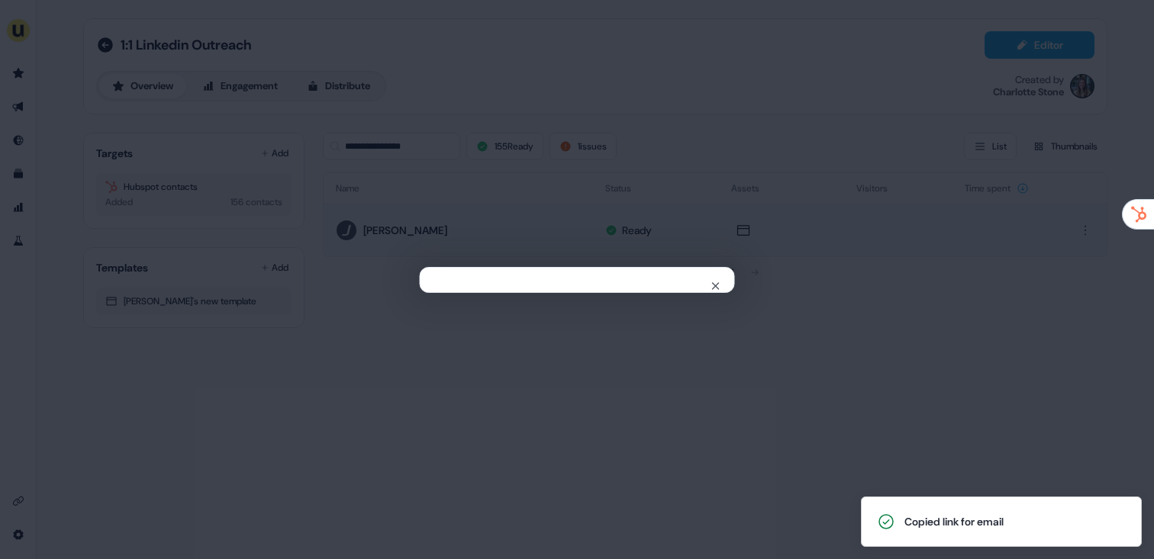
click at [594, 169] on div "Close" at bounding box center [577, 279] width 1154 height 559
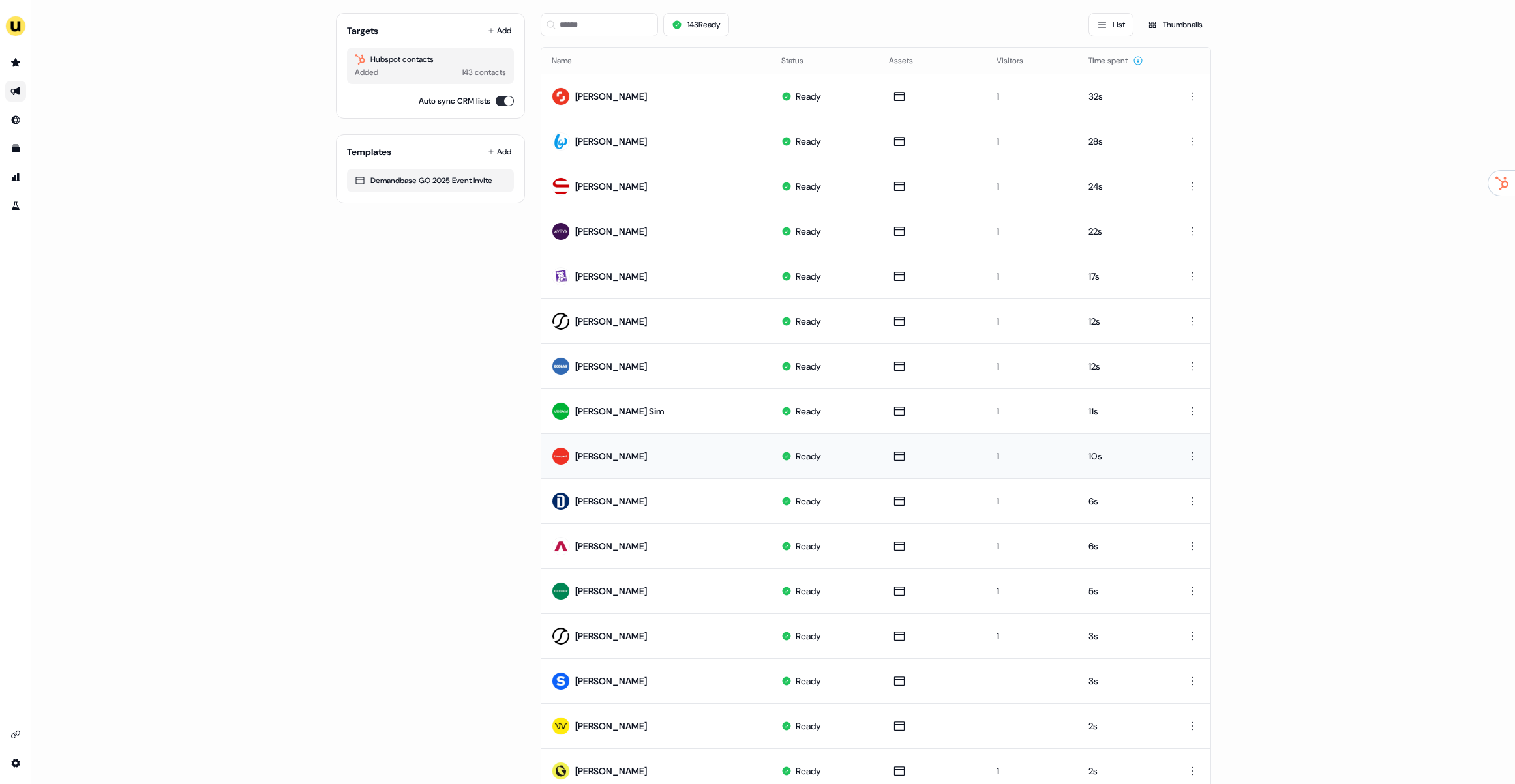
scroll to position [9, 0]
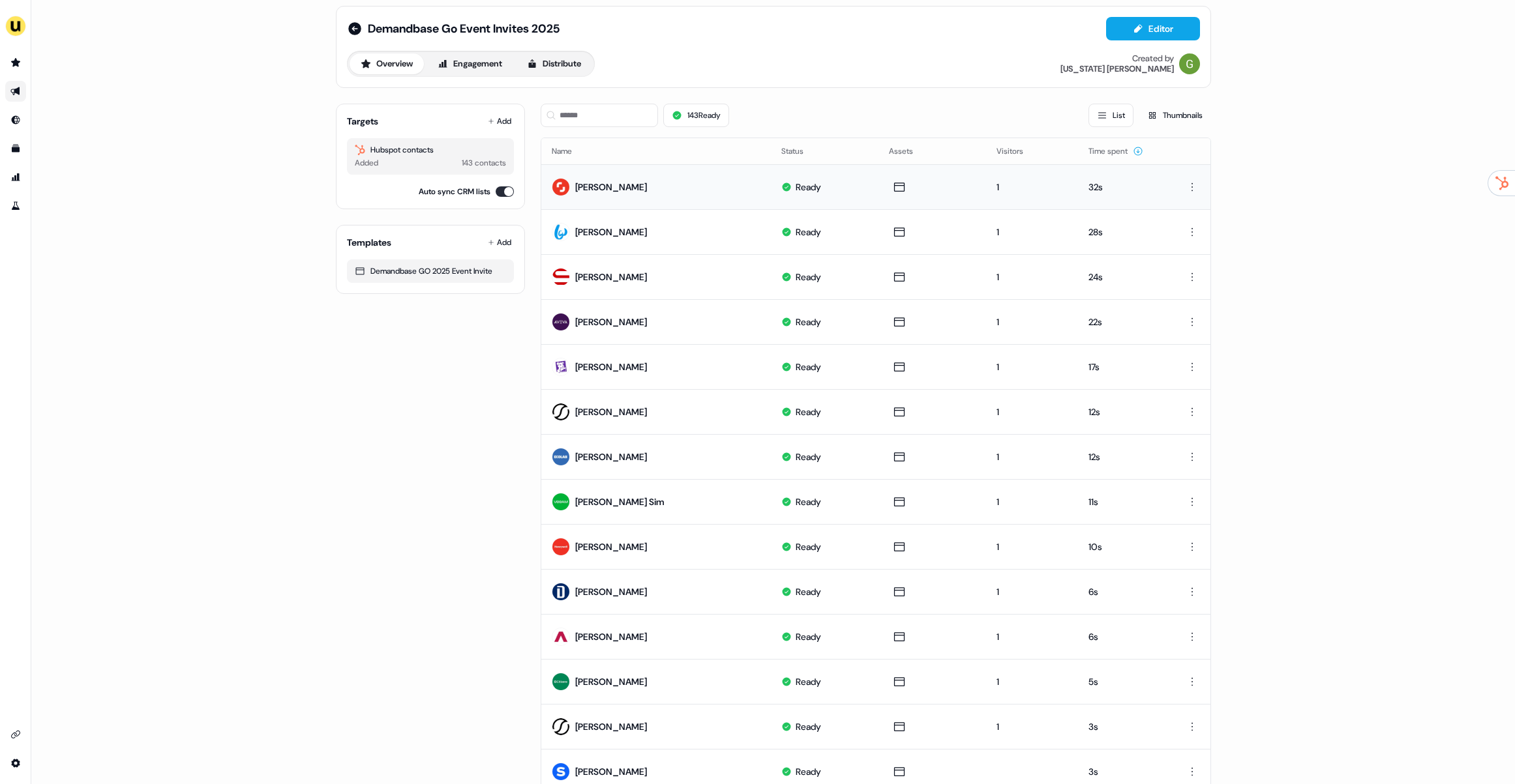
click at [651, 183] on td "[PERSON_NAME]" at bounding box center [655, 186] width 230 height 45
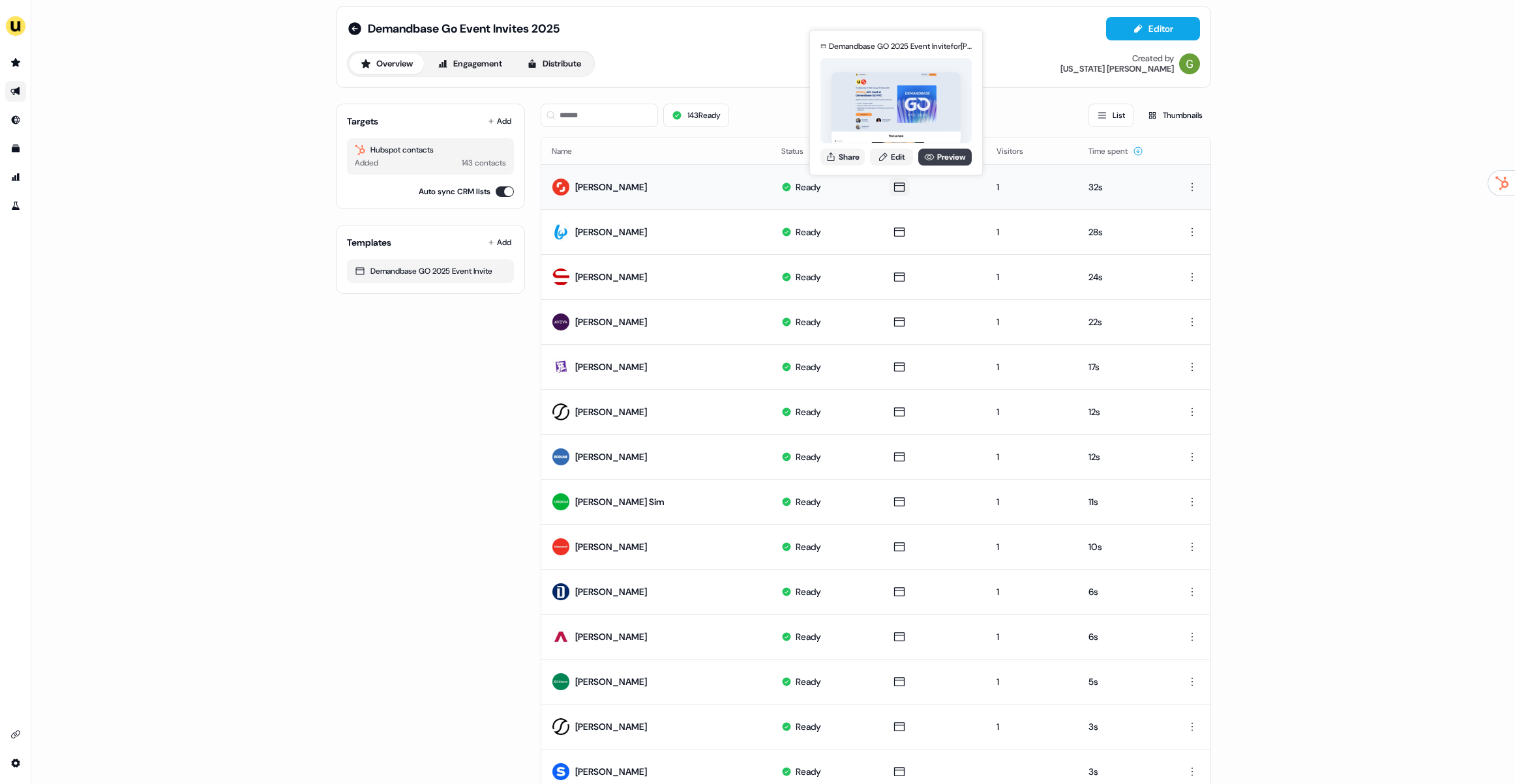
click at [940, 164] on link "Preview" at bounding box center [944, 157] width 54 height 17
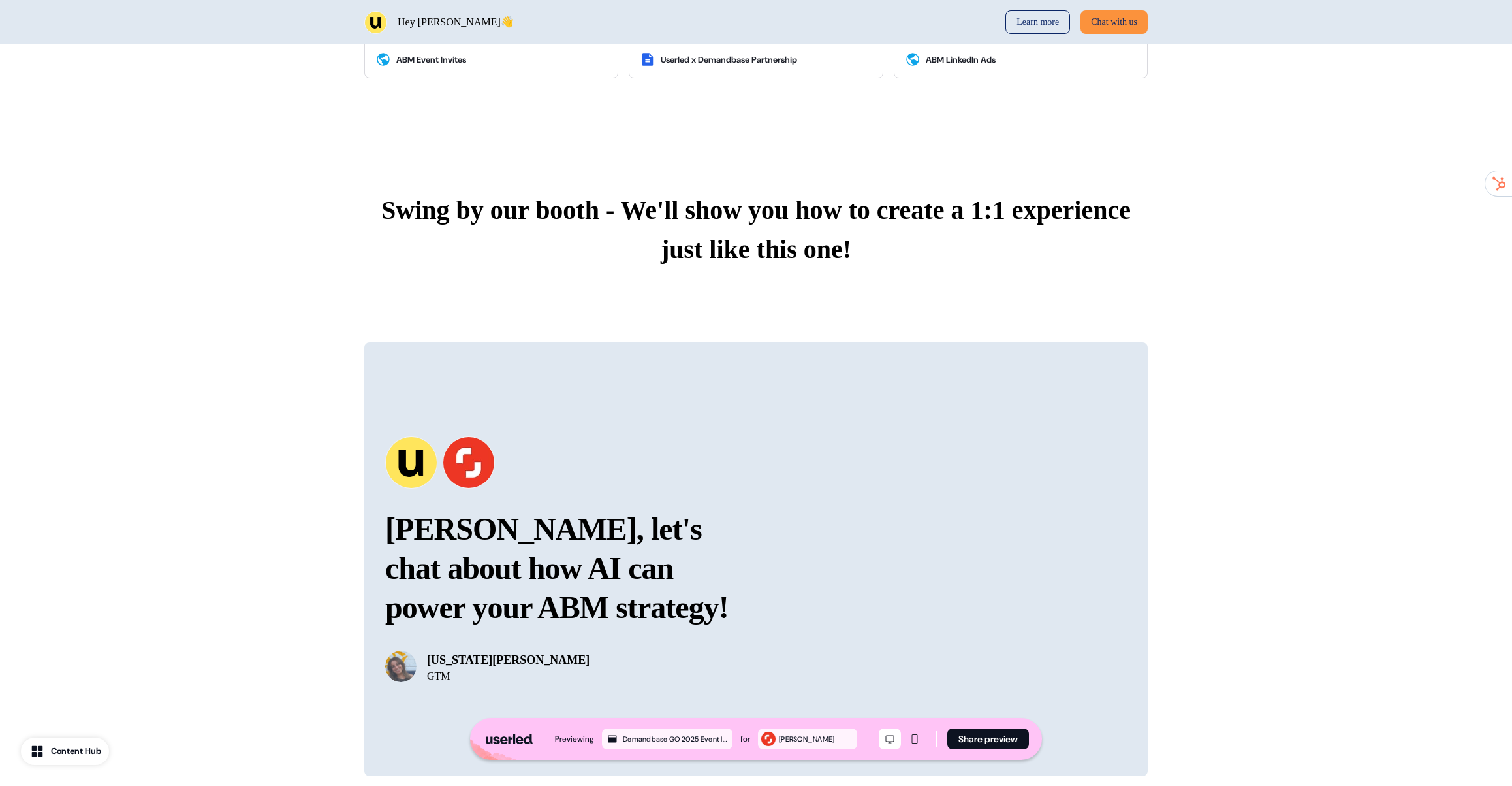
scroll to position [1301, 0]
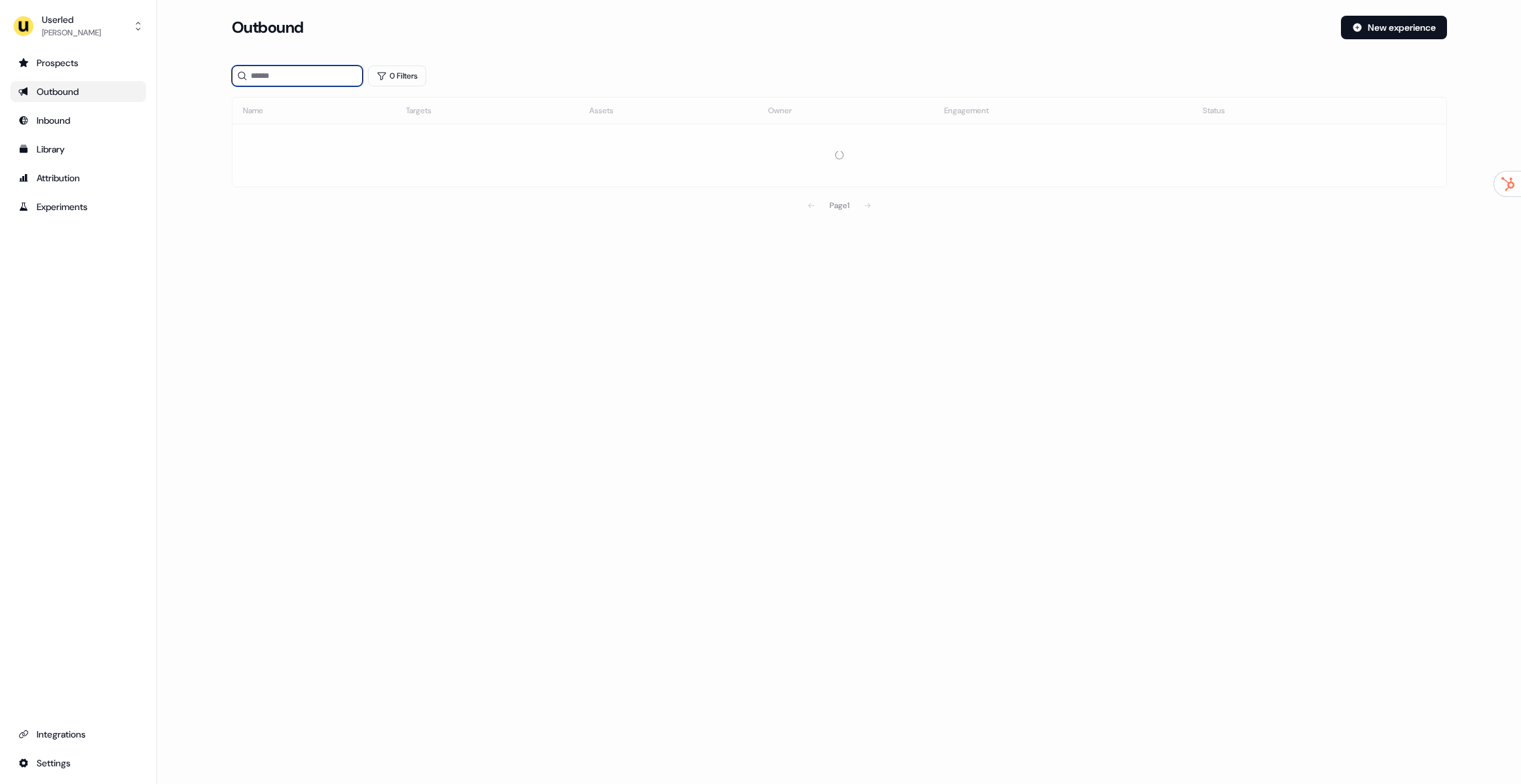
click at [295, 80] on input at bounding box center [297, 75] width 131 height 21
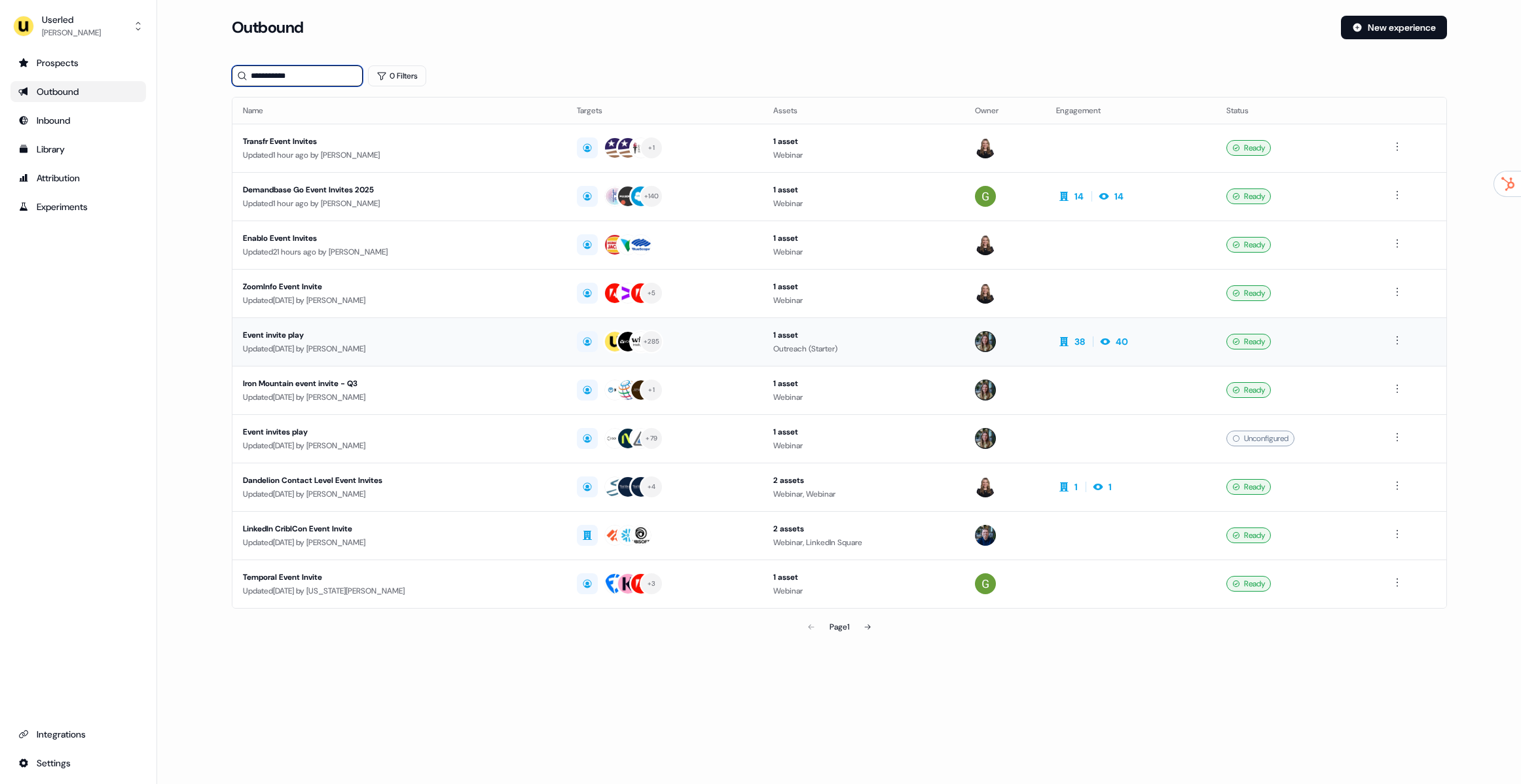
type input "**********"
click at [394, 339] on div "Event invite play" at bounding box center [400, 335] width 314 height 13
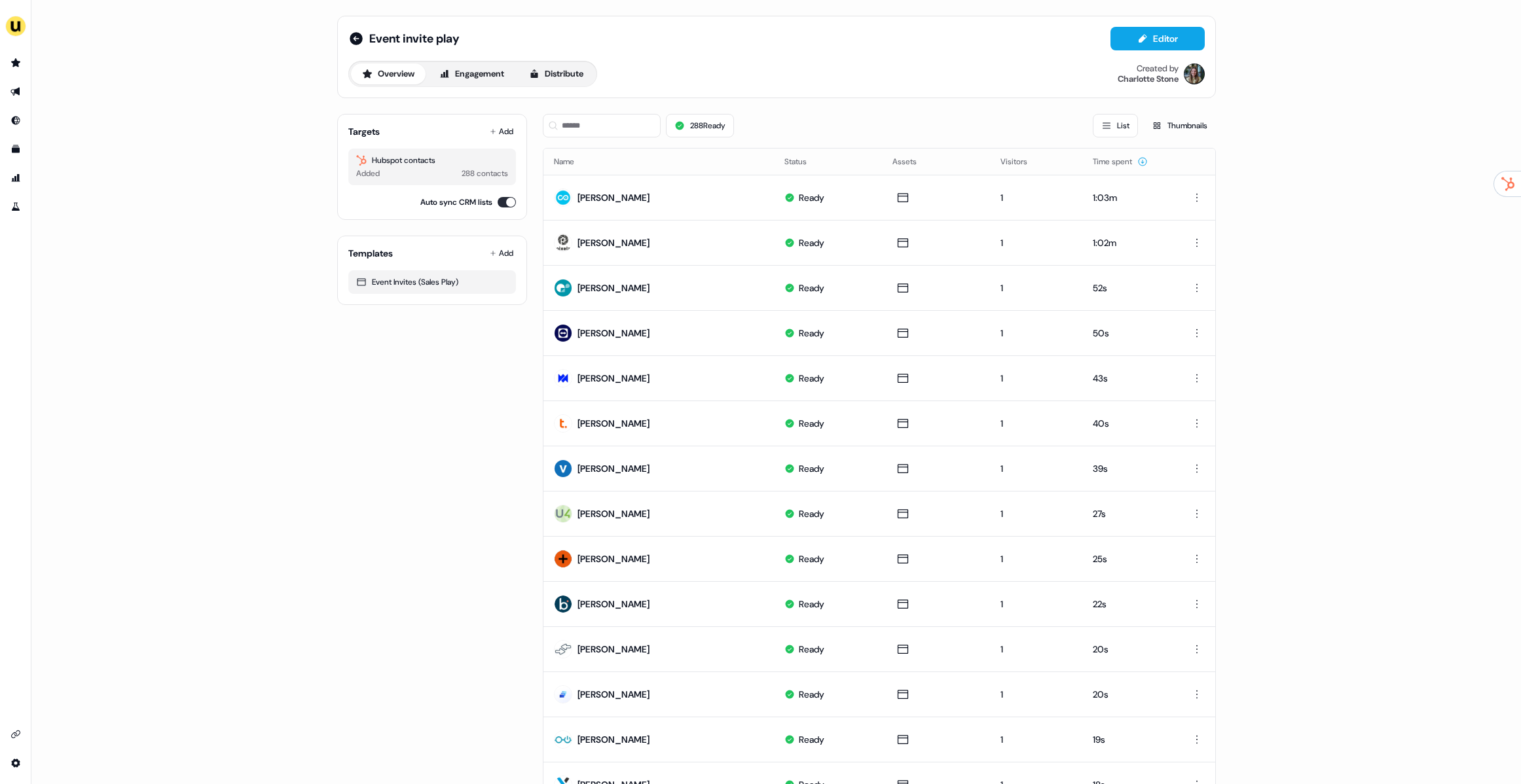
click at [418, 210] on div "Targets Add Hubspot contacts Added 288 contacts Auto sync CRM lists" at bounding box center [432, 167] width 190 height 106
drag, startPoint x: 413, startPoint y: 205, endPoint x: 480, endPoint y: 208, distance: 67.1
click at [480, 208] on div "Auto sync CRM lists" at bounding box center [432, 202] width 167 height 13
drag, startPoint x: 474, startPoint y: 208, endPoint x: 422, endPoint y: 201, distance: 52.5
click at [424, 201] on label "Auto sync CRM lists" at bounding box center [456, 202] width 72 height 13
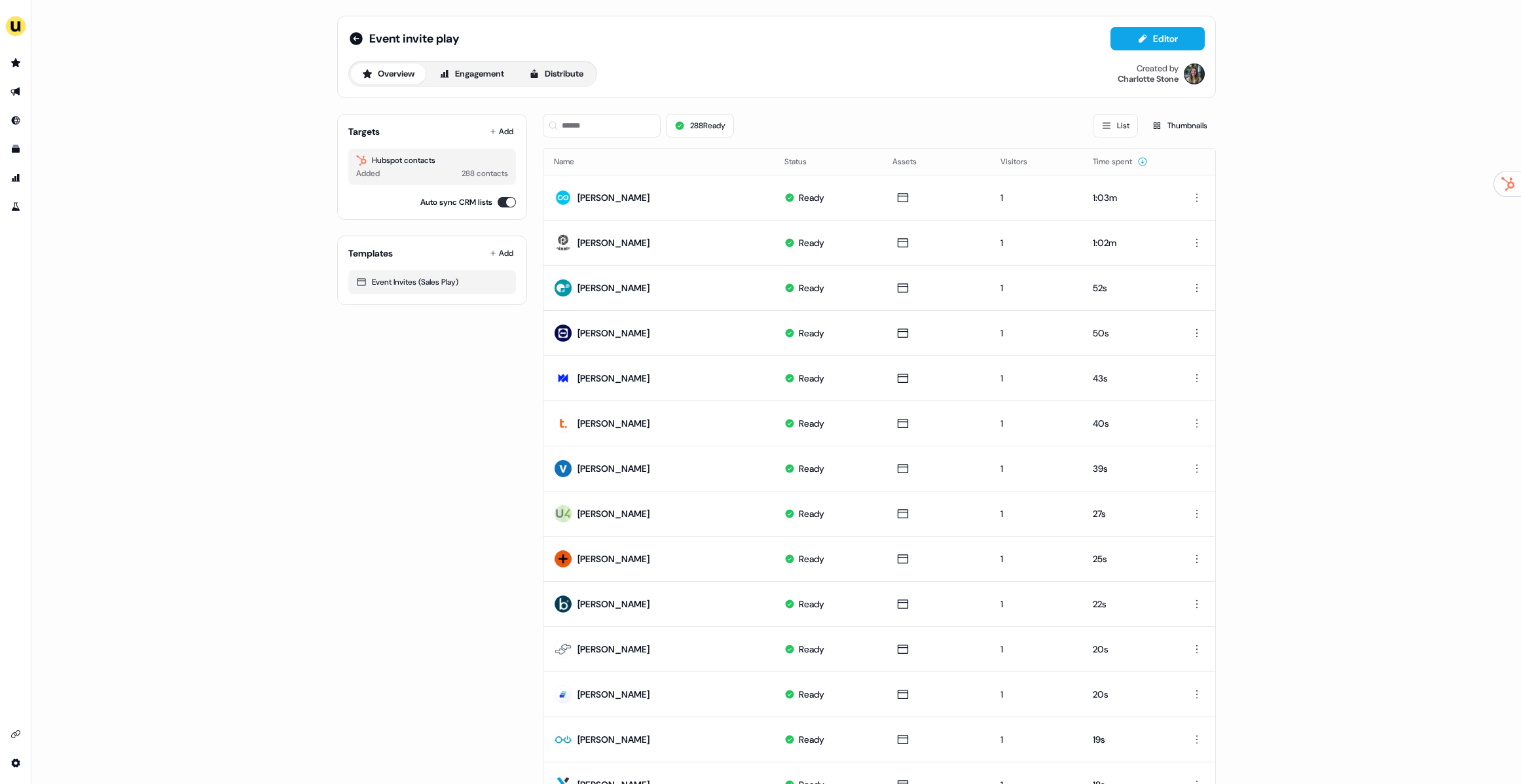
click at [422, 201] on label "Auto sync CRM lists" at bounding box center [456, 202] width 72 height 13
click at [498, 201] on button "Auto sync CRM lists" at bounding box center [506, 202] width 18 height 10
click at [507, 201] on button "Auto sync CRM lists" at bounding box center [506, 202] width 18 height 10
click at [553, 57] on div "Event invite play Editor Overview Engagement Distribute Created by Charlotte St…" at bounding box center [776, 57] width 856 height 60
click at [563, 69] on button "Distribute" at bounding box center [556, 74] width 76 height 21
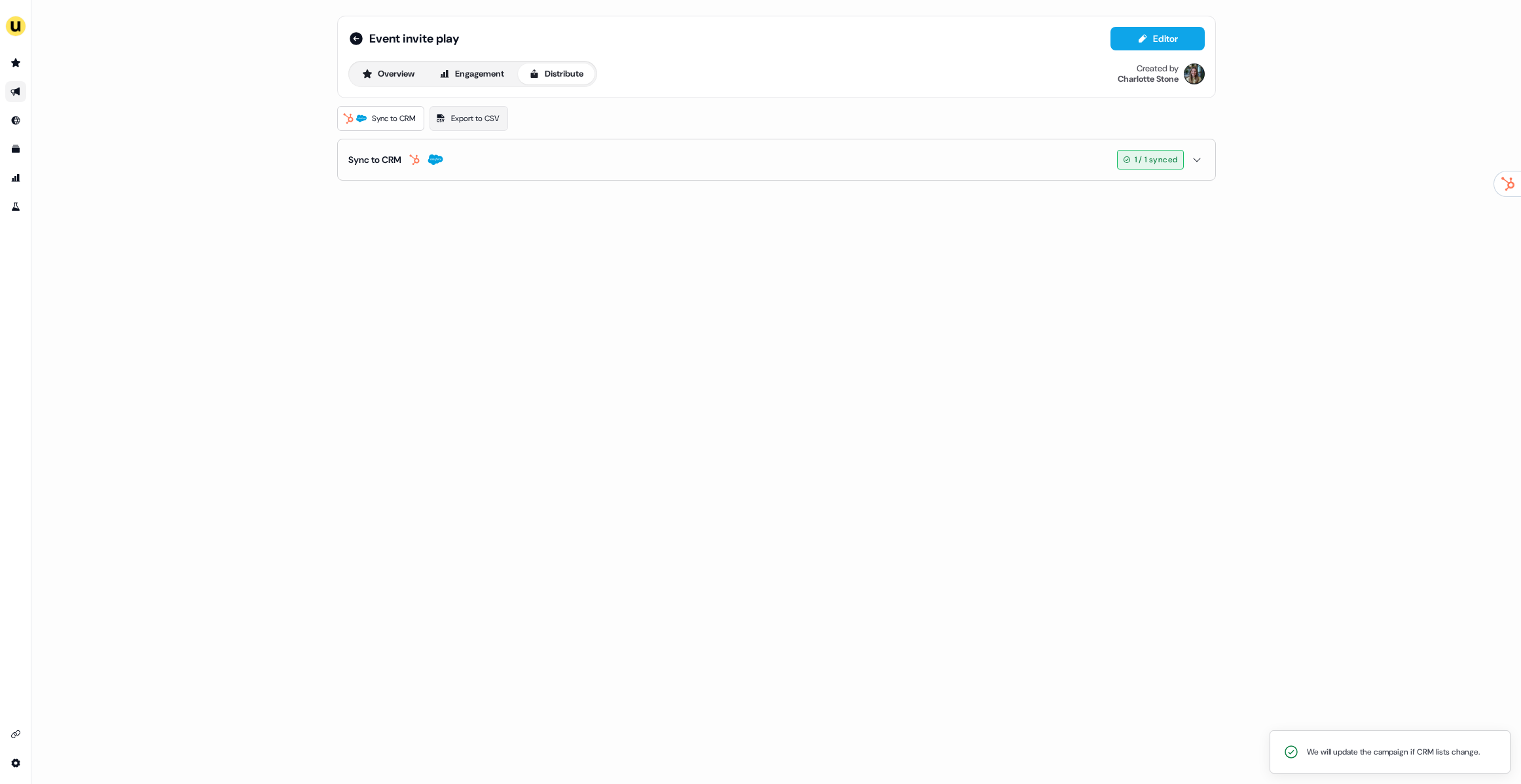
click at [445, 178] on button "Sync to CRM 1 / 1 synced" at bounding box center [776, 160] width 856 height 40
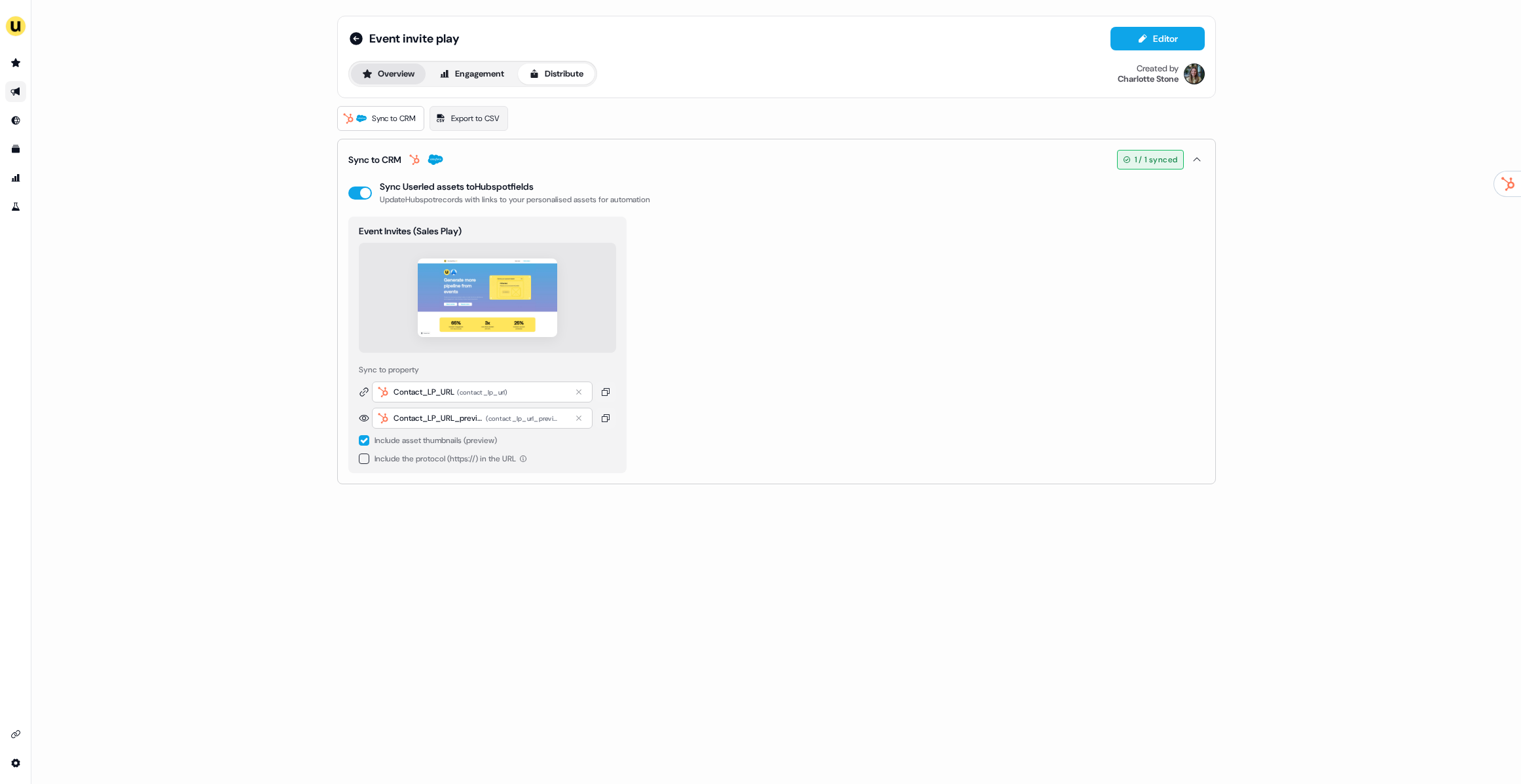
click at [412, 71] on button "Overview" at bounding box center [388, 74] width 75 height 21
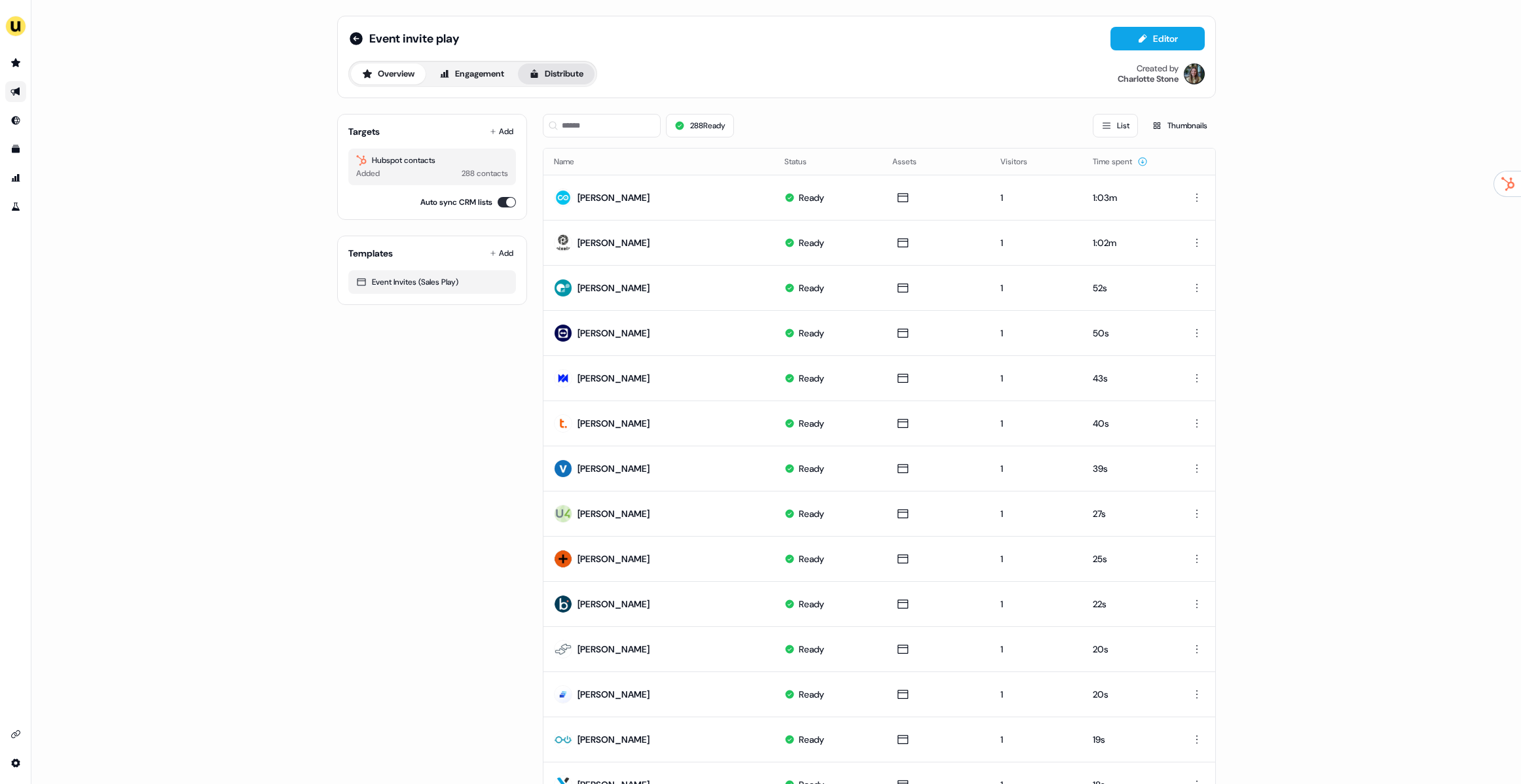
click at [543, 72] on button "Distribute" at bounding box center [556, 74] width 76 height 21
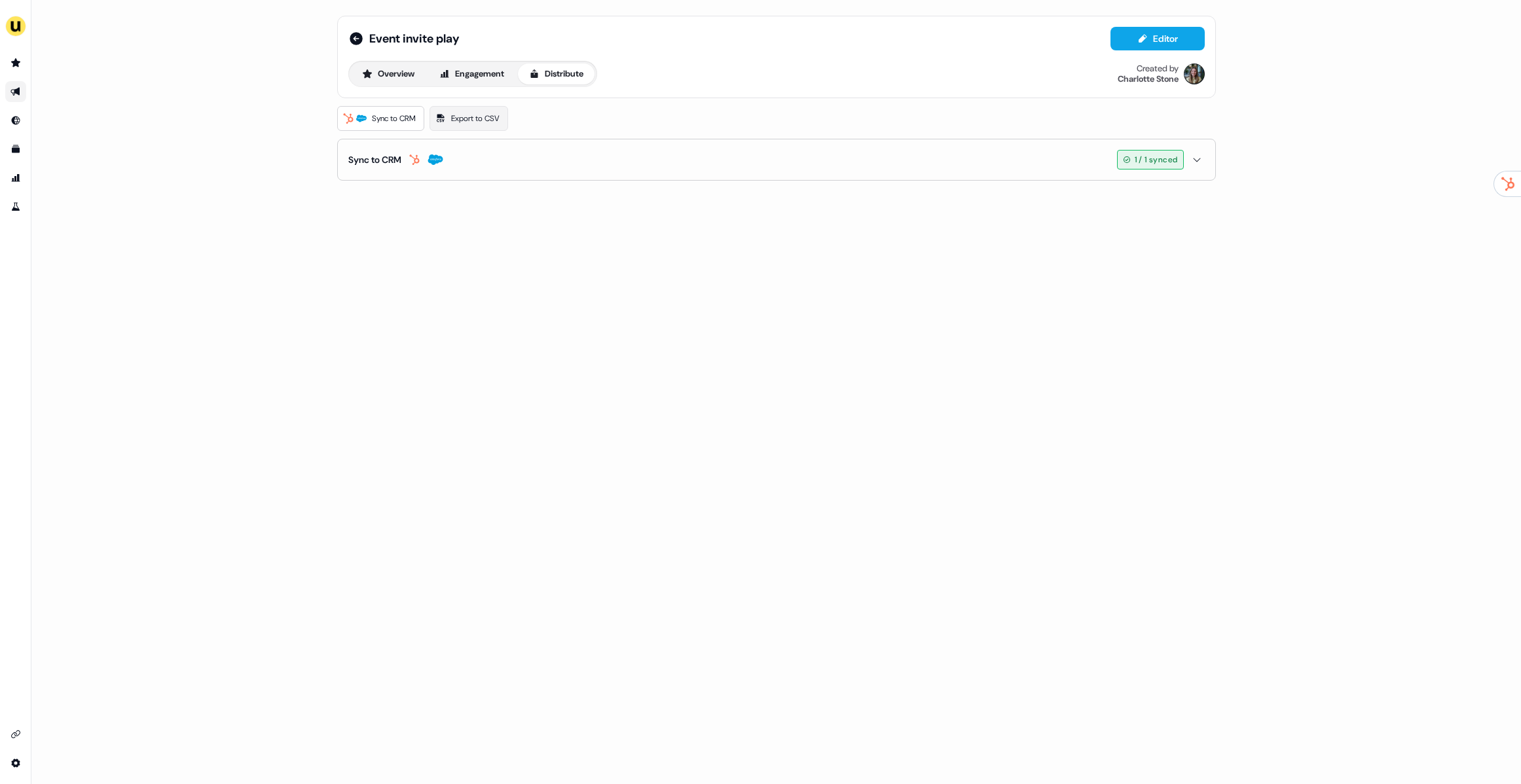
click at [460, 172] on button "Sync to CRM 1 / 1 synced" at bounding box center [776, 160] width 856 height 40
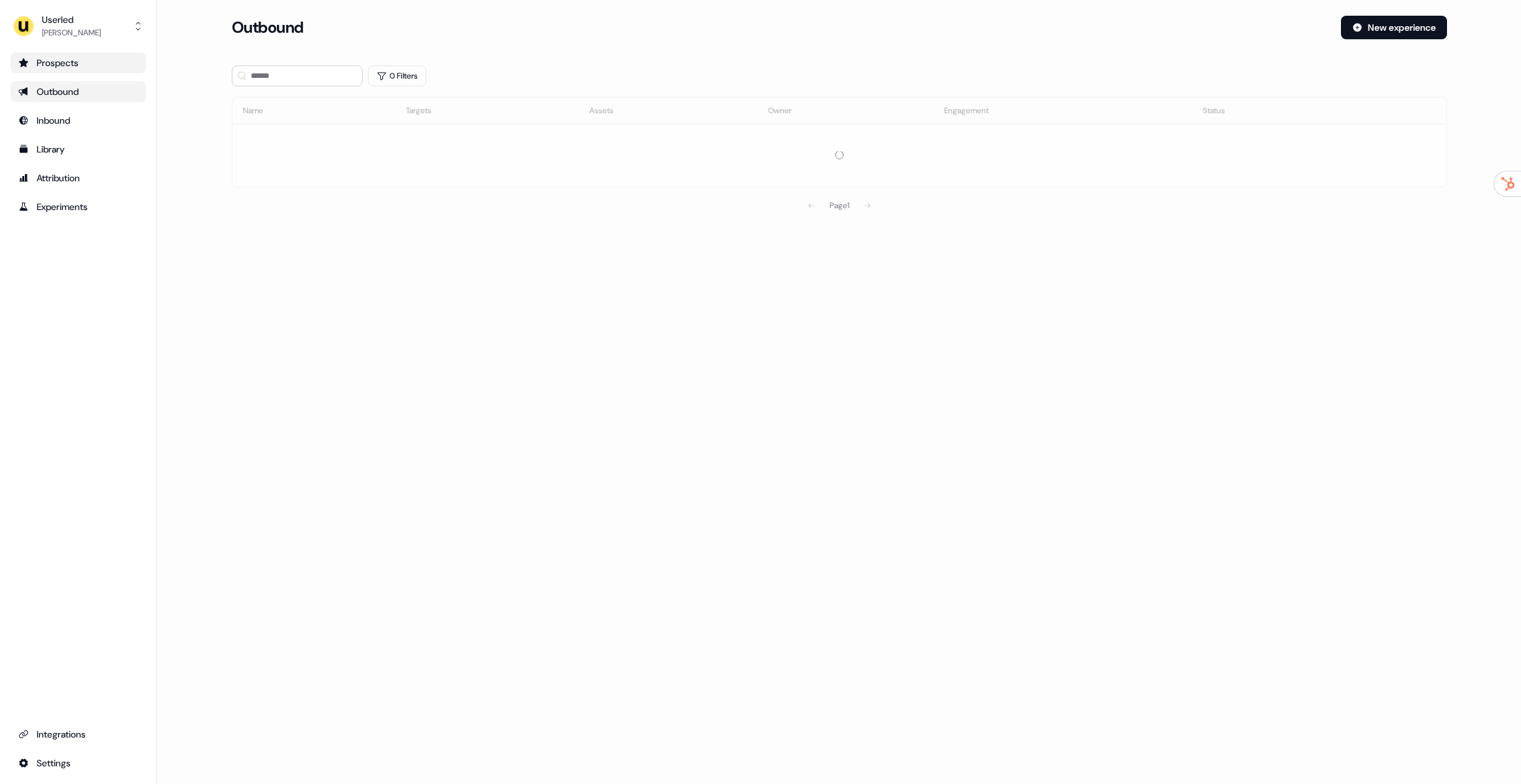
click at [90, 55] on link "Prospects" at bounding box center [78, 63] width 136 height 21
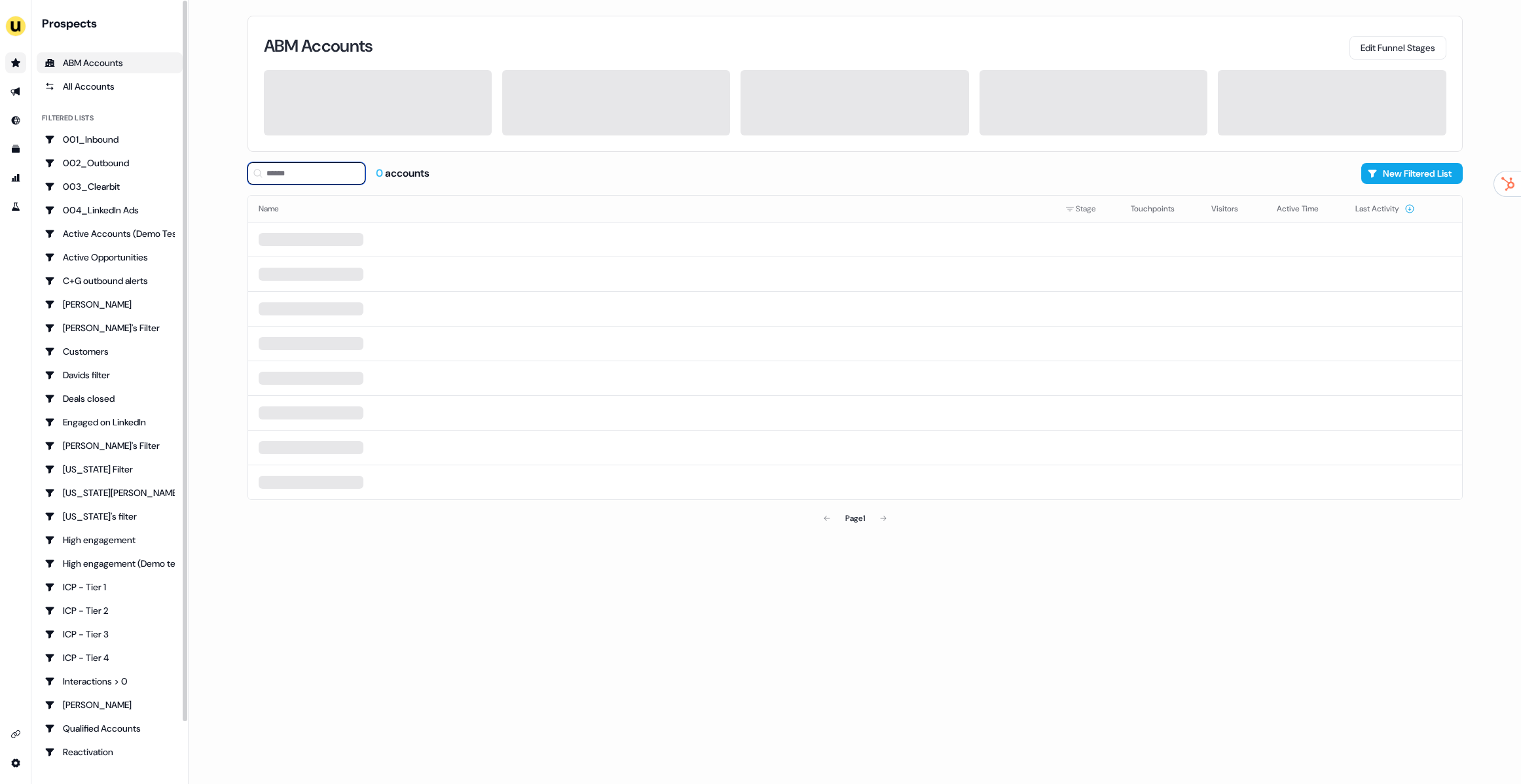
click at [320, 181] on input at bounding box center [305, 173] width 118 height 22
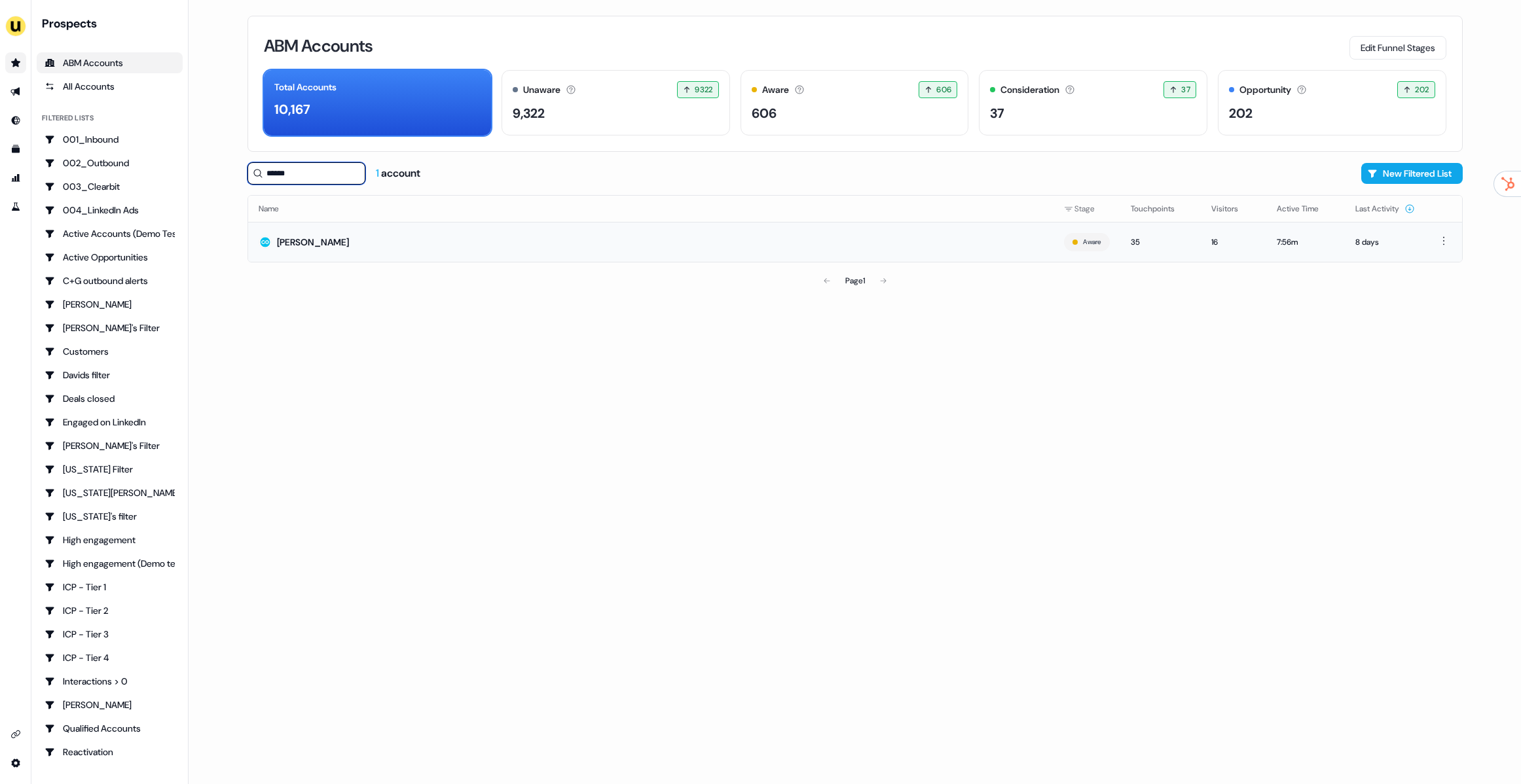
type input "******"
click at [308, 237] on div "[PERSON_NAME]" at bounding box center [313, 242] width 72 height 13
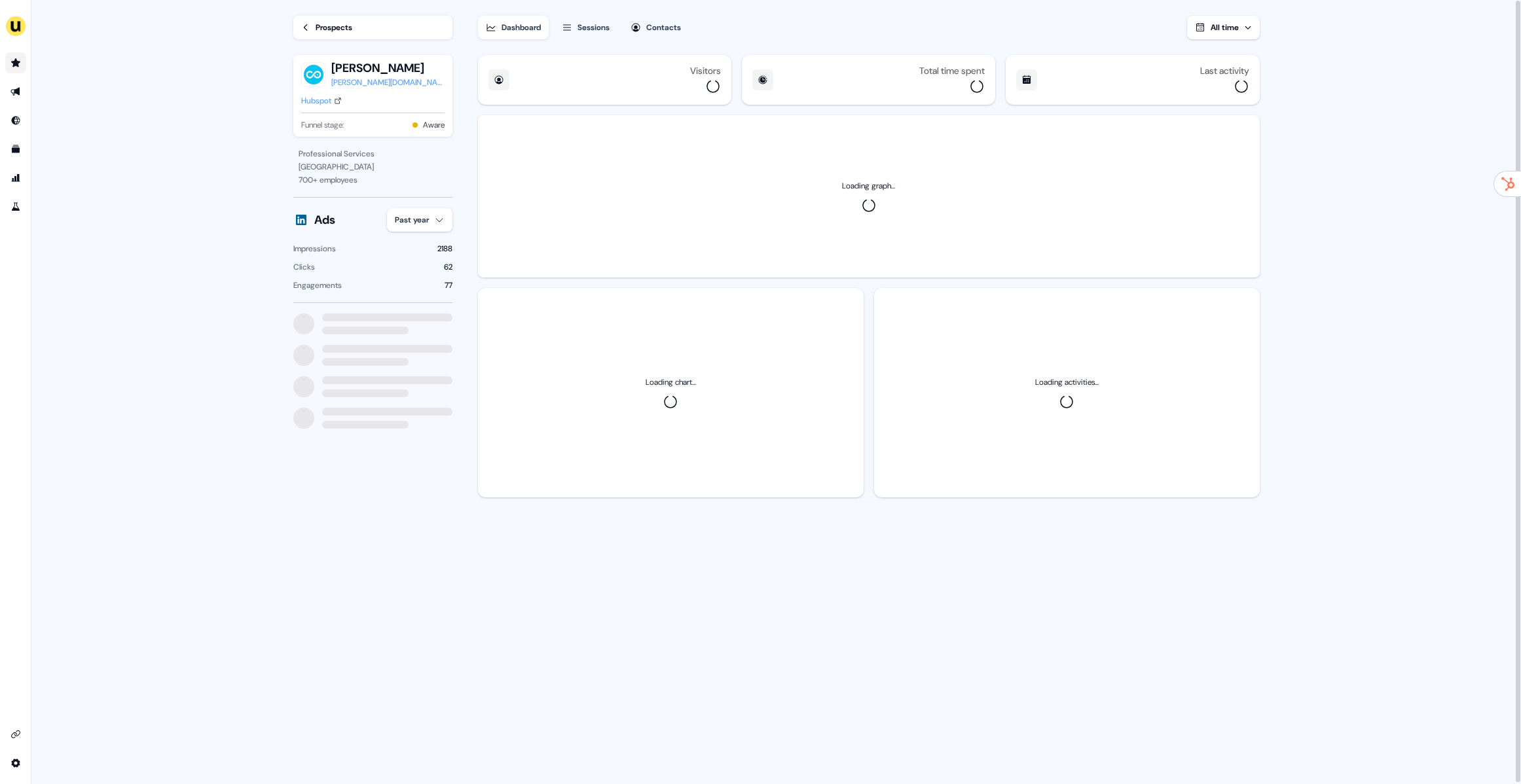
drag, startPoint x: 586, startPoint y: 30, endPoint x: 581, endPoint y: 38, distance: 9.4
click at [586, 30] on div "Sessions" at bounding box center [593, 27] width 32 height 13
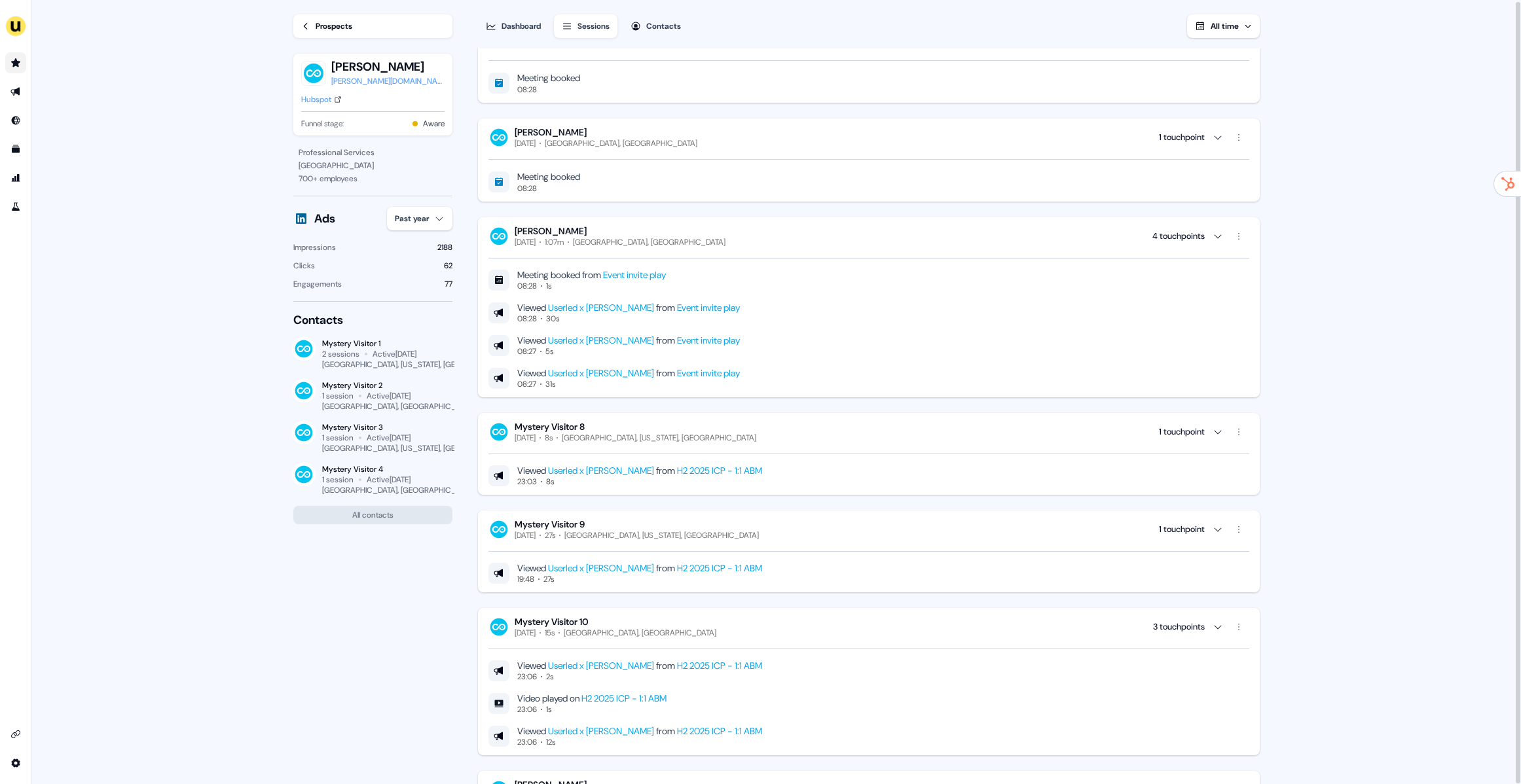
scroll to position [1128, 0]
